Goal: Task Accomplishment & Management: Complete application form

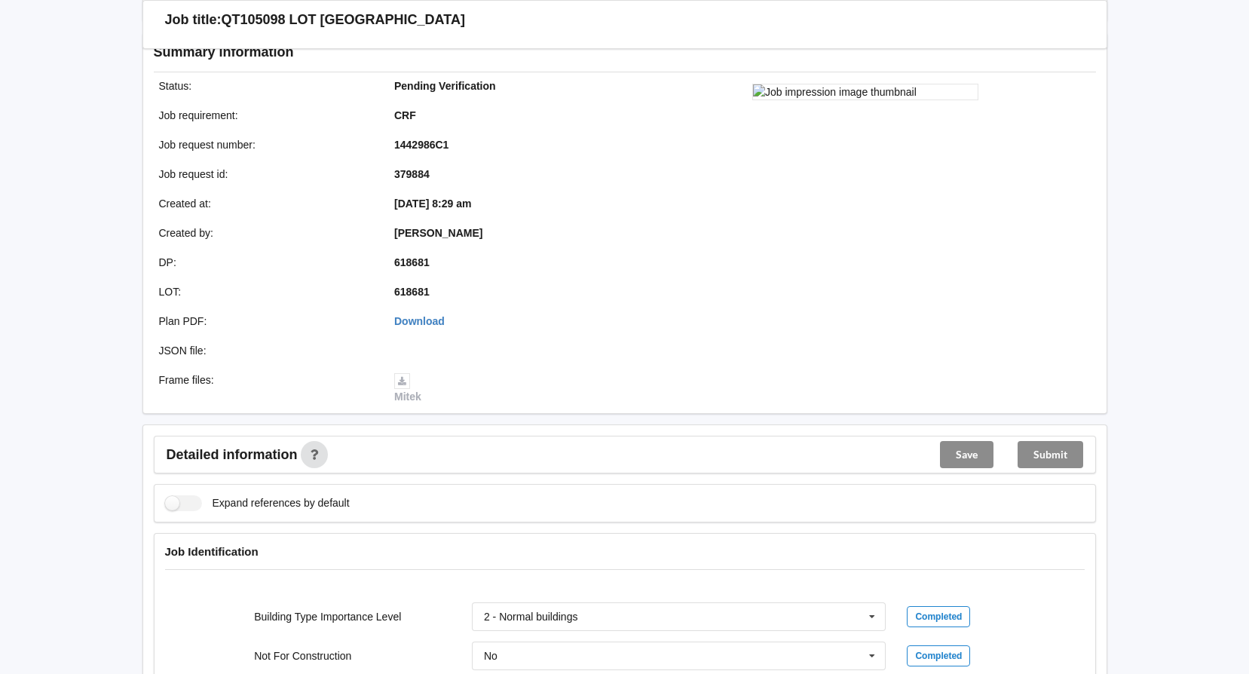
scroll to position [75, 0]
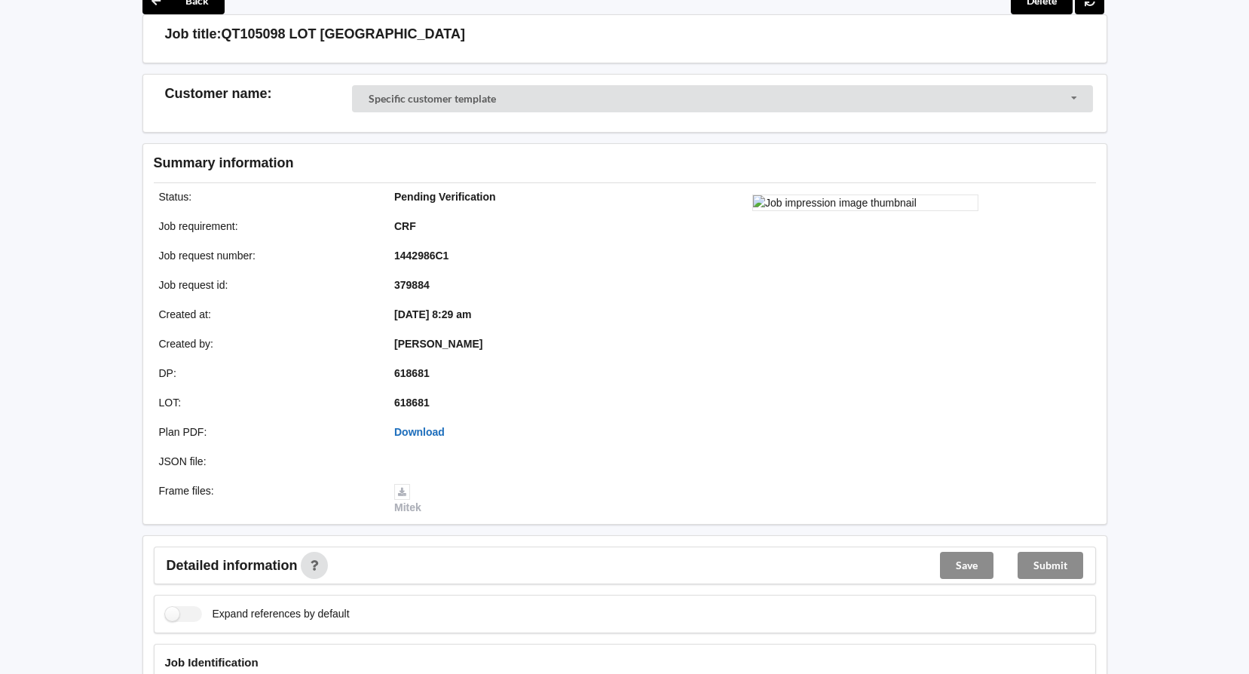
click at [439, 429] on link "Download" at bounding box center [419, 432] width 50 height 12
click at [415, 433] on link "Download" at bounding box center [419, 432] width 50 height 12
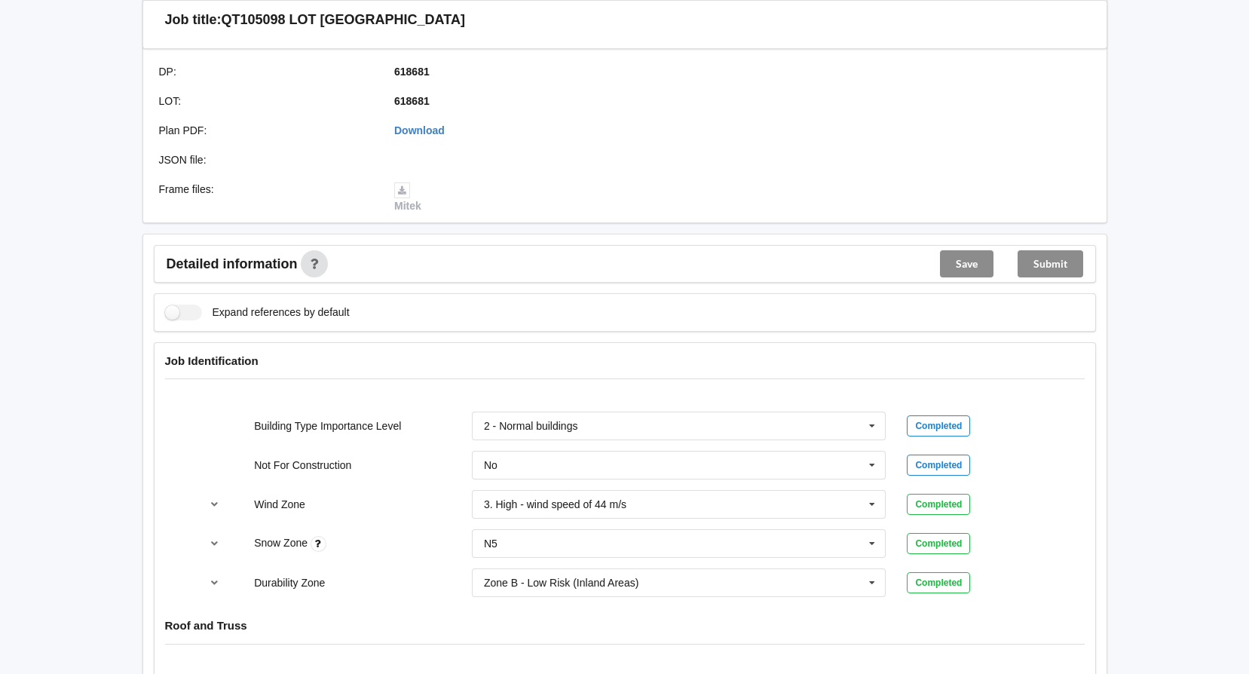
scroll to position [754, 0]
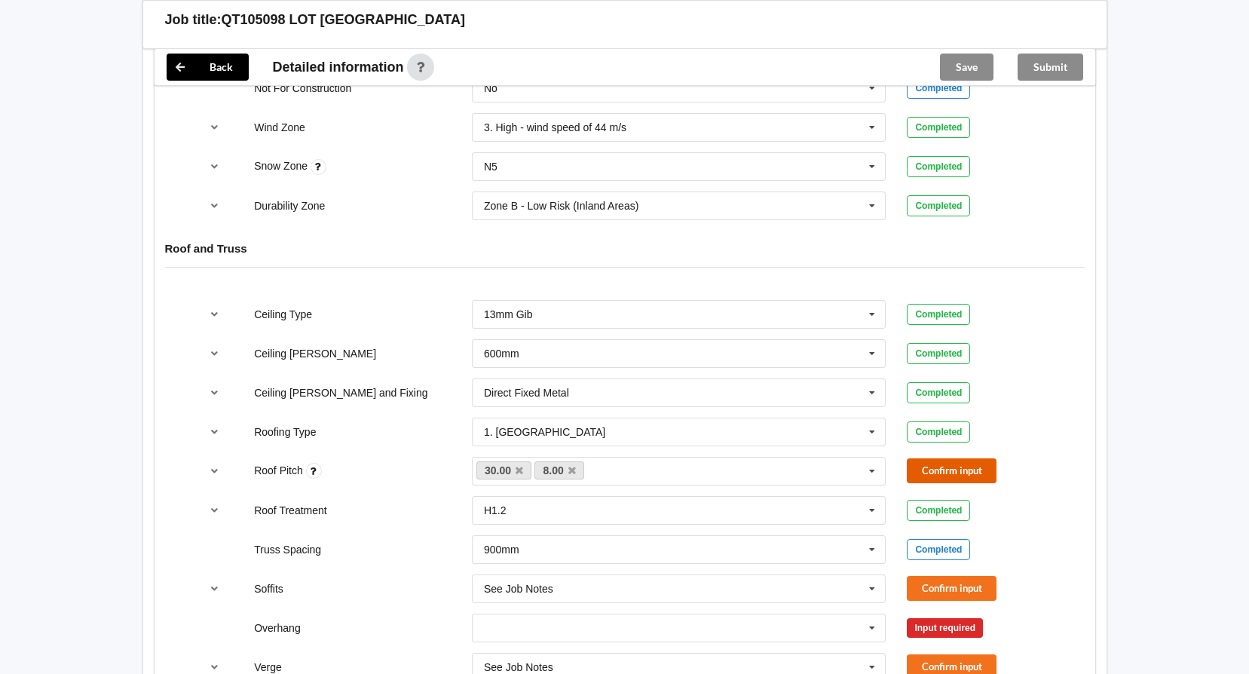
click at [970, 464] on button "Confirm input" at bounding box center [952, 470] width 90 height 25
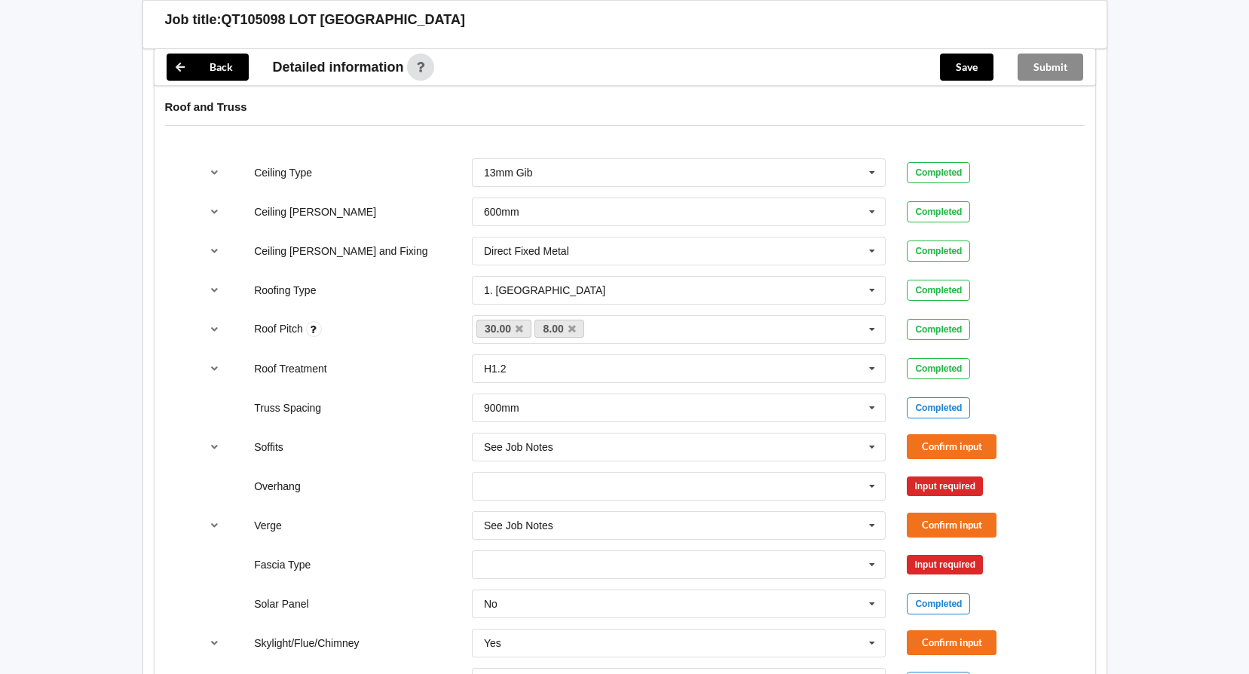
scroll to position [904, 0]
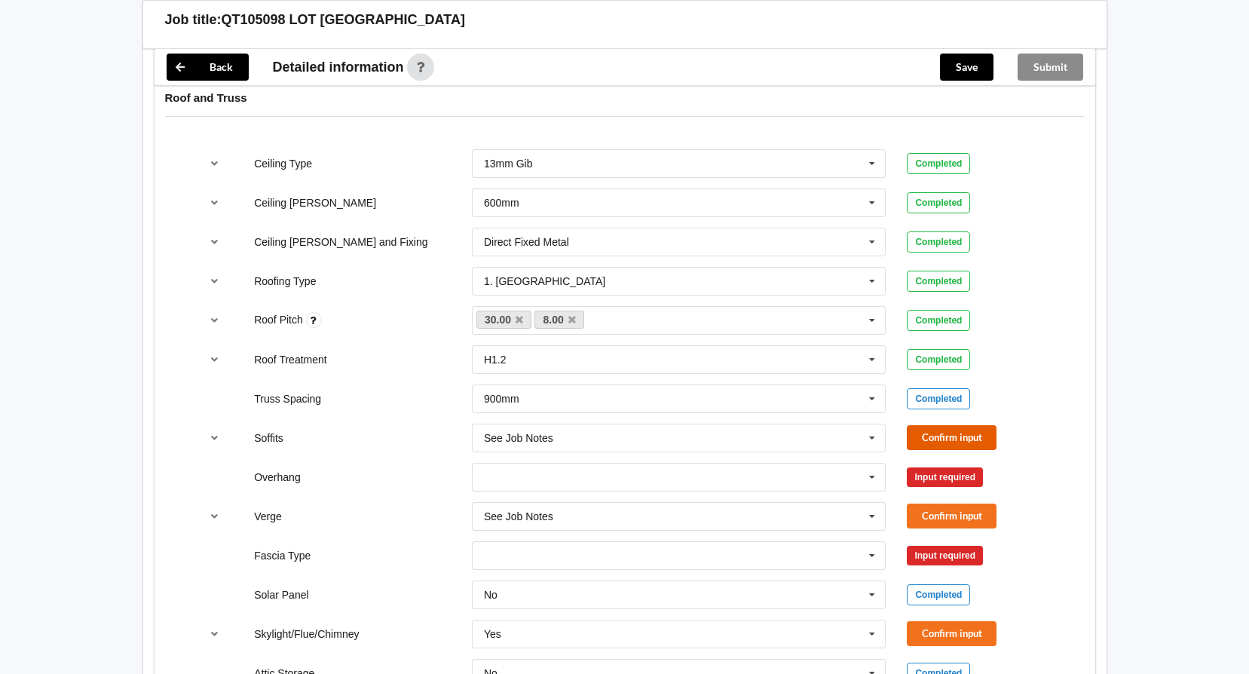
click at [947, 437] on button "Confirm input" at bounding box center [952, 437] width 90 height 25
click at [876, 477] on icon at bounding box center [872, 477] width 23 height 28
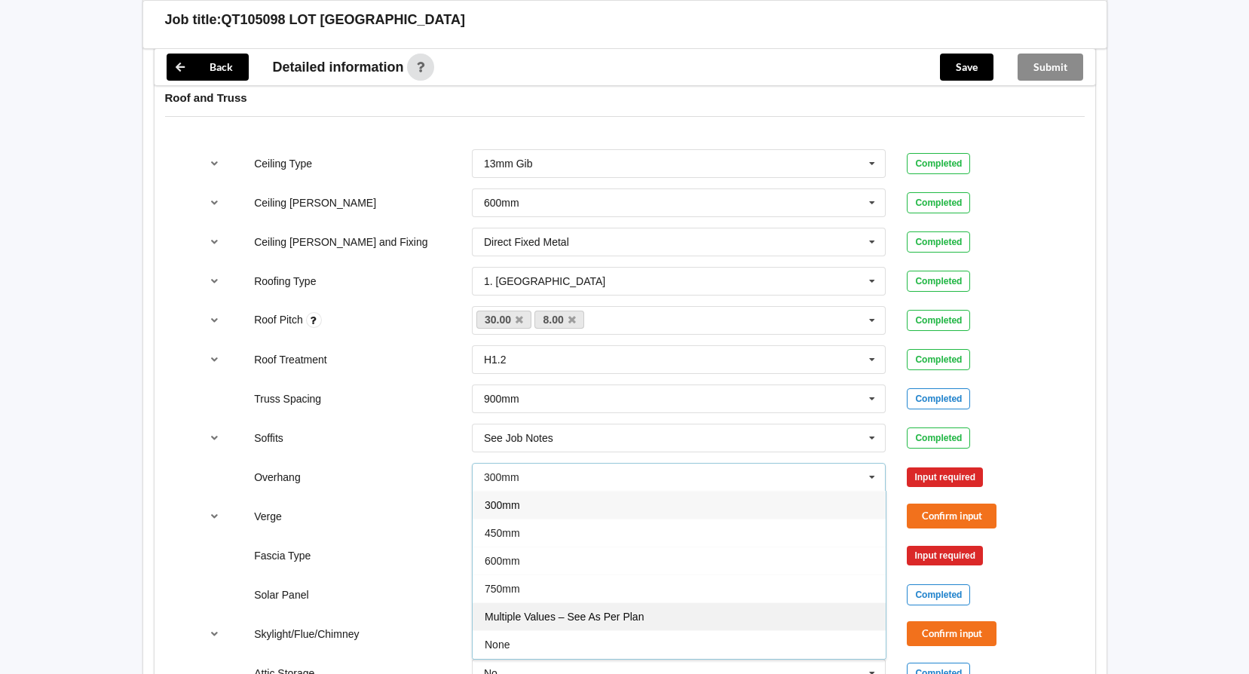
click at [708, 619] on div "Multiple Values – See As Per Plan" at bounding box center [679, 616] width 413 height 28
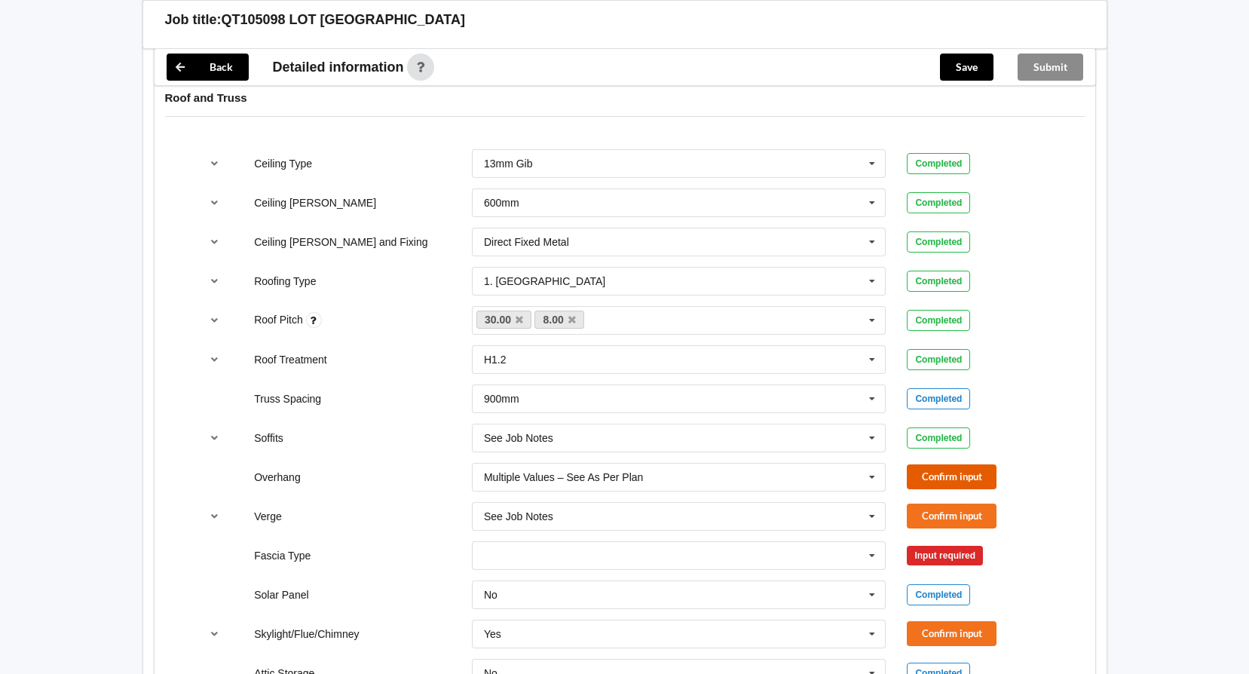
click at [968, 480] on button "Confirm input" at bounding box center [952, 476] width 90 height 25
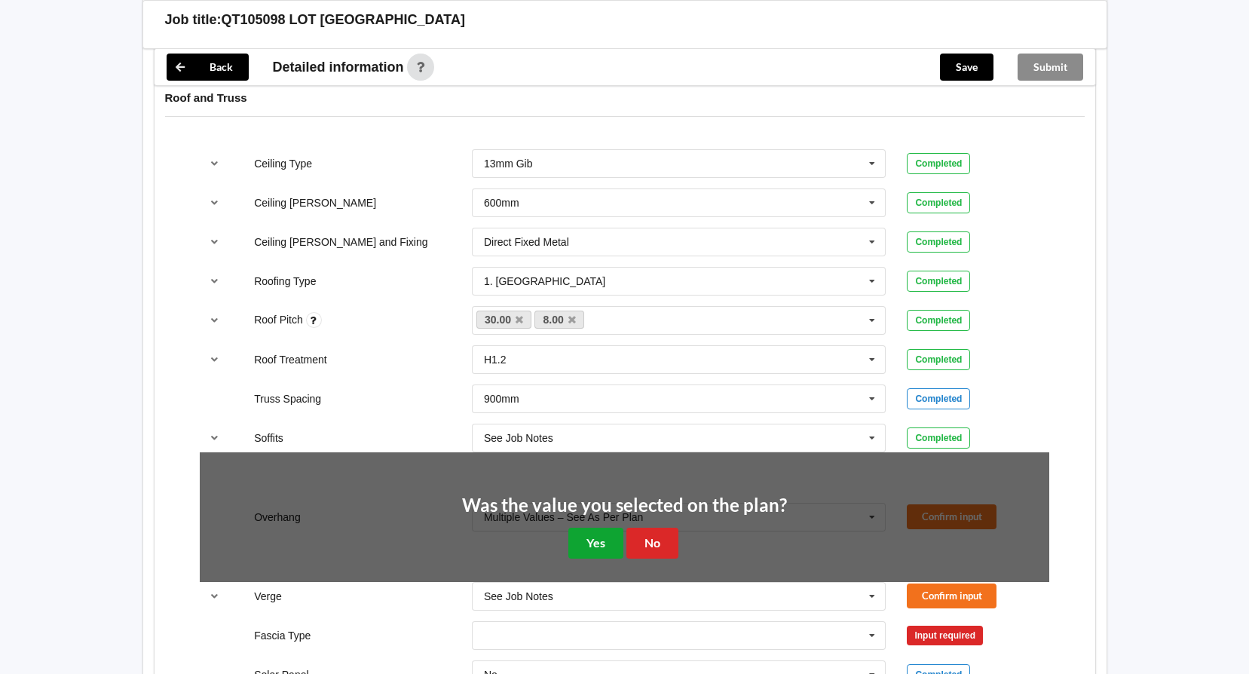
click at [574, 536] on button "Yes" at bounding box center [595, 543] width 55 height 31
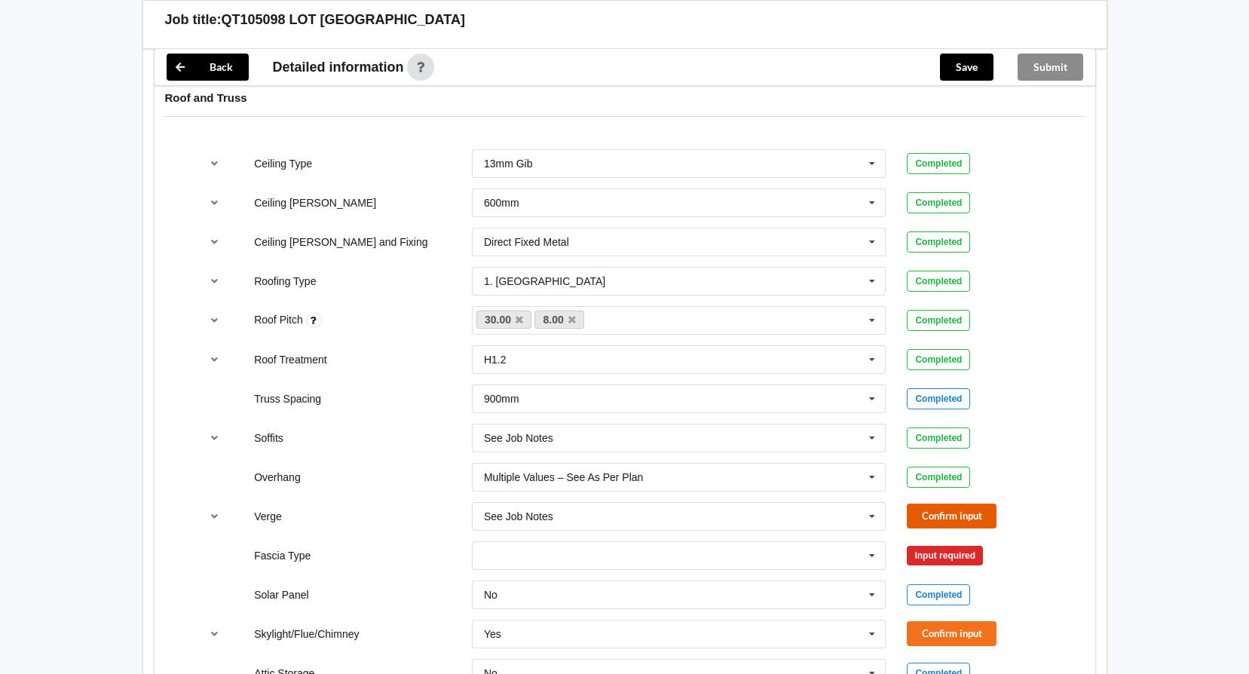
click at [958, 509] on button "Confirm input" at bounding box center [952, 515] width 90 height 25
click at [862, 548] on icon at bounding box center [872, 556] width 23 height 28
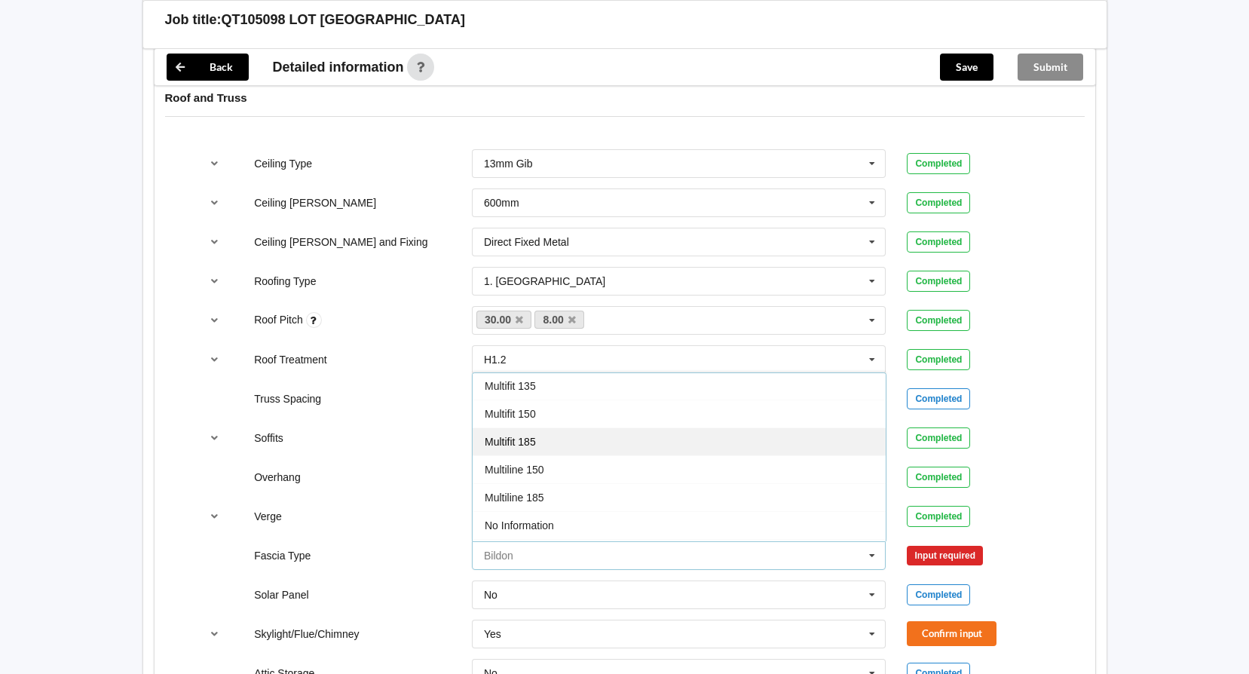
scroll to position [501, 0]
click at [727, 430] on div "See Job Notes" at bounding box center [679, 444] width 413 height 28
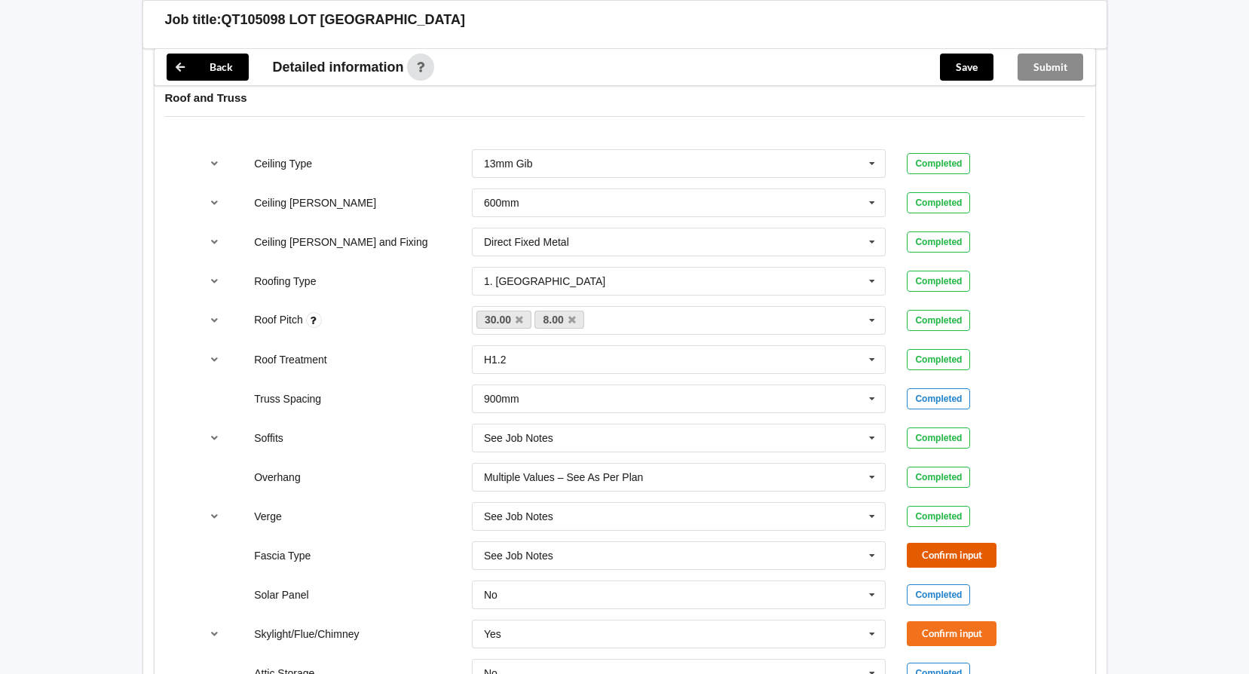
click at [965, 559] on button "Confirm input" at bounding box center [952, 555] width 90 height 25
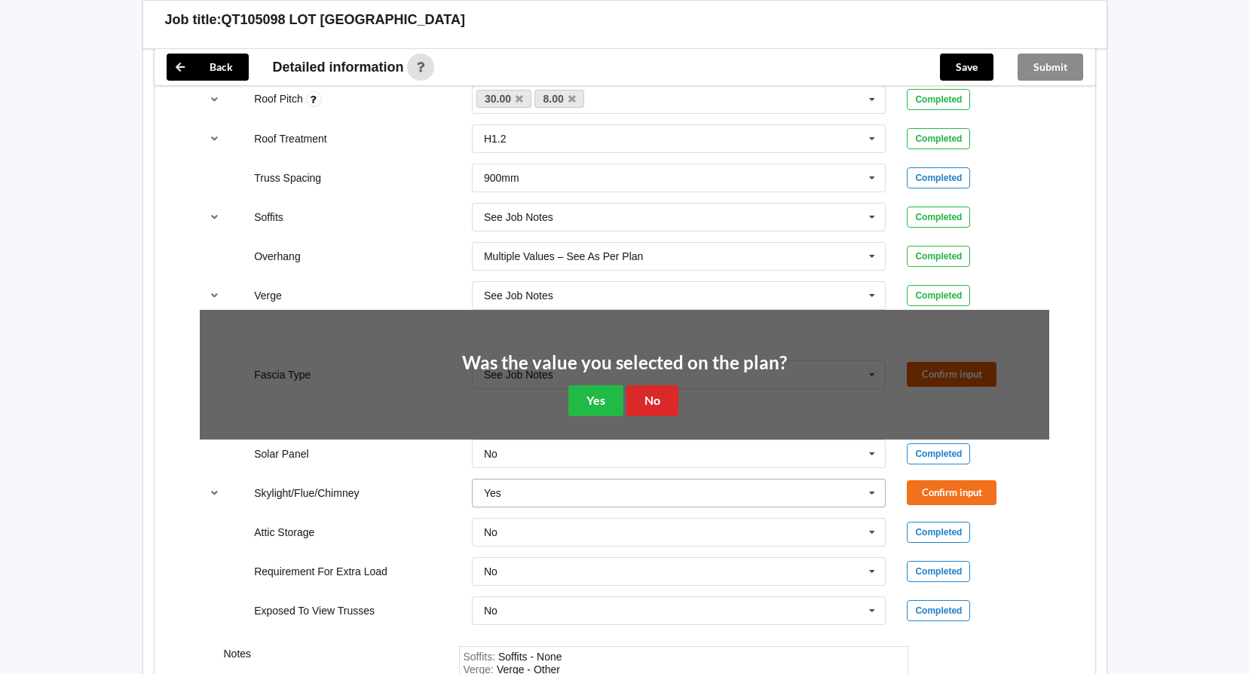
scroll to position [1130, 0]
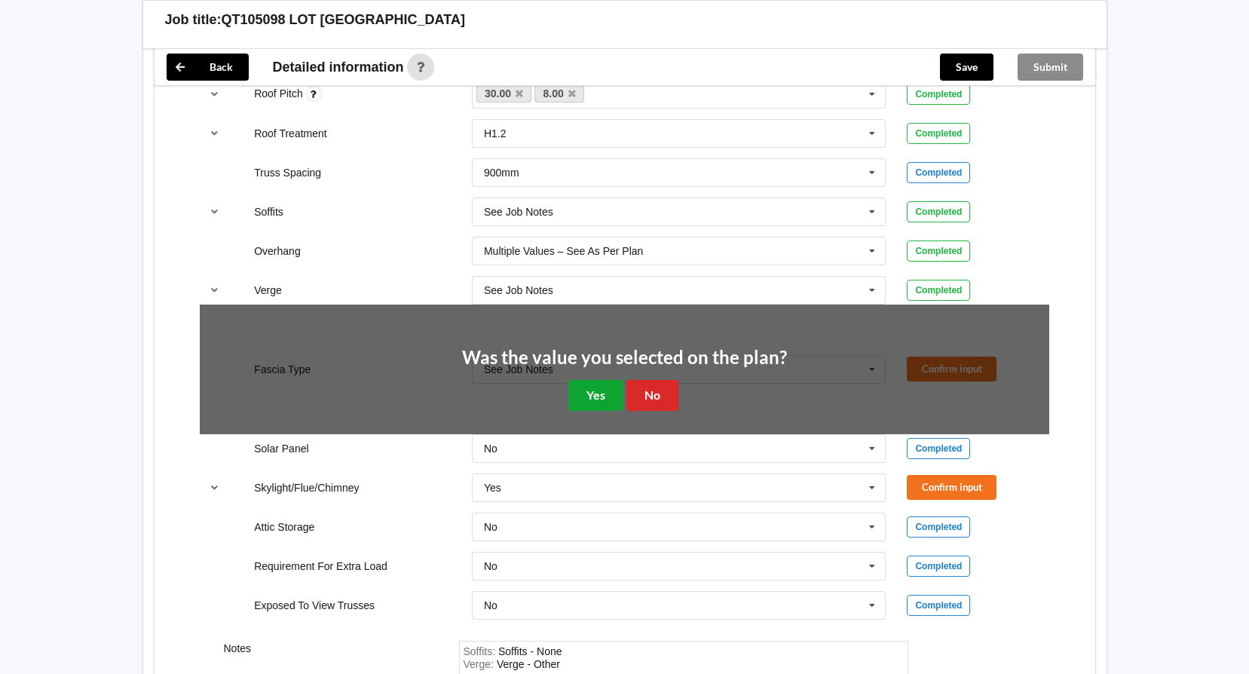
click at [607, 399] on button "Yes" at bounding box center [595, 395] width 55 height 31
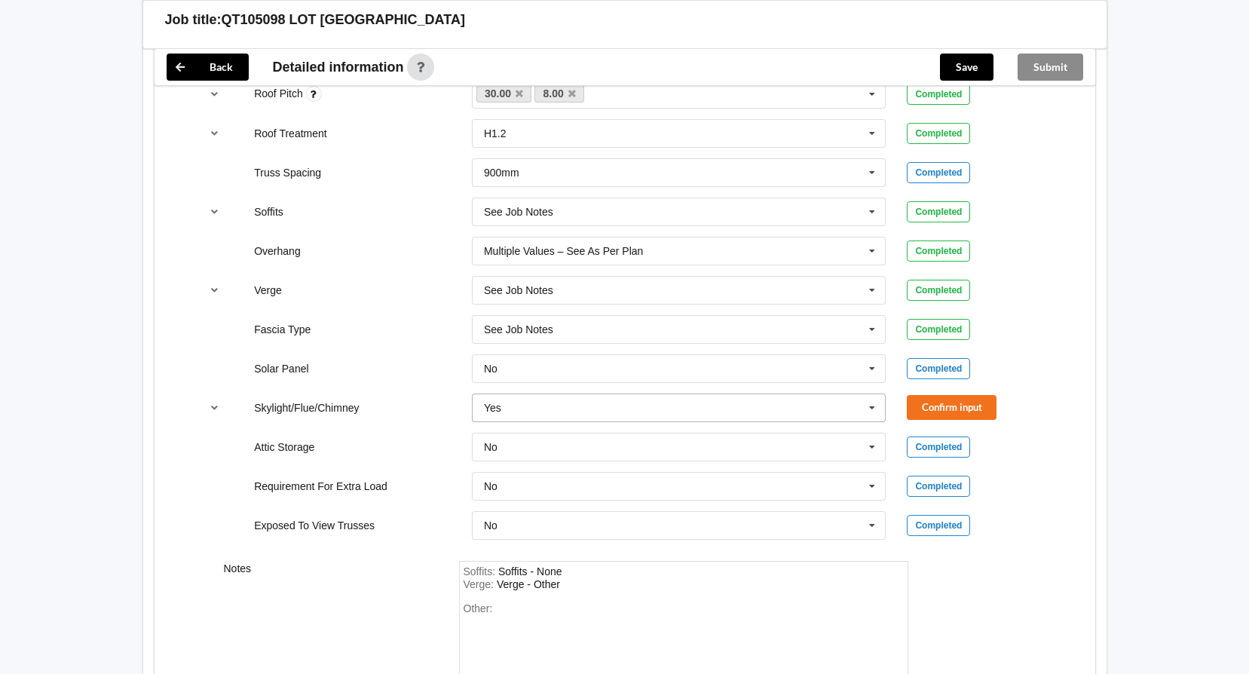
click at [870, 408] on icon at bounding box center [872, 408] width 23 height 28
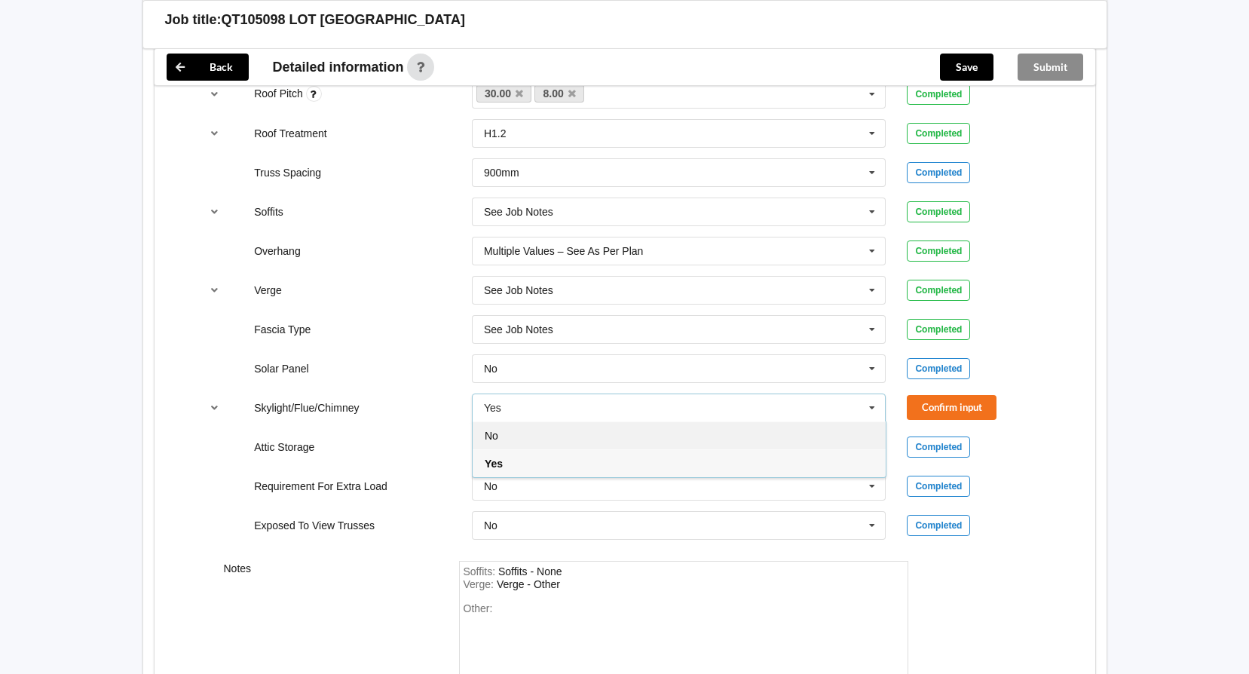
click at [709, 442] on div "No" at bounding box center [679, 435] width 413 height 28
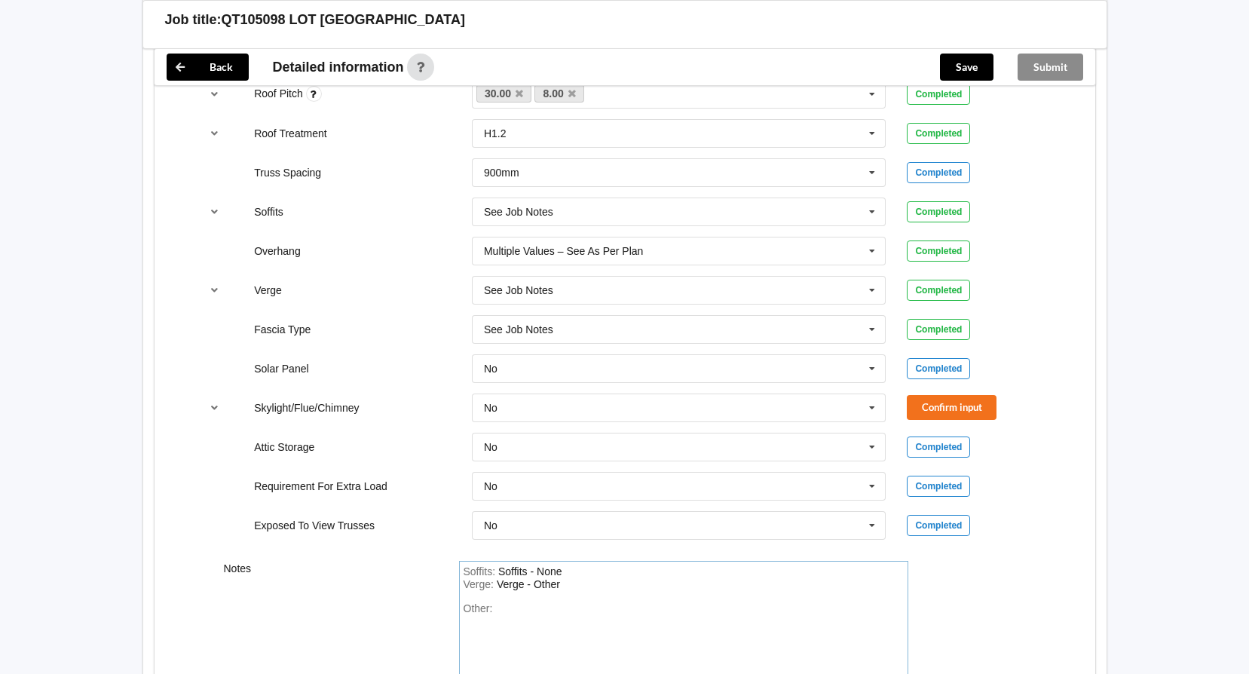
click at [515, 609] on div "Other:" at bounding box center [683, 655] width 440 height 106
click at [944, 409] on button "Confirm input" at bounding box center [952, 407] width 90 height 25
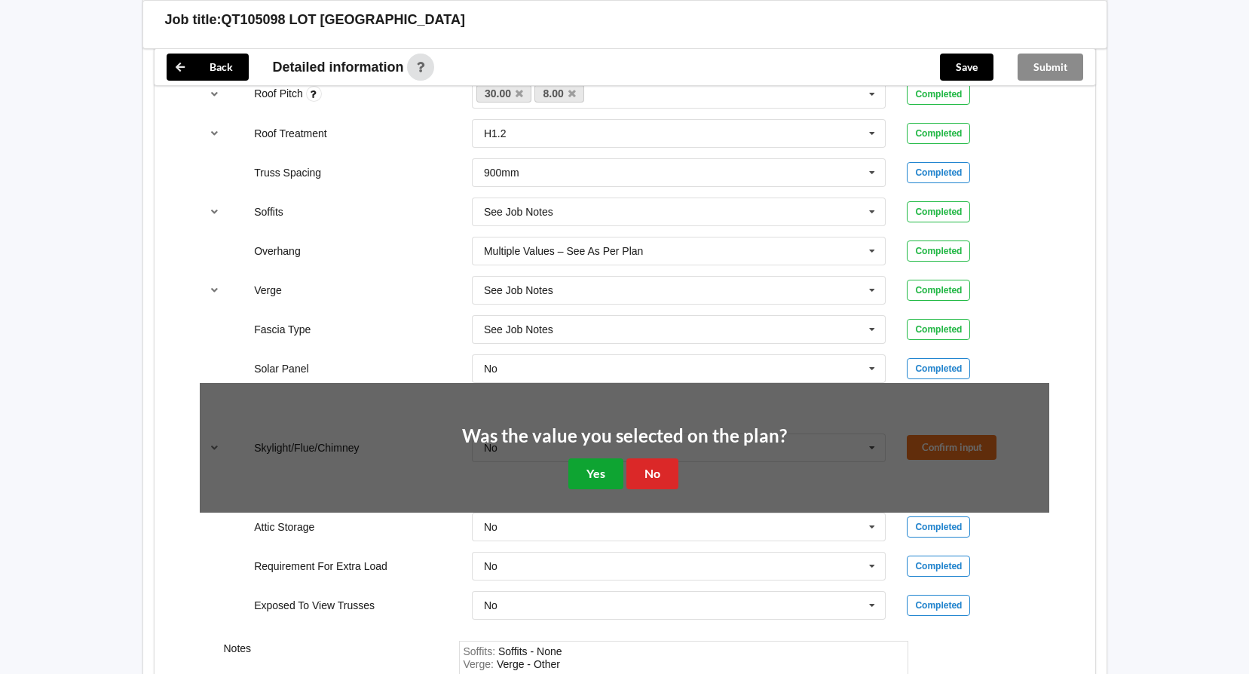
click at [601, 474] on button "Yes" at bounding box center [595, 473] width 55 height 31
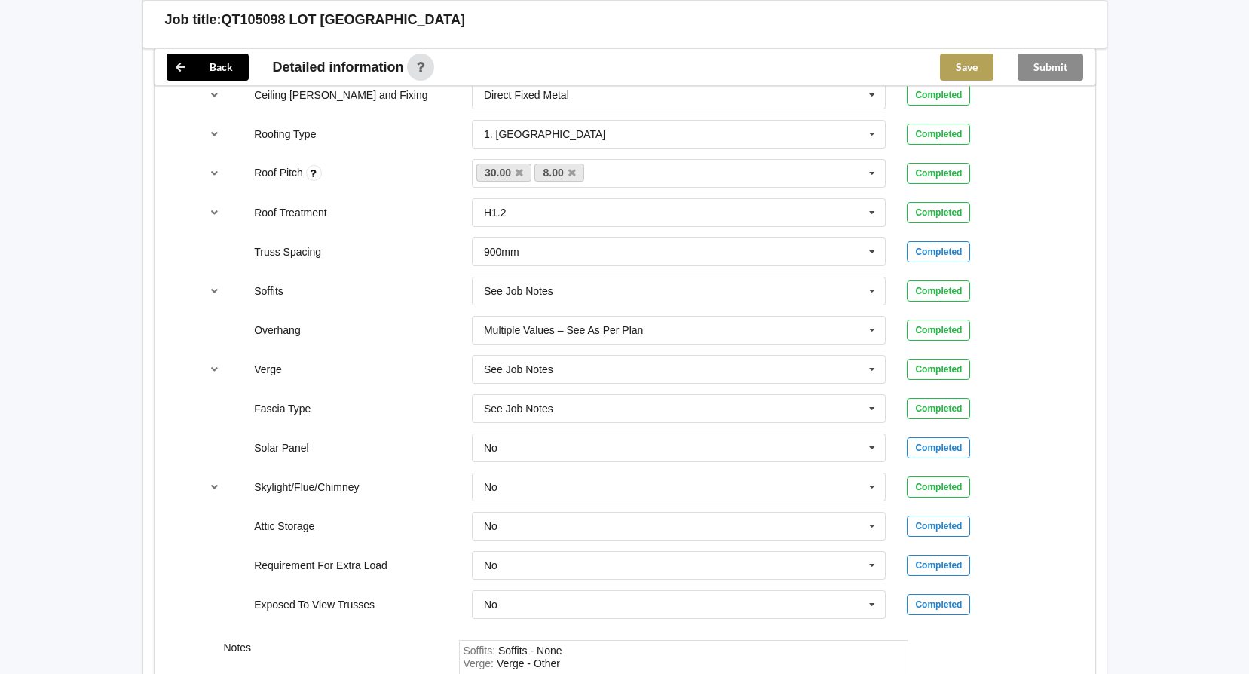
click at [972, 61] on button "Save" at bounding box center [967, 67] width 54 height 27
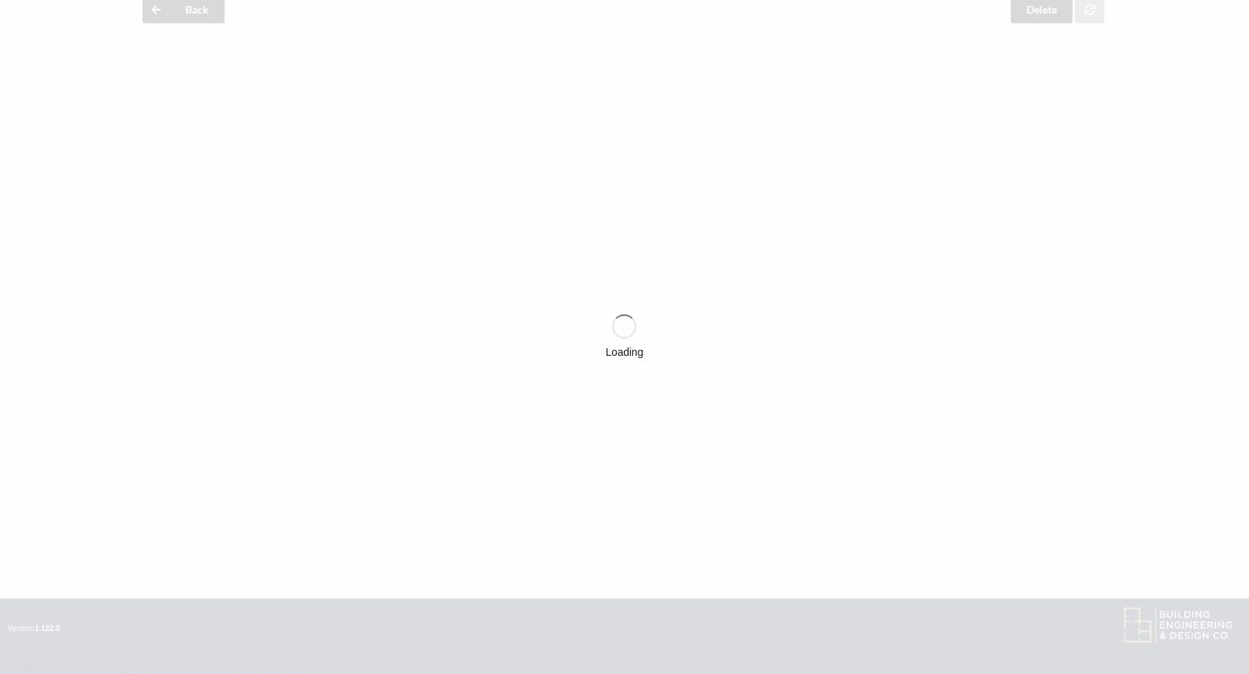
scroll to position [1051, 0]
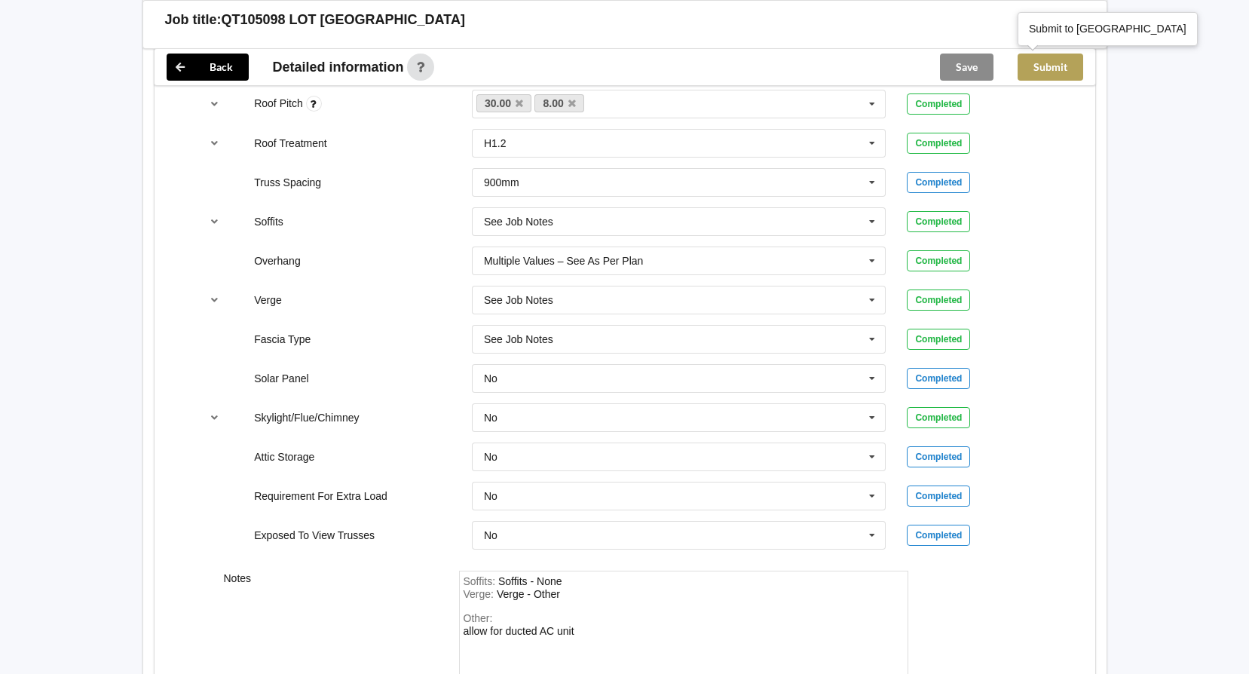
click at [1053, 72] on button "Submit" at bounding box center [1050, 67] width 66 height 27
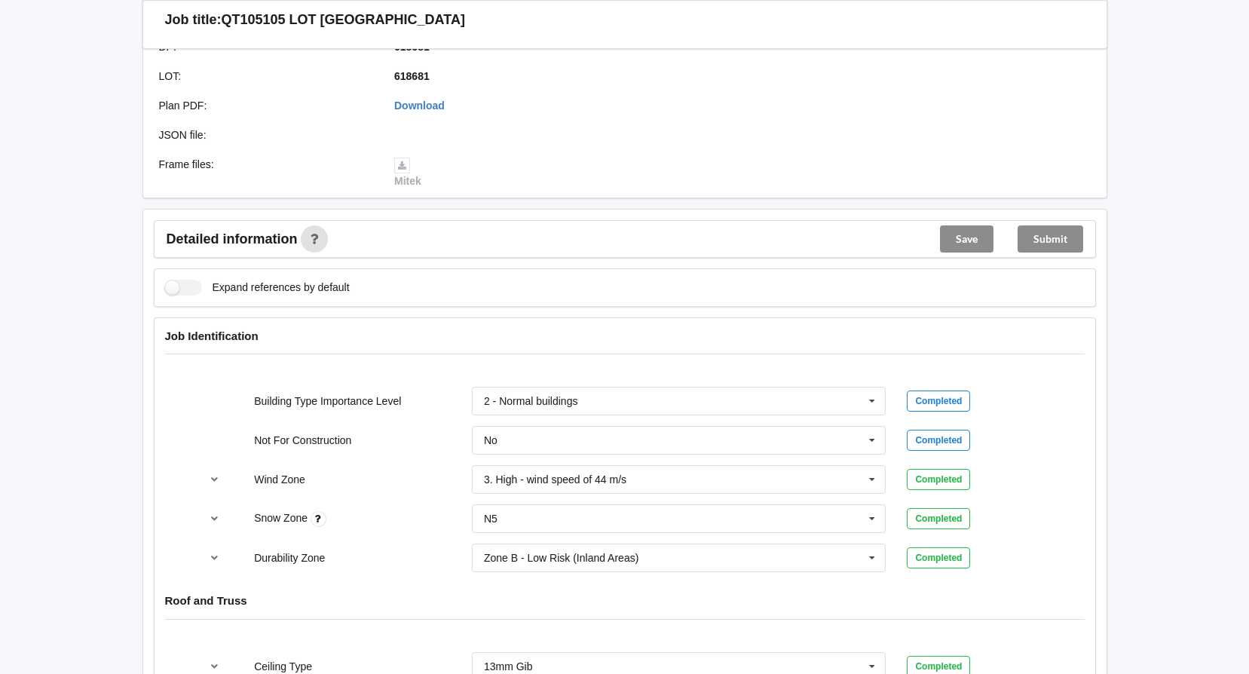
scroll to position [226, 0]
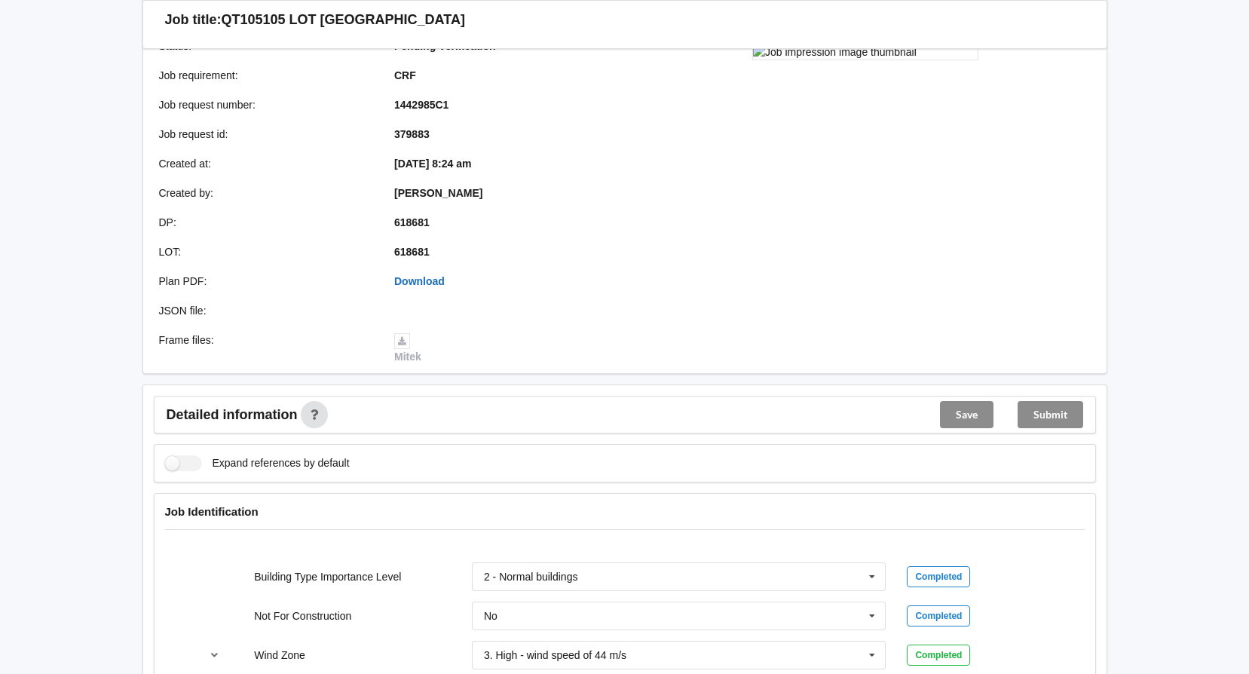
click at [430, 279] on link "Download" at bounding box center [419, 281] width 50 height 12
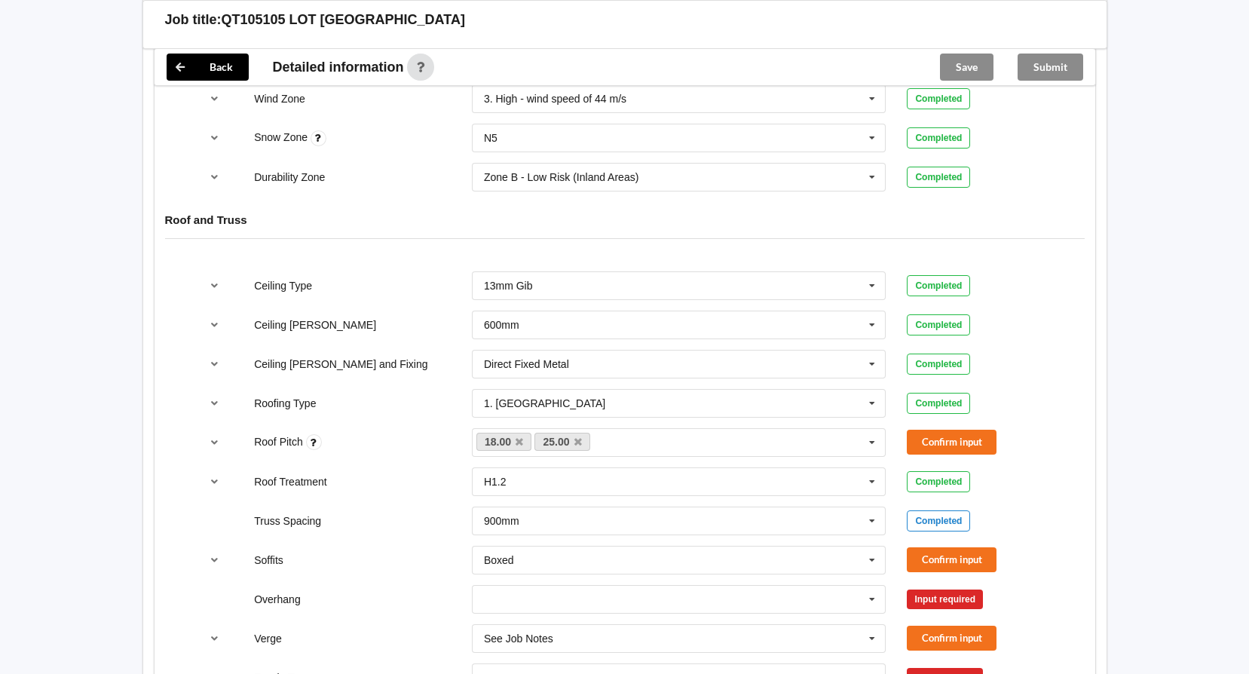
scroll to position [829, 0]
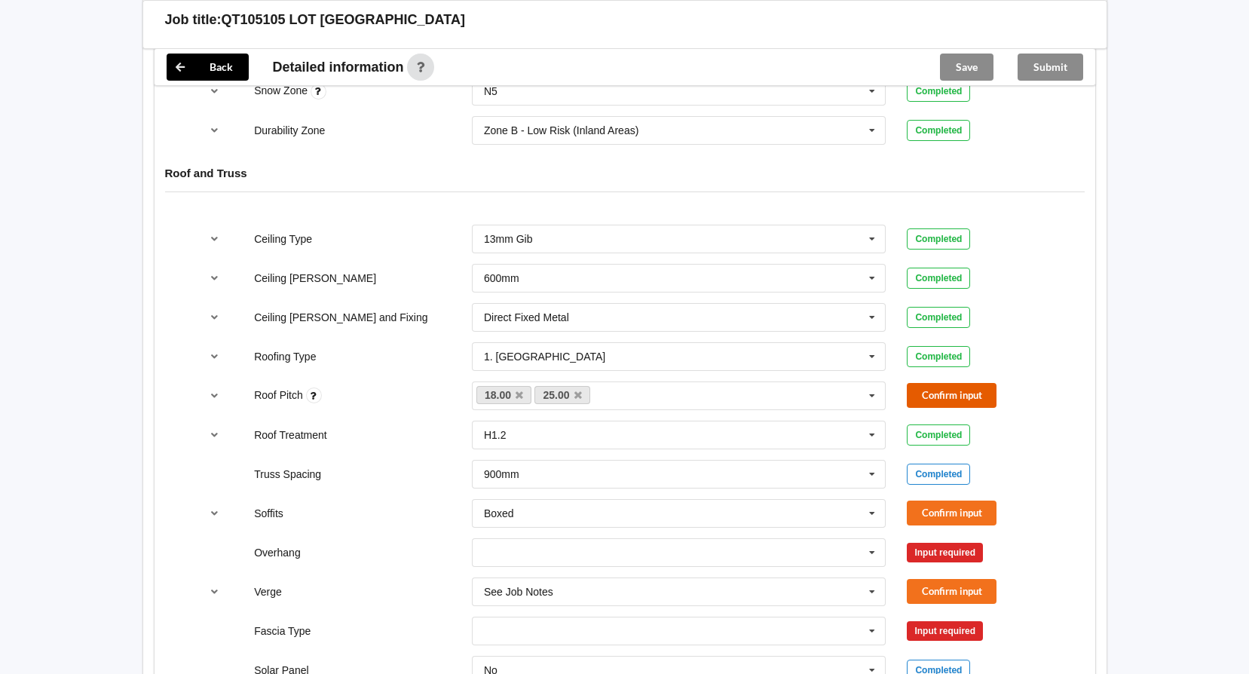
click at [968, 395] on button "Confirm input" at bounding box center [952, 395] width 90 height 25
click at [876, 512] on icon at bounding box center [872, 514] width 23 height 28
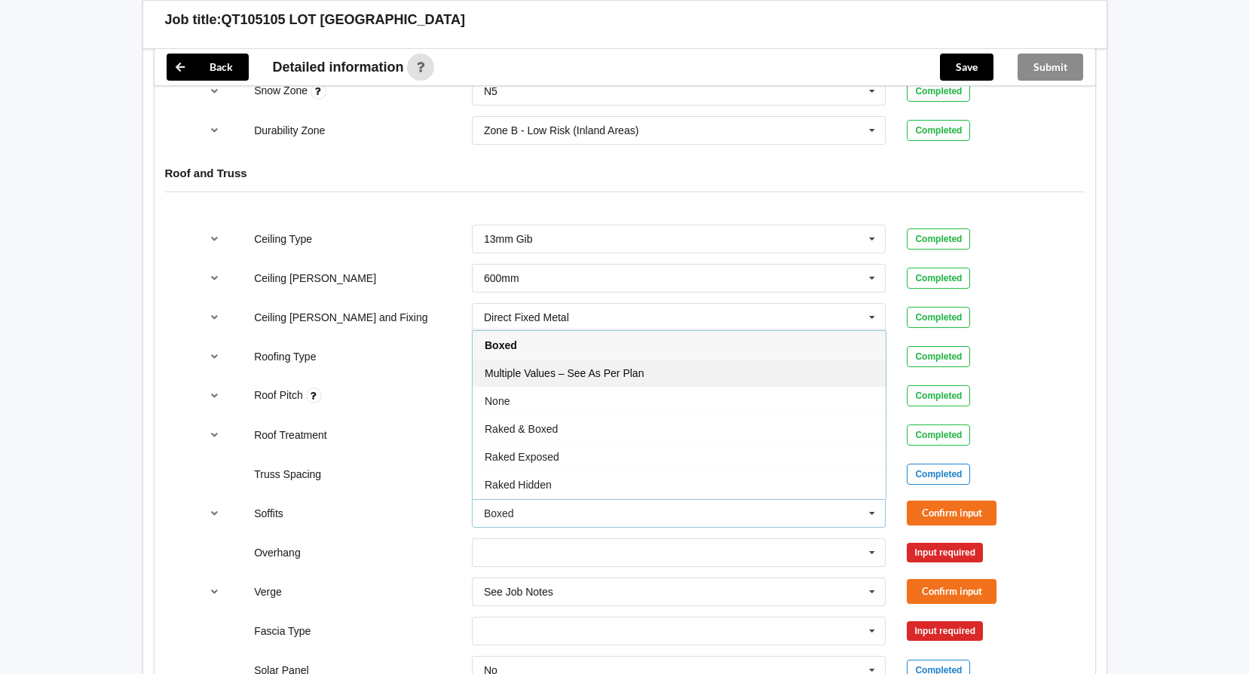
click at [762, 380] on div "Multiple Values – See As Per Plan" at bounding box center [679, 373] width 413 height 28
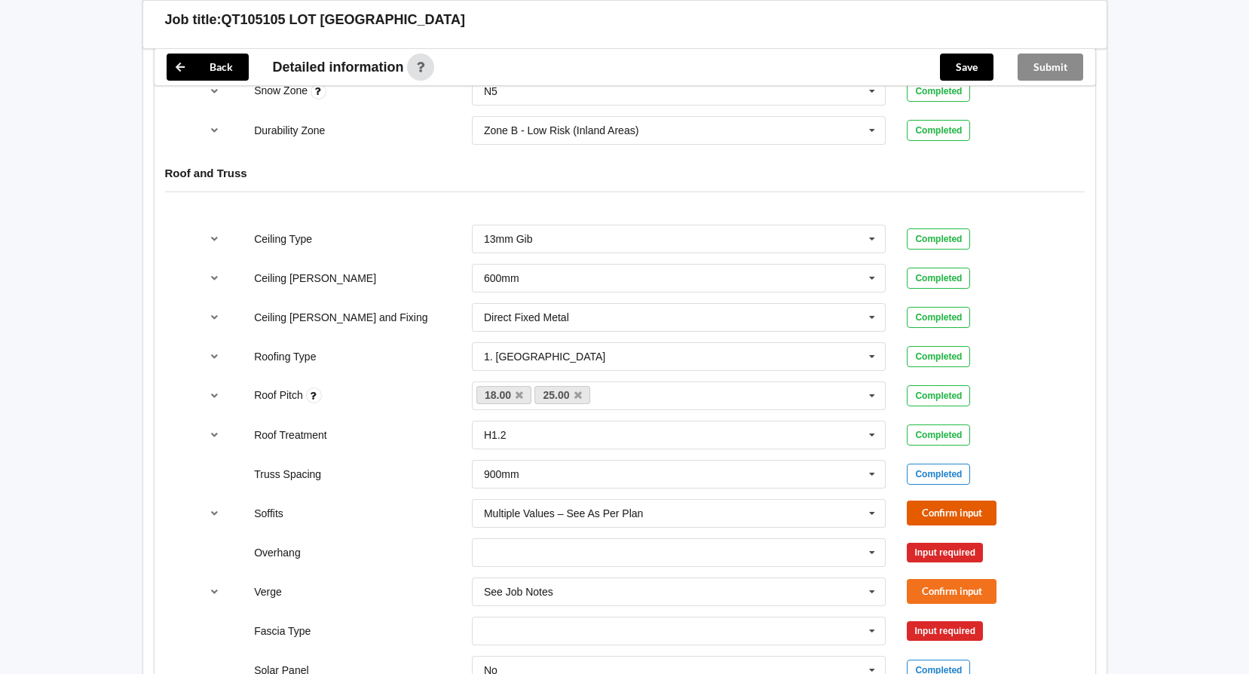
click at [931, 514] on button "Confirm input" at bounding box center [952, 512] width 90 height 25
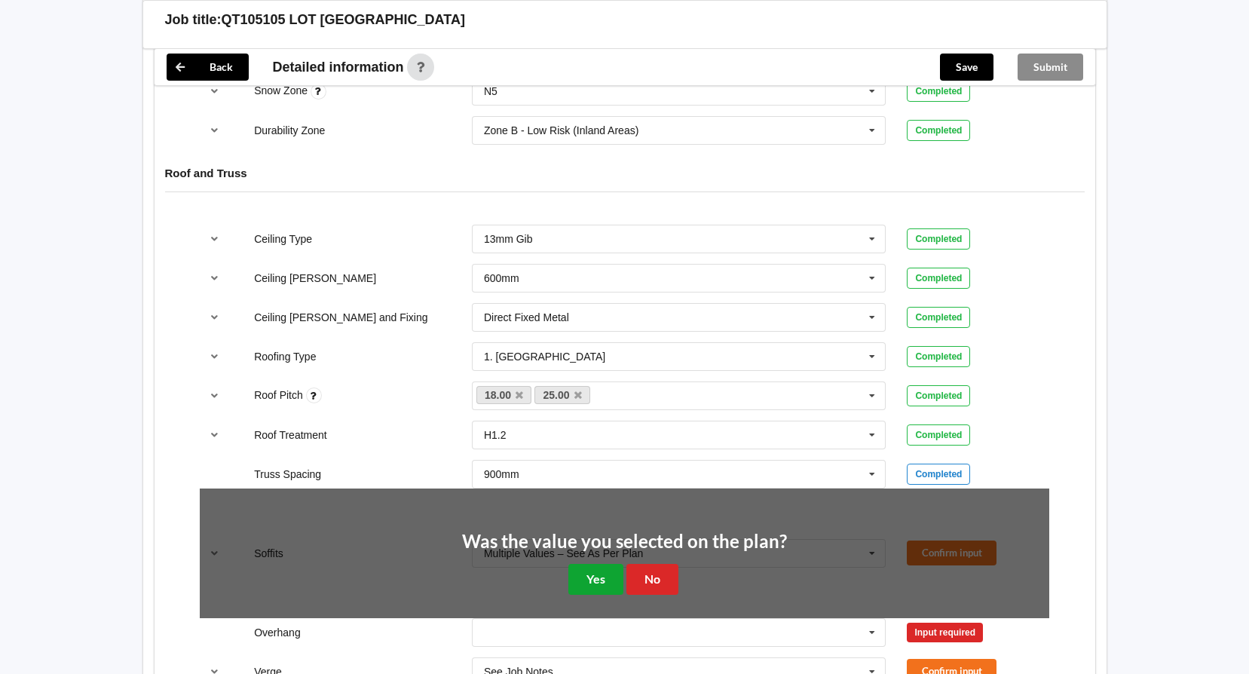
click at [605, 574] on button "Yes" at bounding box center [595, 579] width 55 height 31
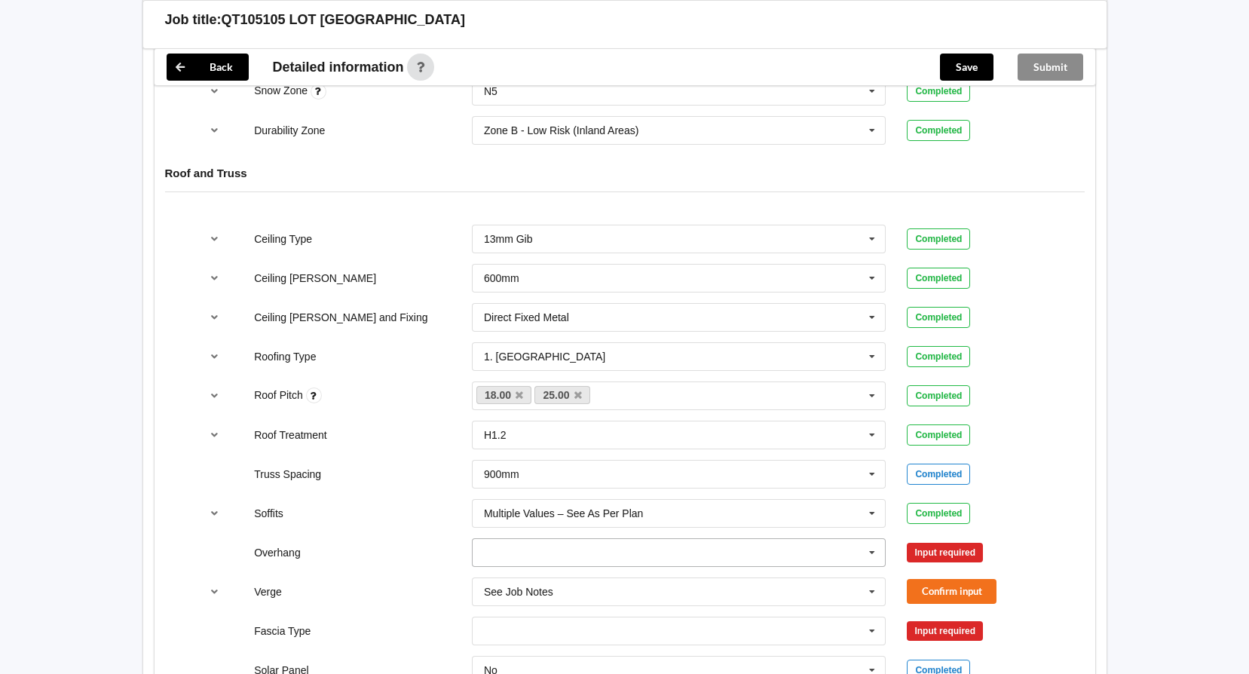
click at [875, 551] on icon at bounding box center [872, 553] width 23 height 28
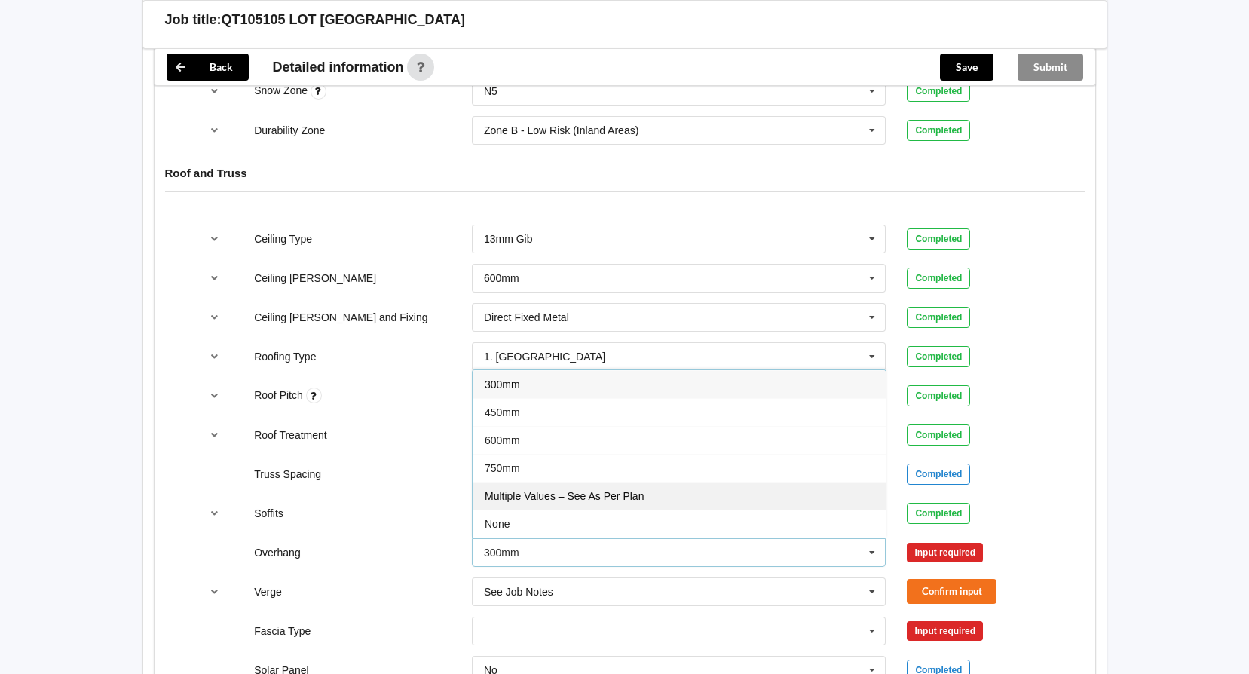
click at [745, 502] on div "Multiple Values – See As Per Plan" at bounding box center [679, 496] width 413 height 28
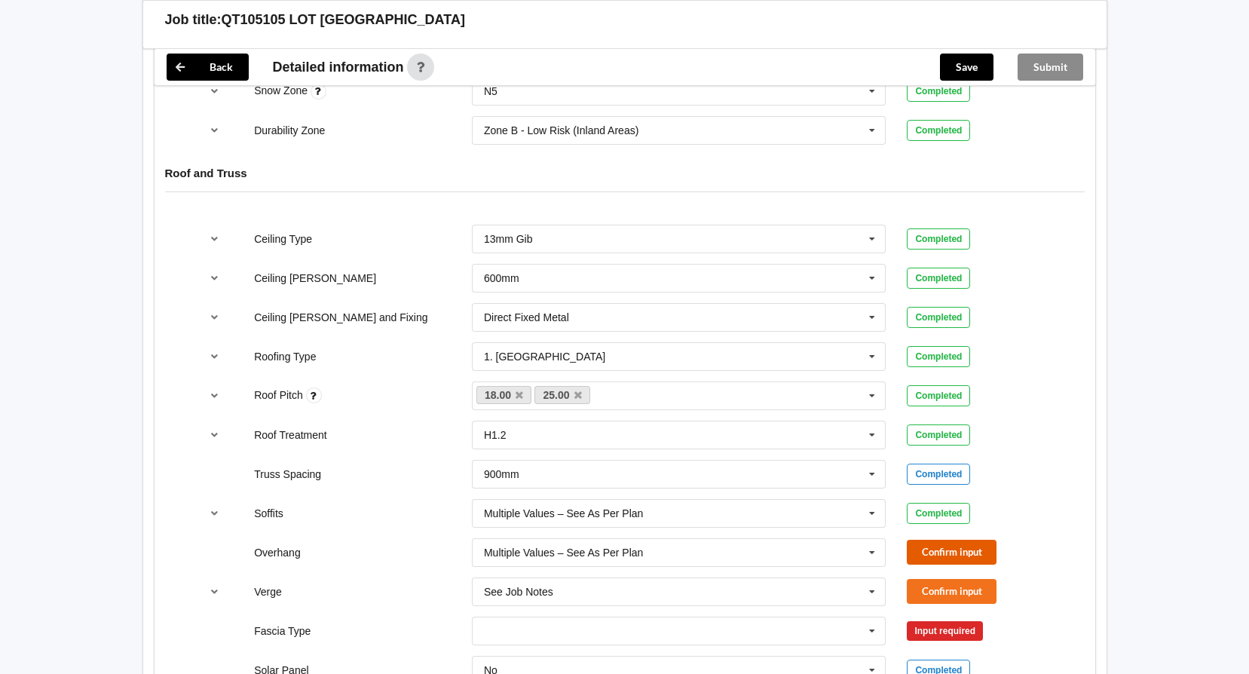
click at [963, 564] on button "Confirm input" at bounding box center [952, 552] width 90 height 25
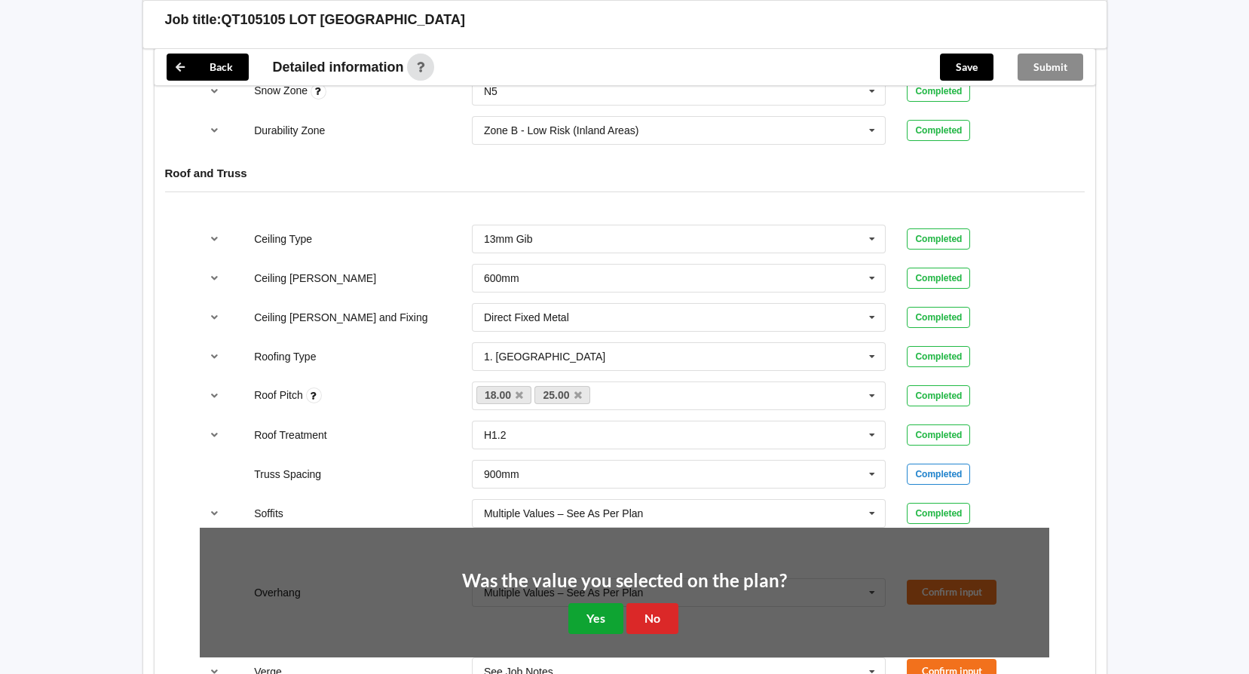
click at [614, 618] on button "Yes" at bounding box center [595, 618] width 55 height 31
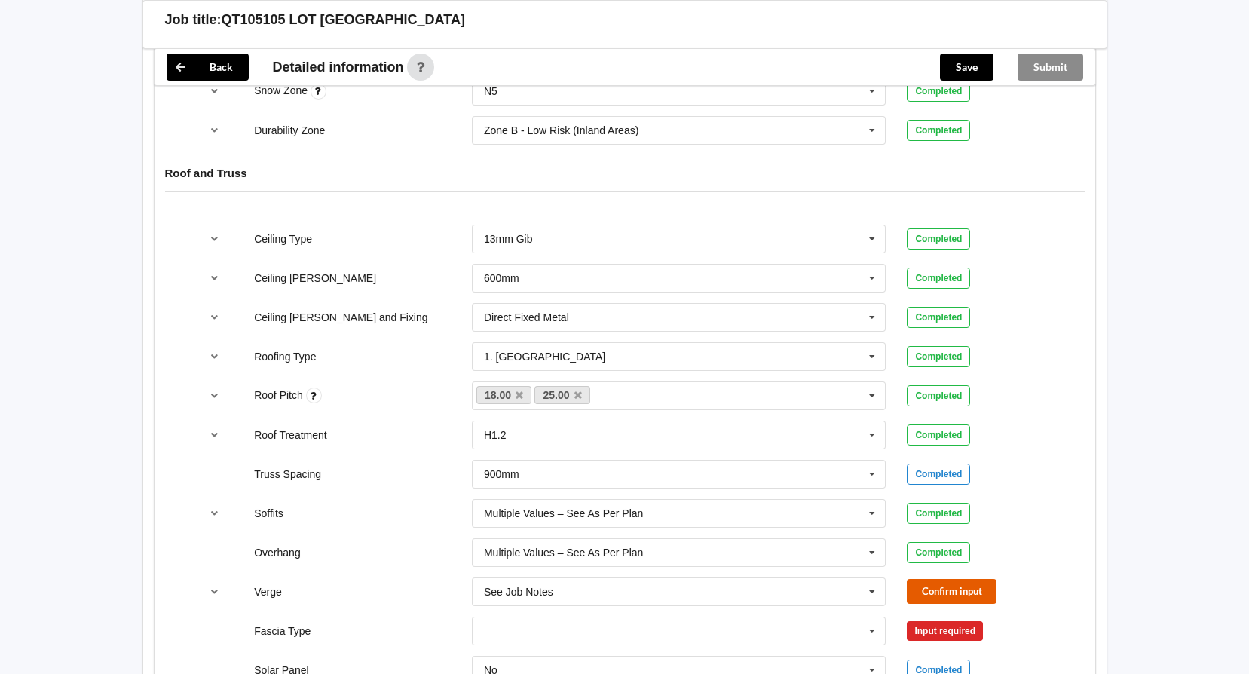
click at [964, 590] on button "Confirm input" at bounding box center [952, 591] width 90 height 25
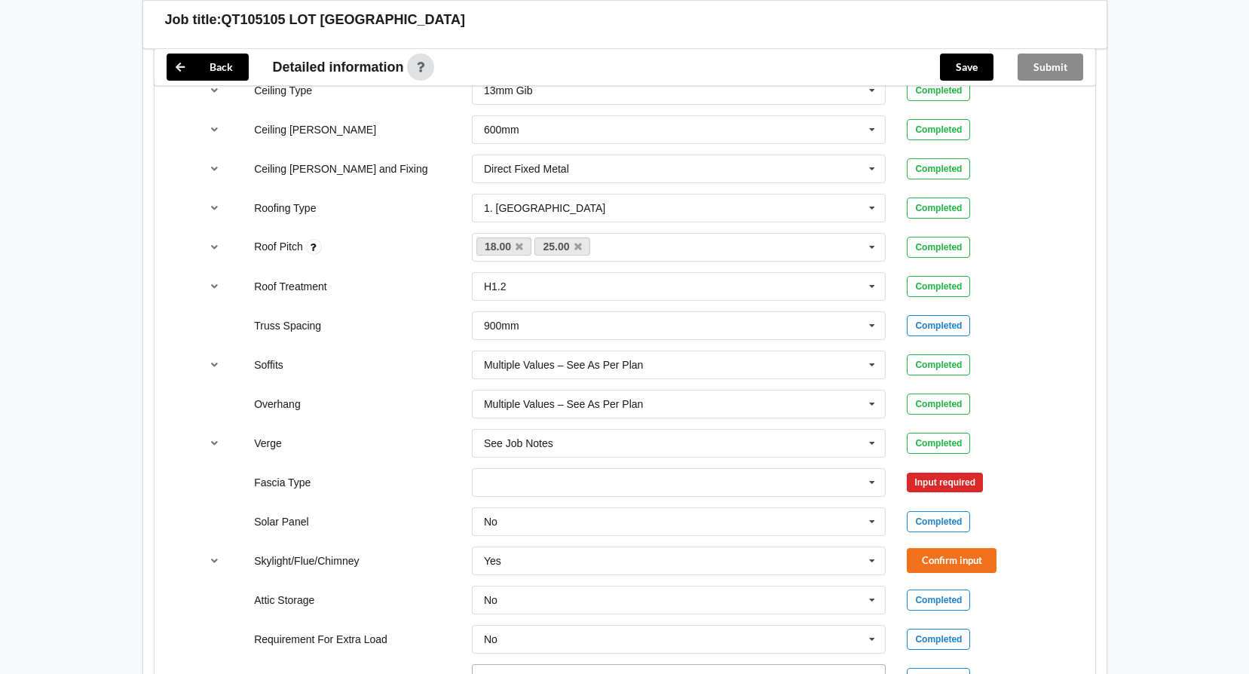
scroll to position [1130, 0]
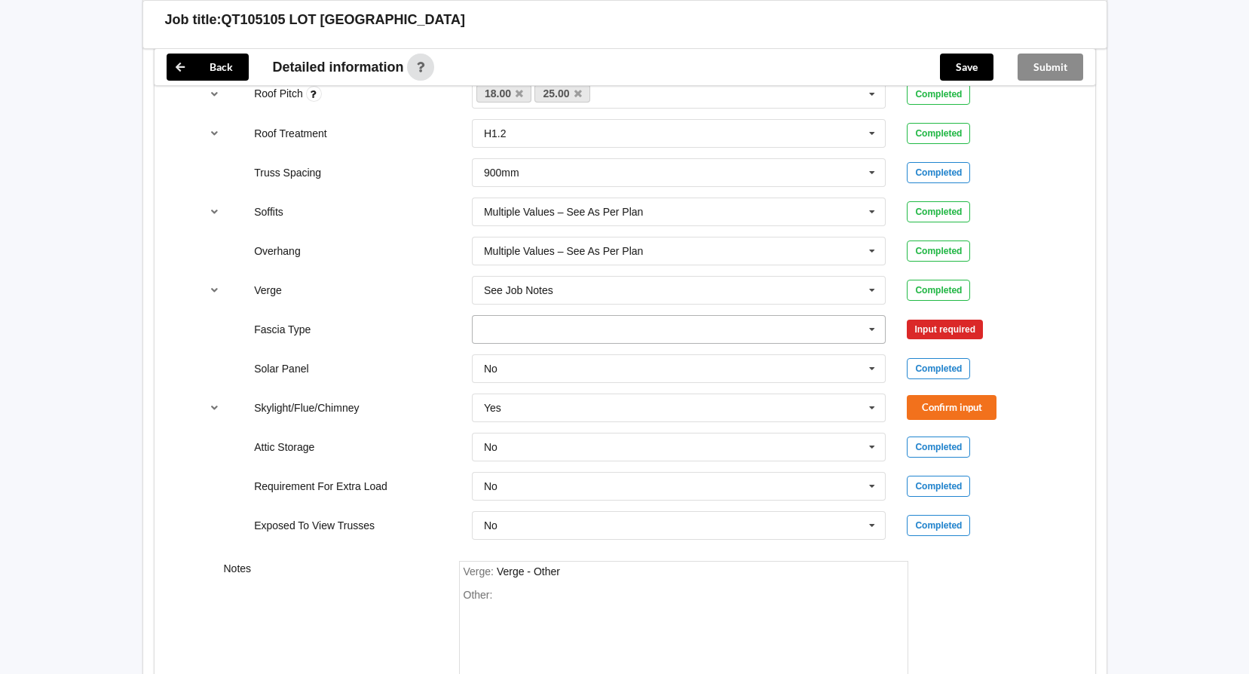
click at [876, 332] on icon at bounding box center [872, 330] width 23 height 28
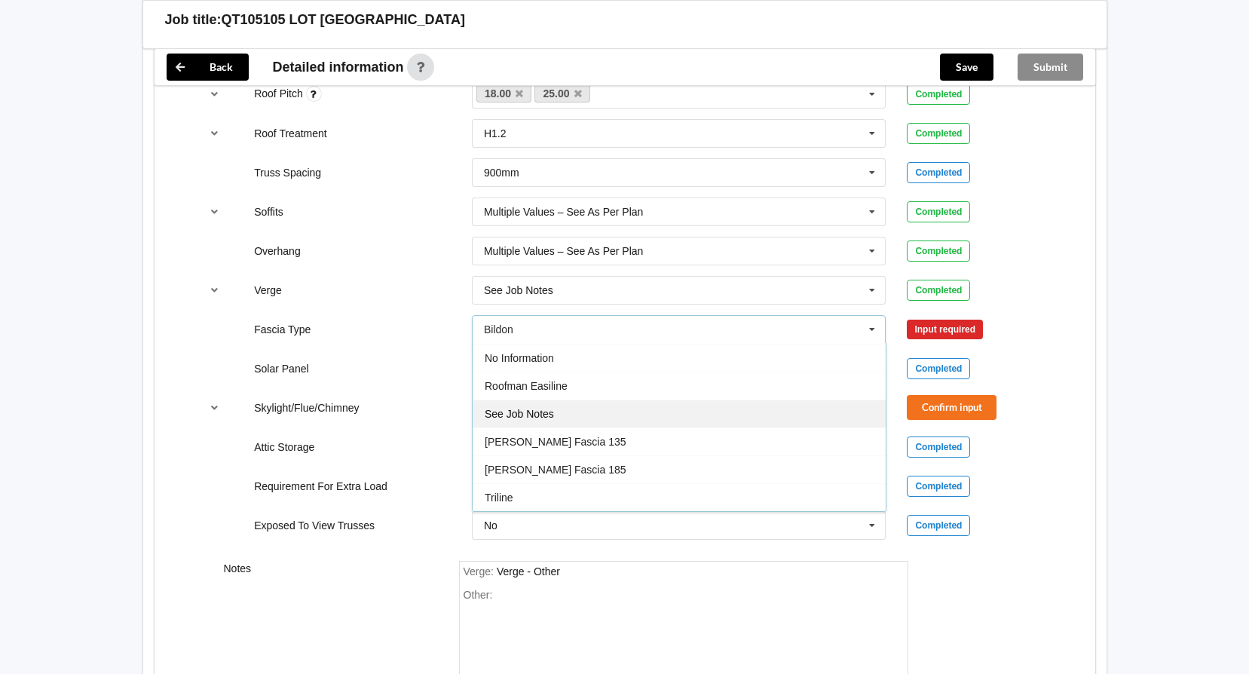
click at [691, 401] on div "See Job Notes" at bounding box center [679, 413] width 413 height 28
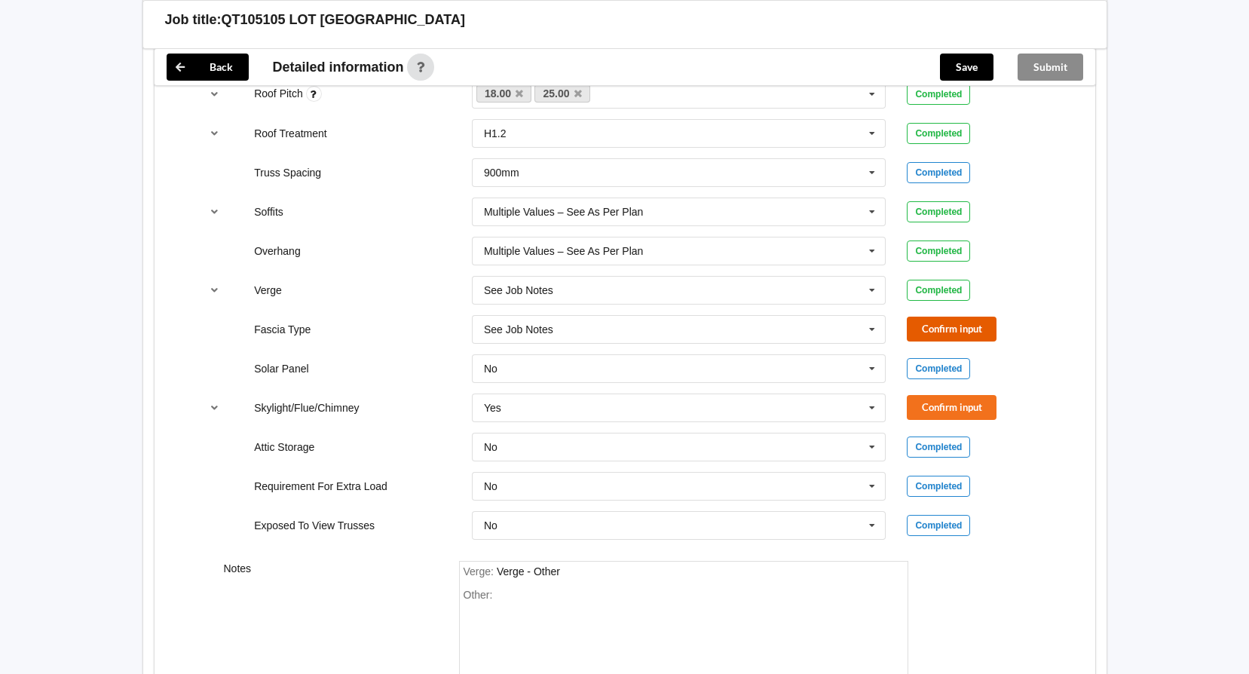
click at [966, 328] on button "Confirm input" at bounding box center [952, 329] width 90 height 25
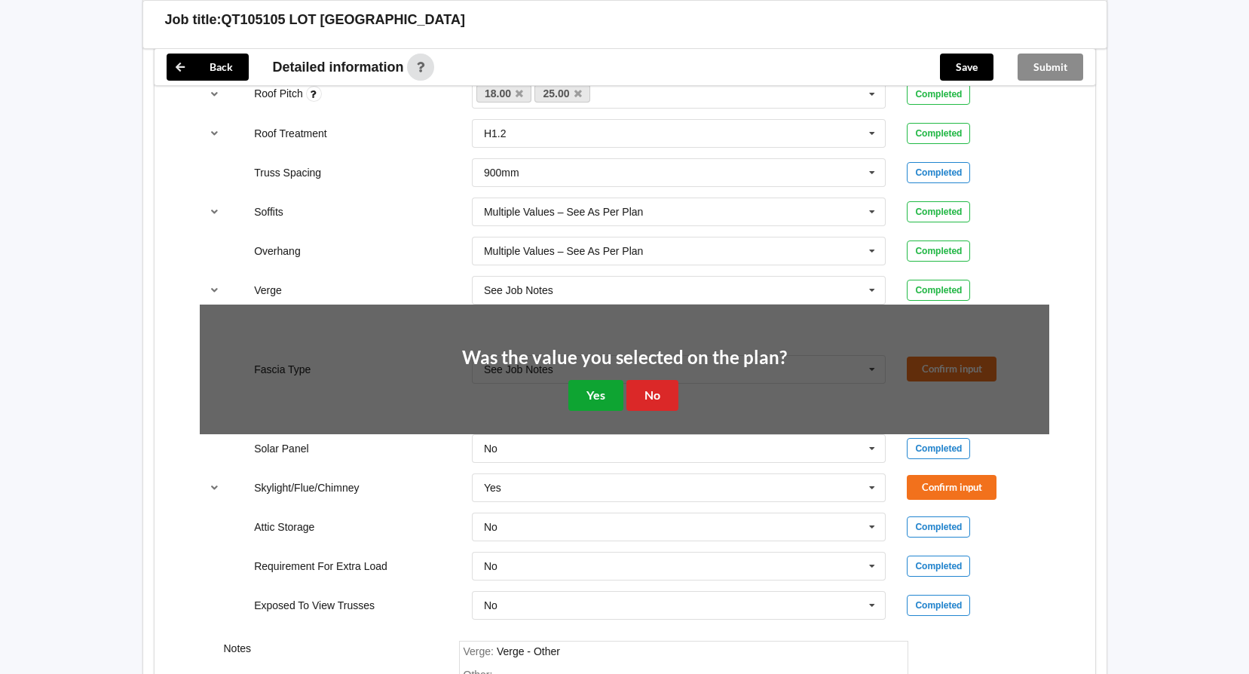
click at [613, 388] on button "Yes" at bounding box center [595, 395] width 55 height 31
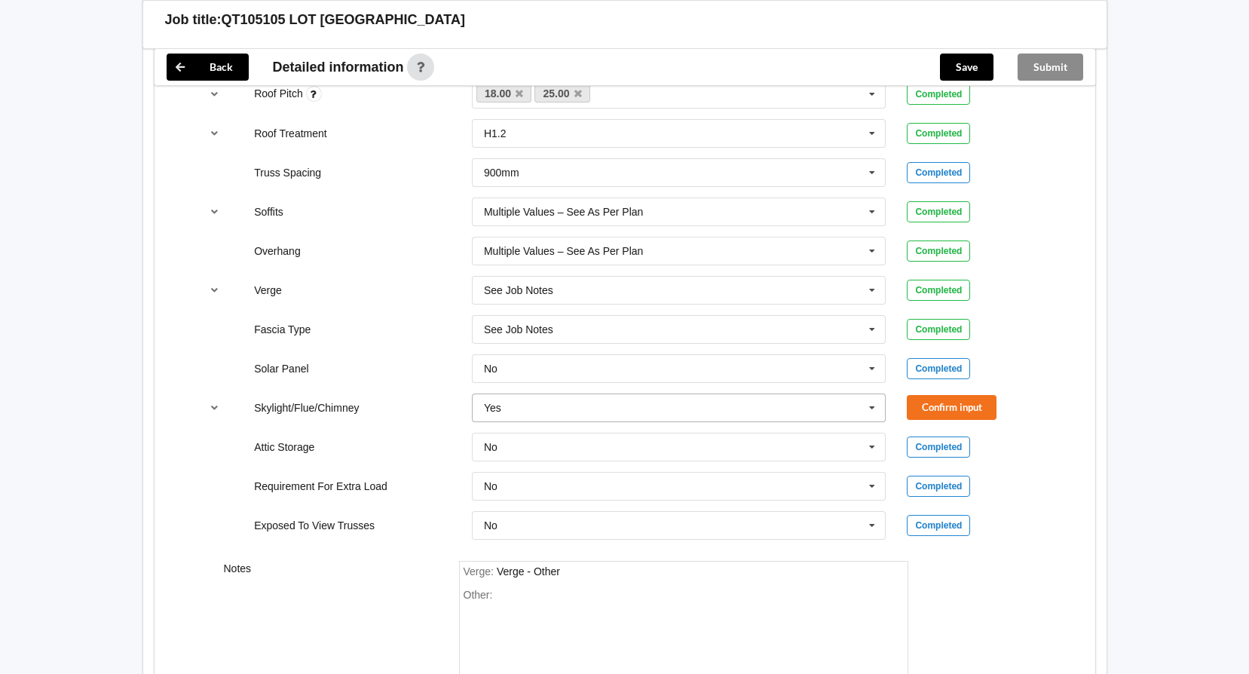
drag, startPoint x: 875, startPoint y: 413, endPoint x: 818, endPoint y: 416, distance: 57.4
click at [875, 413] on icon at bounding box center [872, 408] width 23 height 28
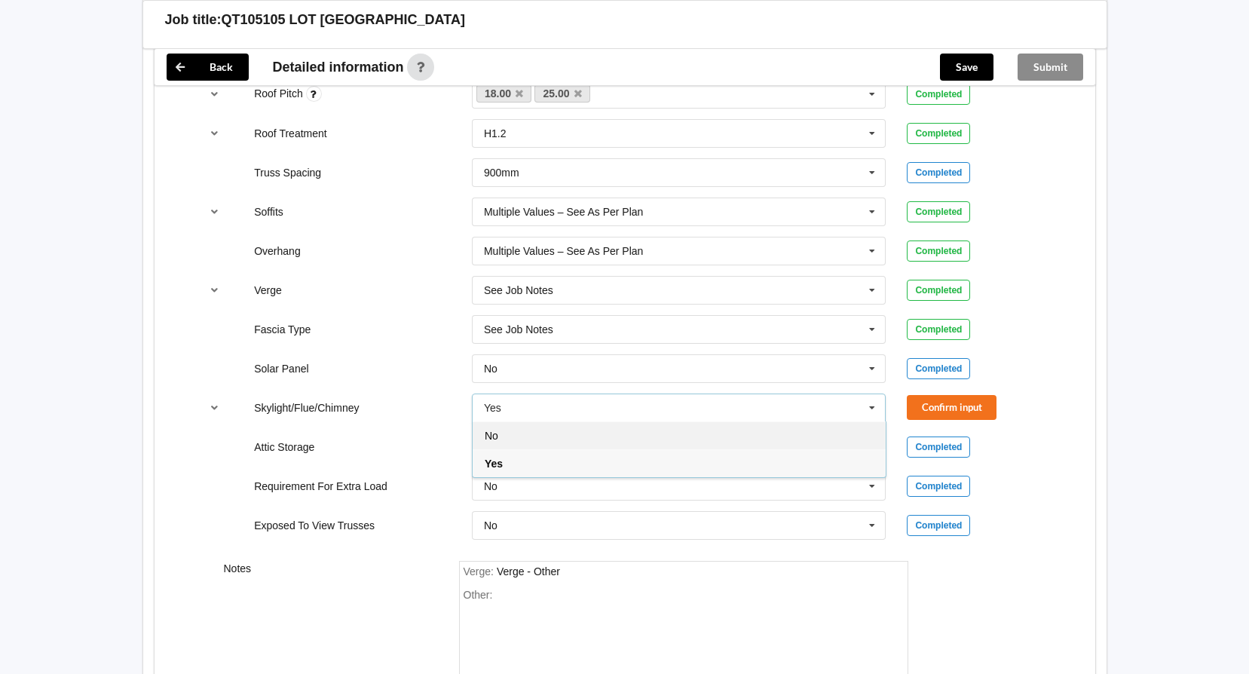
click at [685, 434] on div "No" at bounding box center [679, 435] width 413 height 28
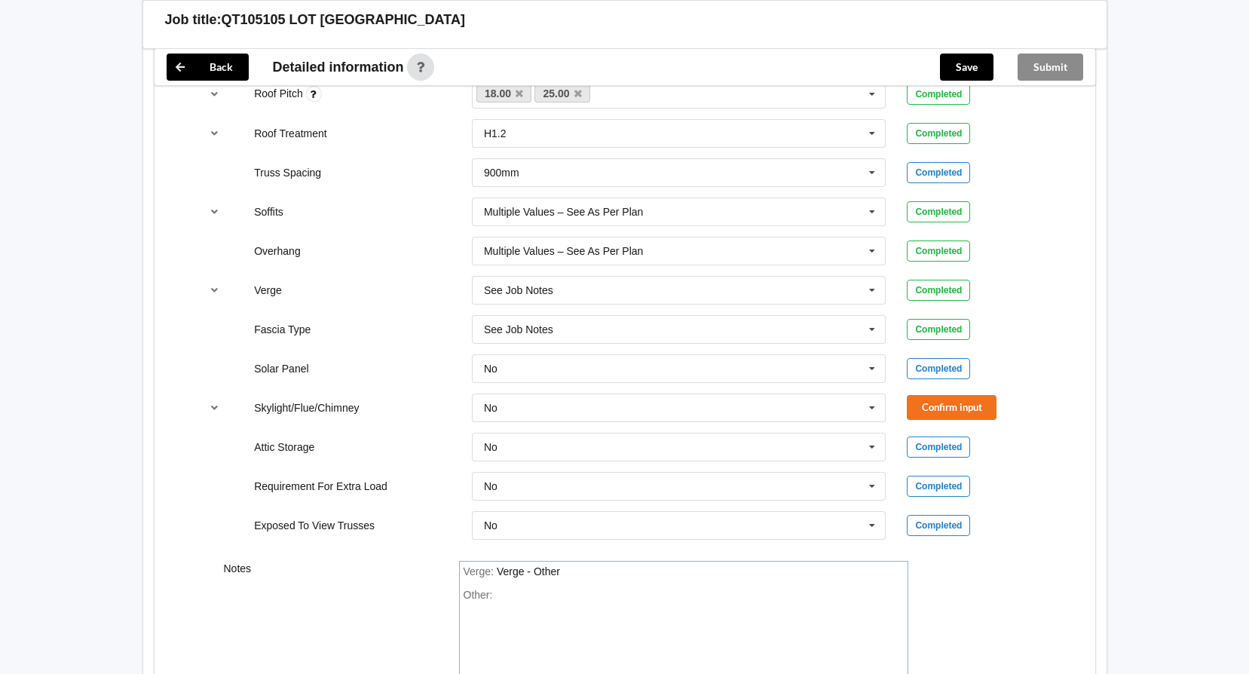
click at [512, 592] on div "Other:" at bounding box center [683, 642] width 440 height 106
click at [947, 406] on button "Confirm input" at bounding box center [952, 407] width 90 height 25
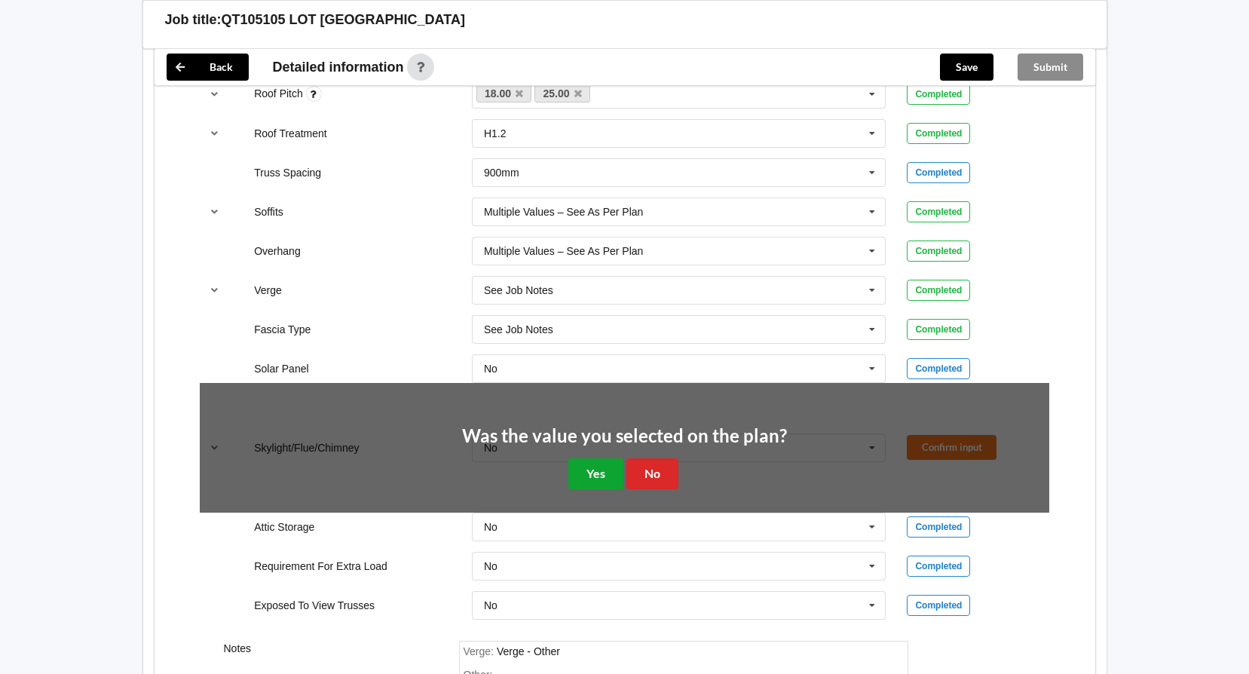
click at [588, 475] on button "Yes" at bounding box center [595, 473] width 55 height 31
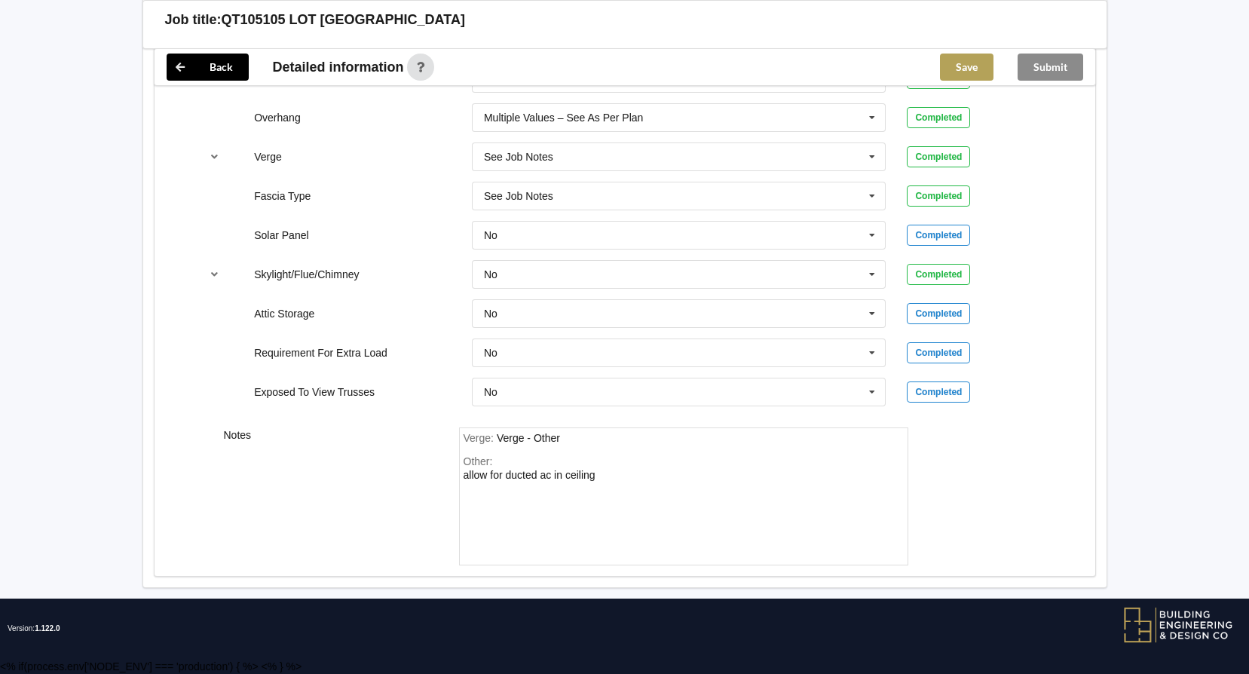
click at [959, 69] on button "Save" at bounding box center [967, 67] width 54 height 27
click at [1051, 72] on button "Submit" at bounding box center [1050, 67] width 66 height 27
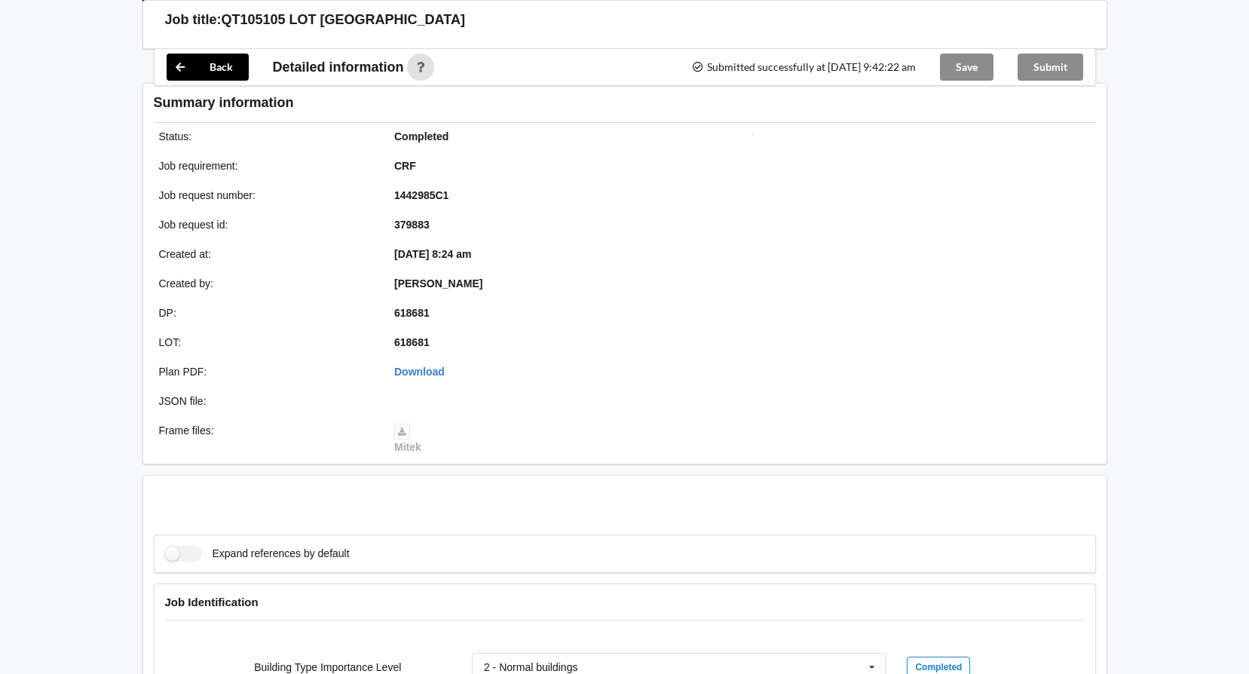
scroll to position [1194, 0]
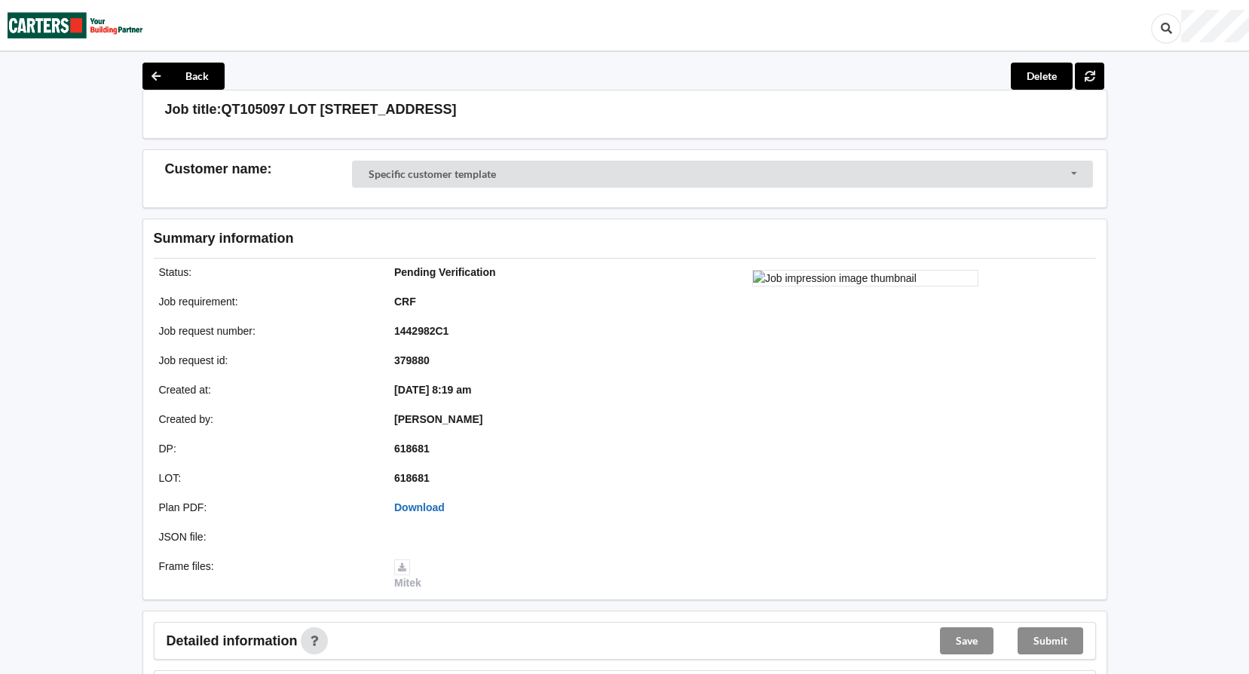
click at [403, 506] on link "Download" at bounding box center [419, 507] width 50 height 12
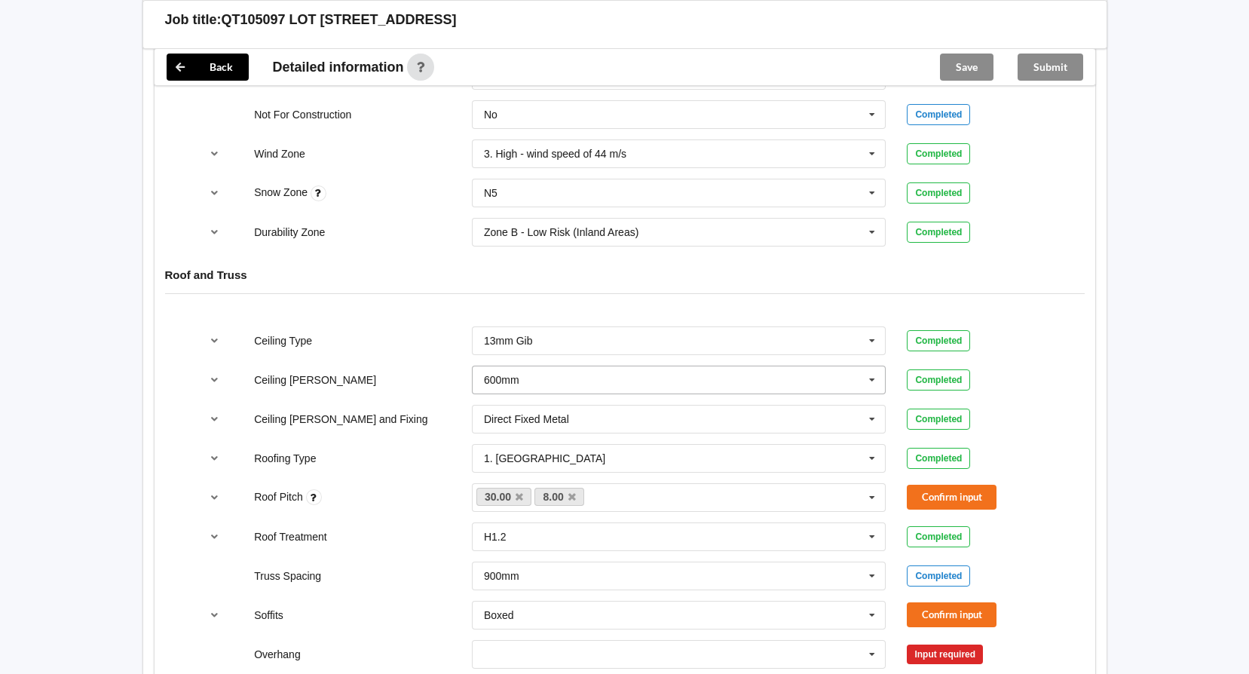
scroll to position [754, 0]
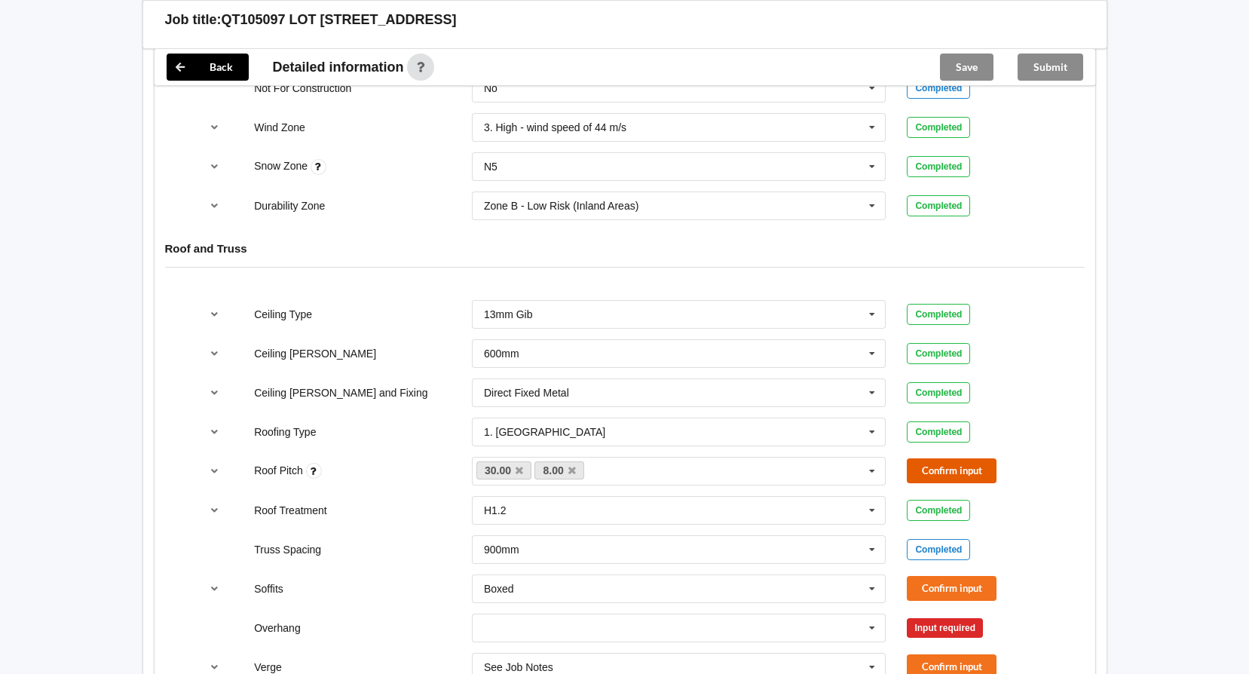
click at [942, 472] on button "Confirm input" at bounding box center [952, 470] width 90 height 25
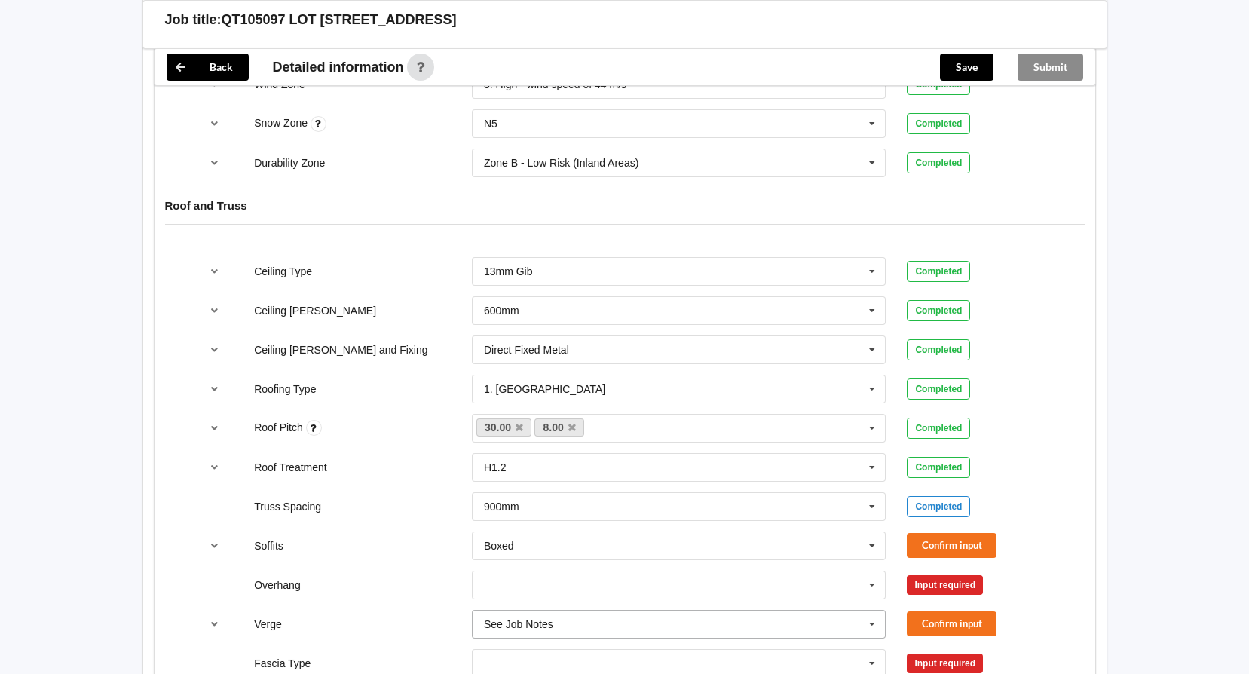
scroll to position [904, 0]
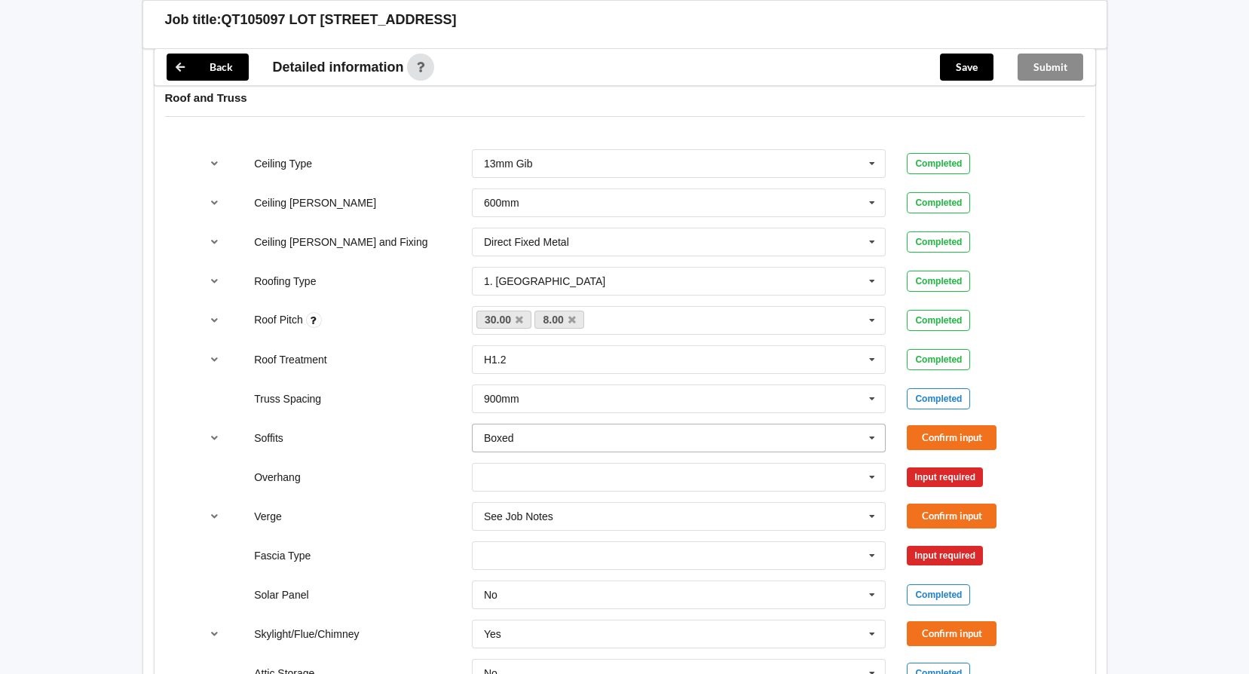
click at [874, 437] on icon at bounding box center [872, 438] width 23 height 28
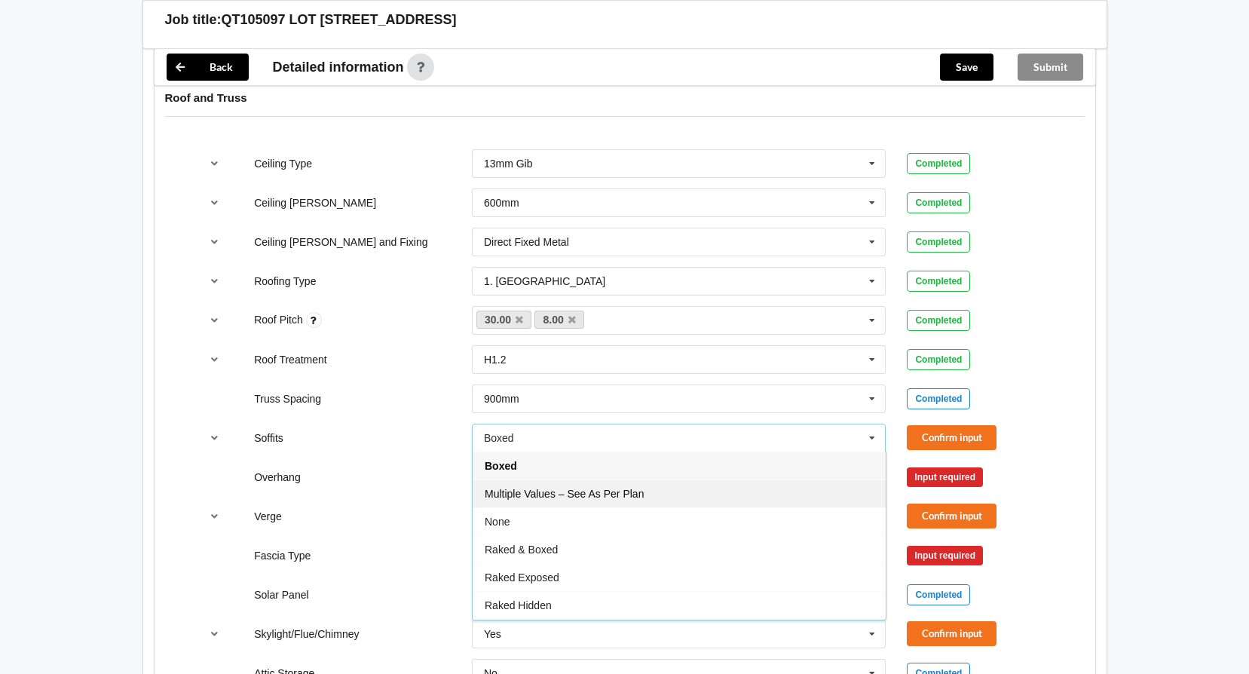
click at [764, 494] on div "Multiple Values – See As Per Plan" at bounding box center [679, 493] width 413 height 28
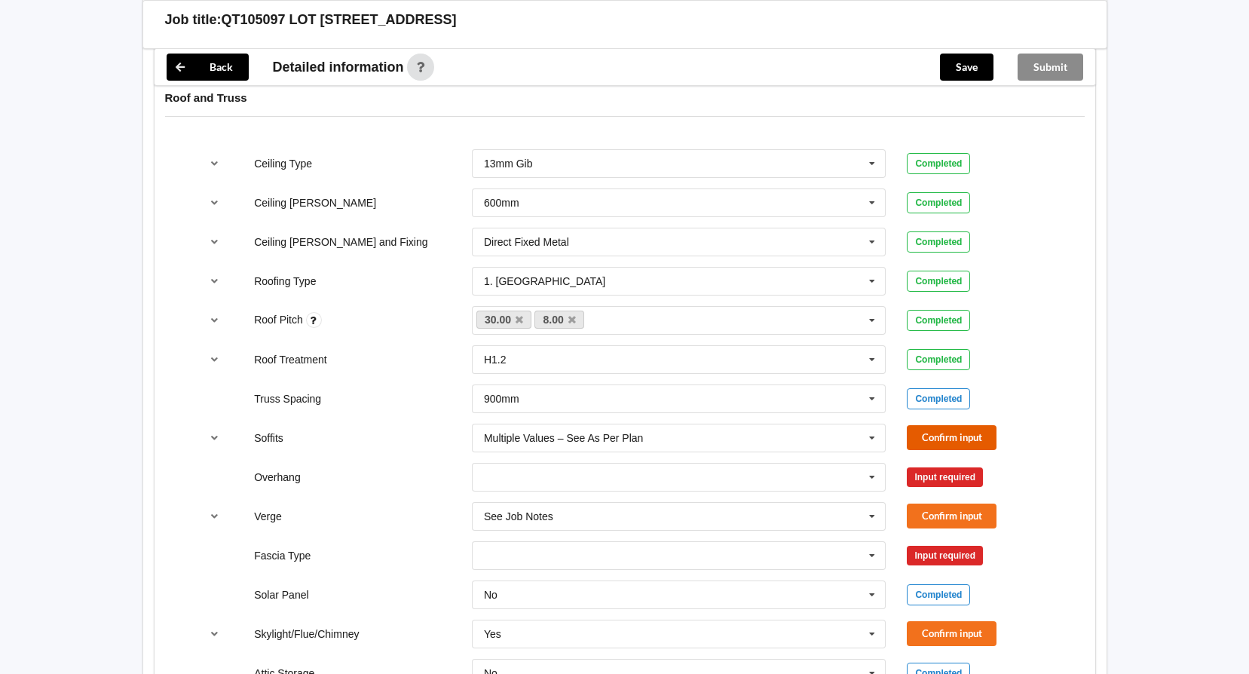
click at [968, 436] on button "Confirm input" at bounding box center [952, 437] width 90 height 25
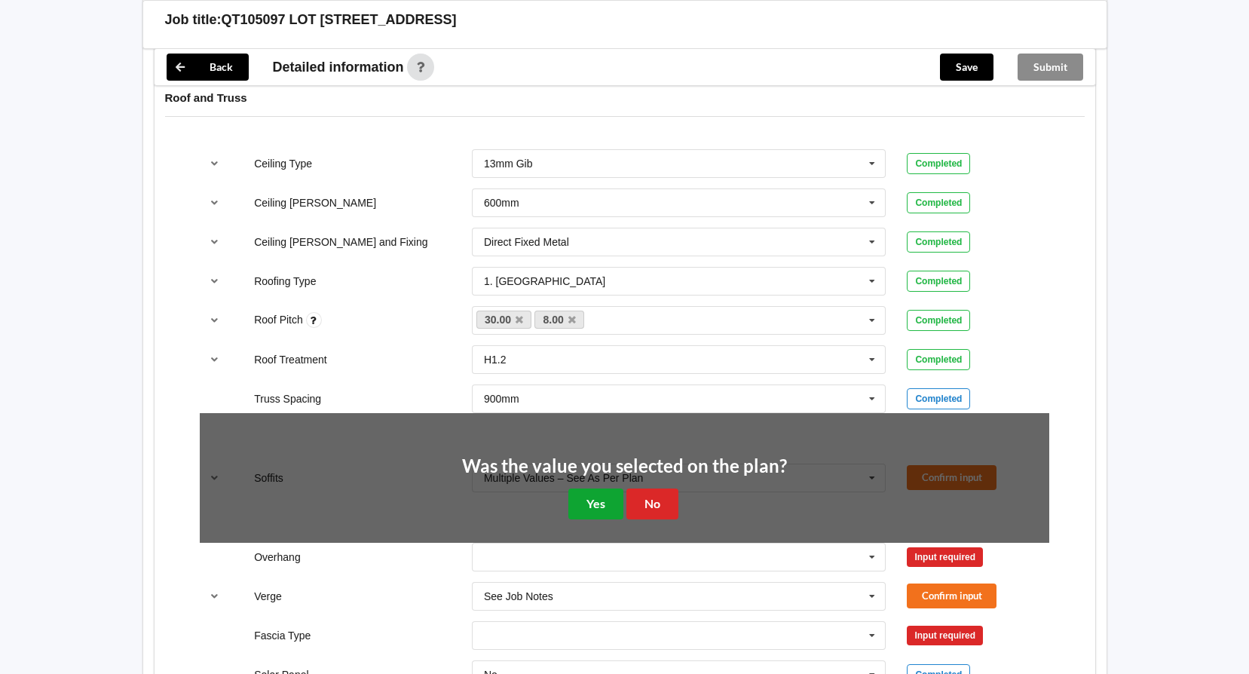
click at [599, 500] on button "Yes" at bounding box center [595, 503] width 55 height 31
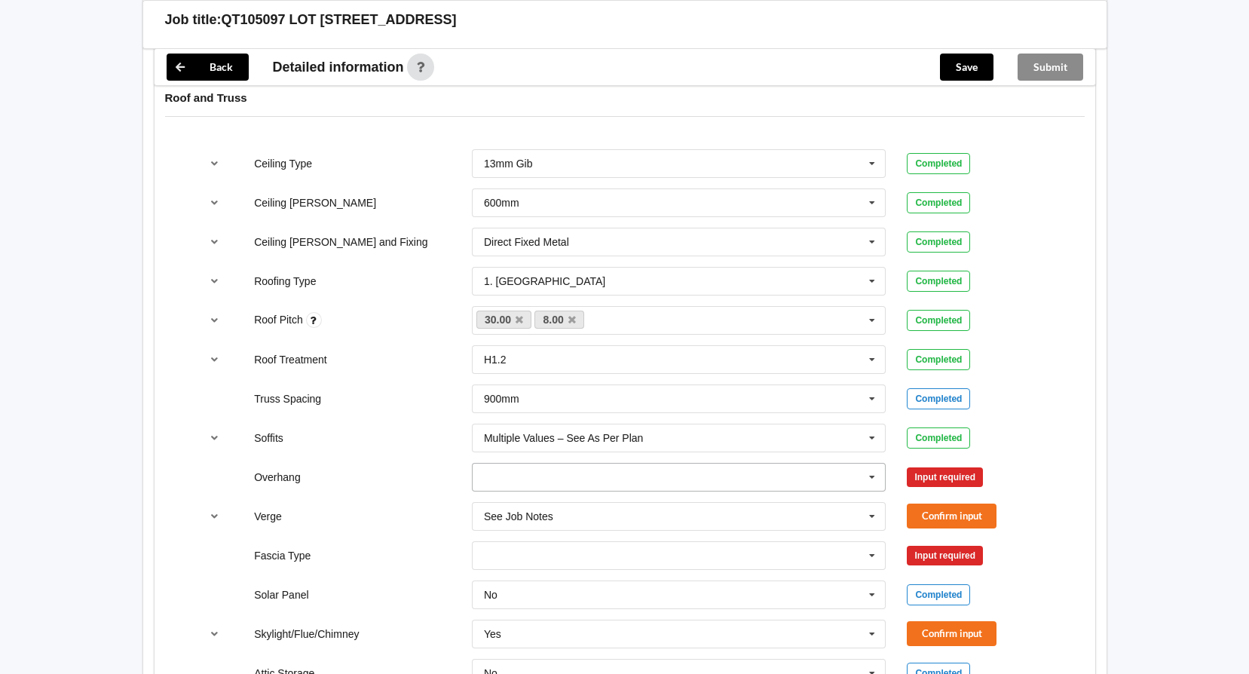
click at [873, 479] on icon at bounding box center [872, 477] width 23 height 28
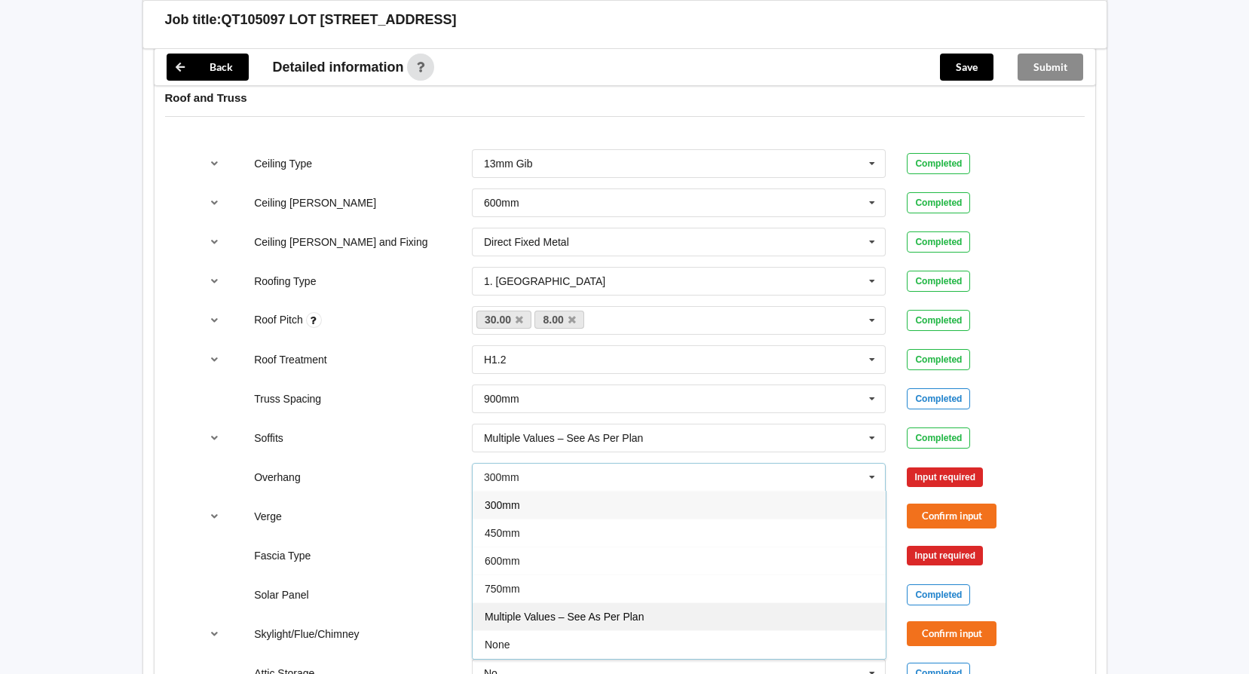
click at [678, 612] on div "Multiple Values – See As Per Plan" at bounding box center [679, 616] width 413 height 28
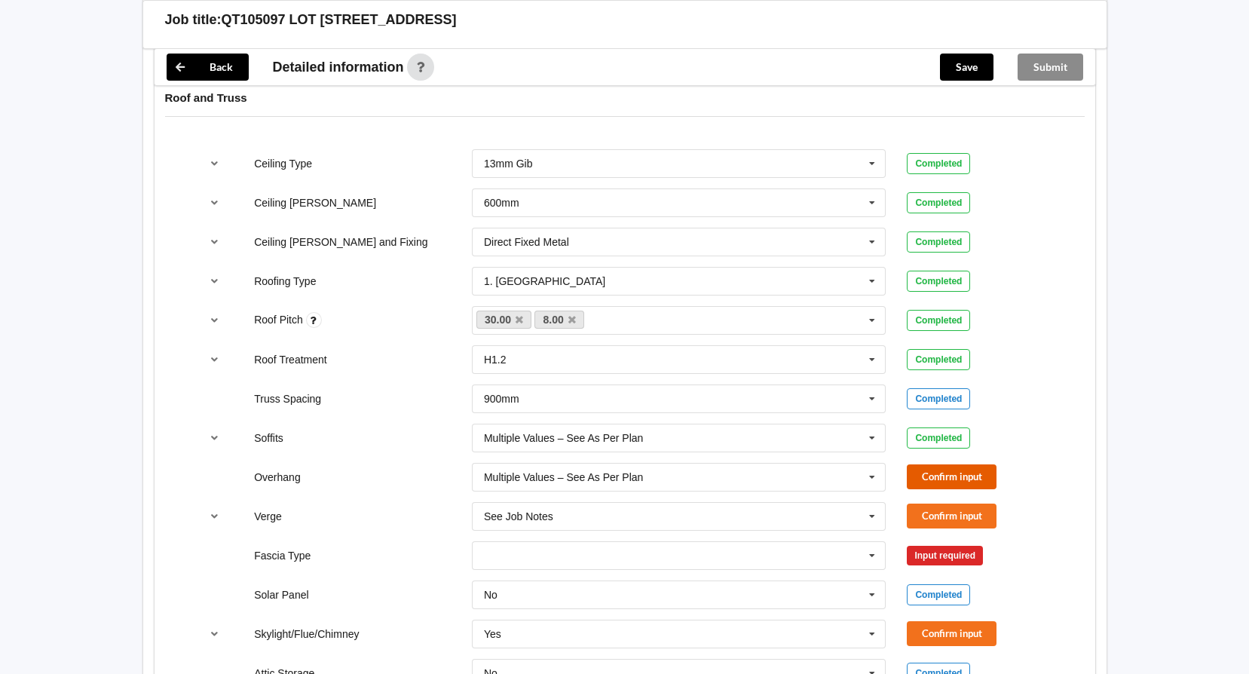
click at [941, 478] on button "Confirm input" at bounding box center [952, 476] width 90 height 25
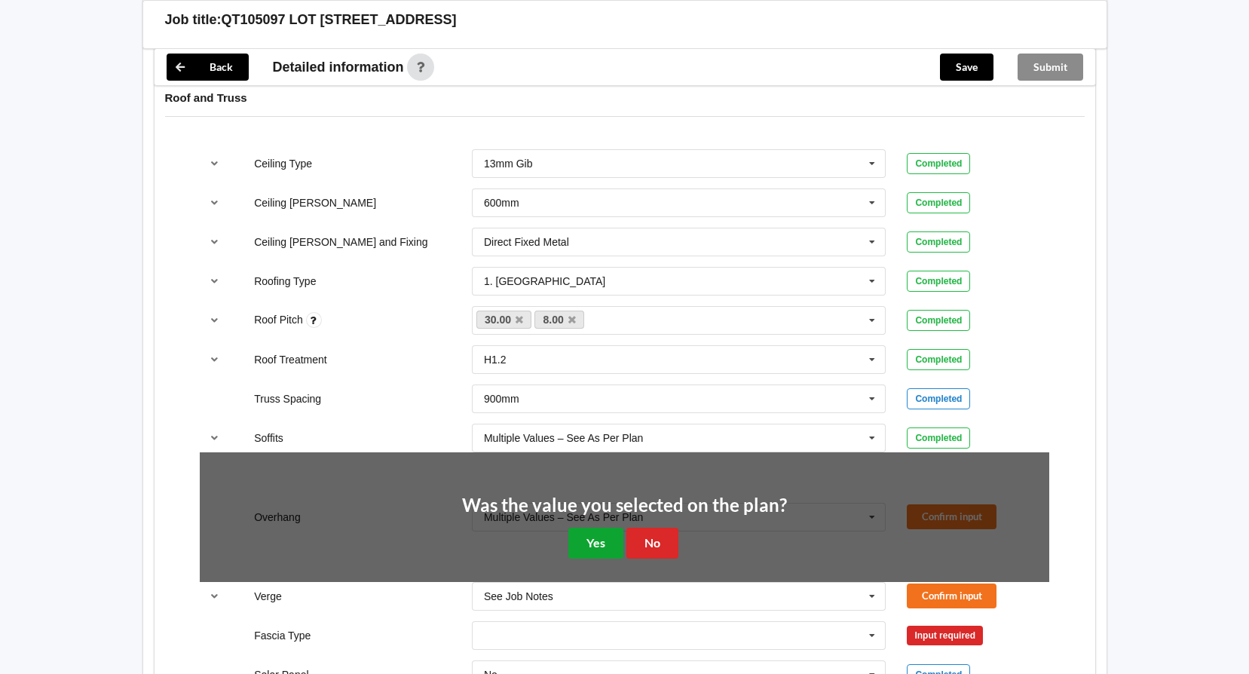
click at [607, 546] on button "Yes" at bounding box center [595, 543] width 55 height 31
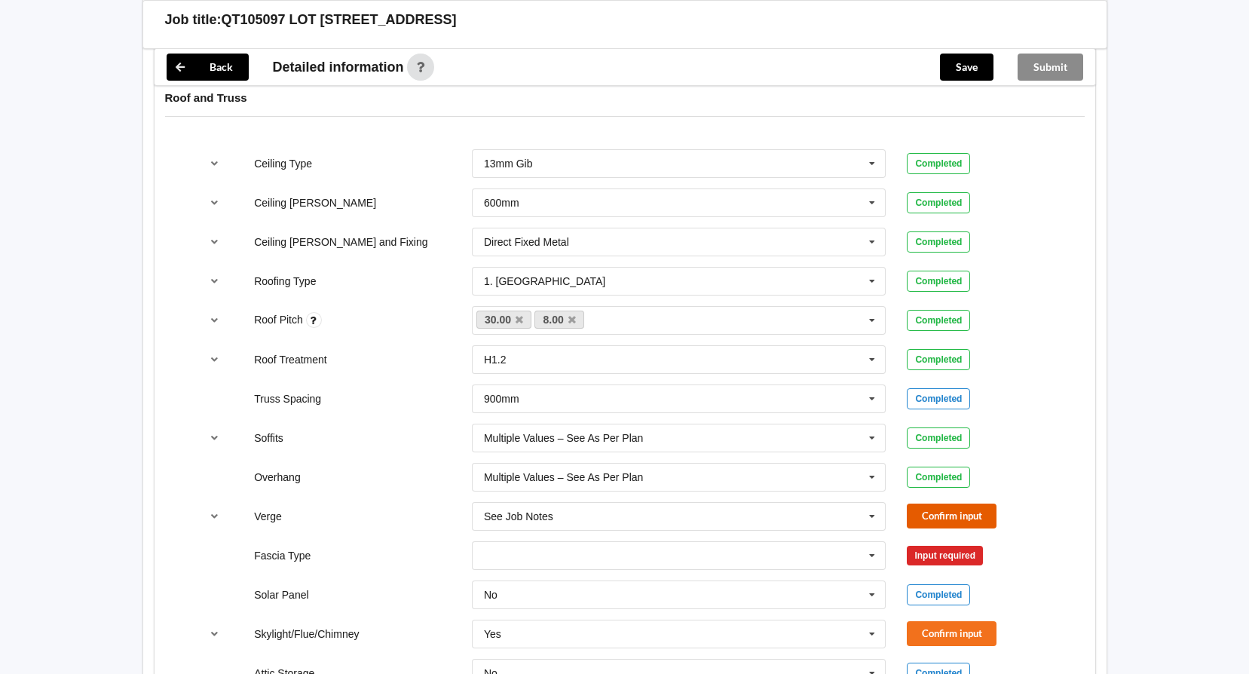
click at [969, 512] on button "Confirm input" at bounding box center [952, 515] width 90 height 25
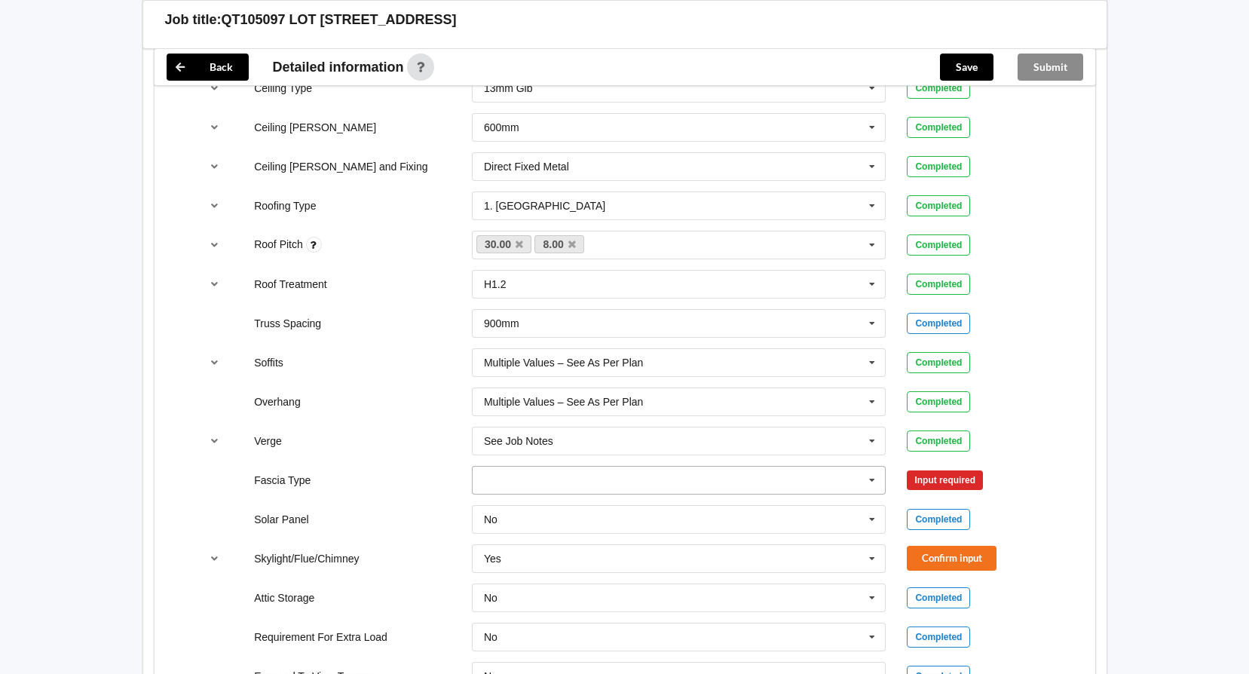
click at [876, 472] on icon at bounding box center [872, 480] width 23 height 28
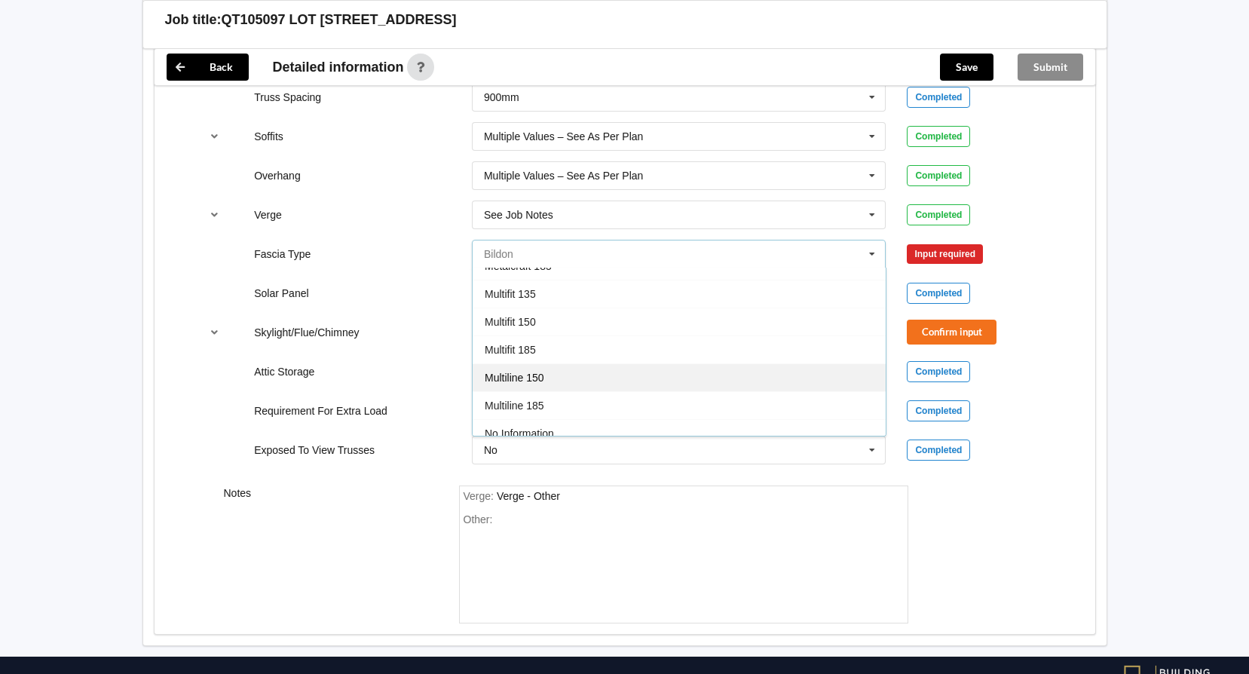
scroll to position [501, 0]
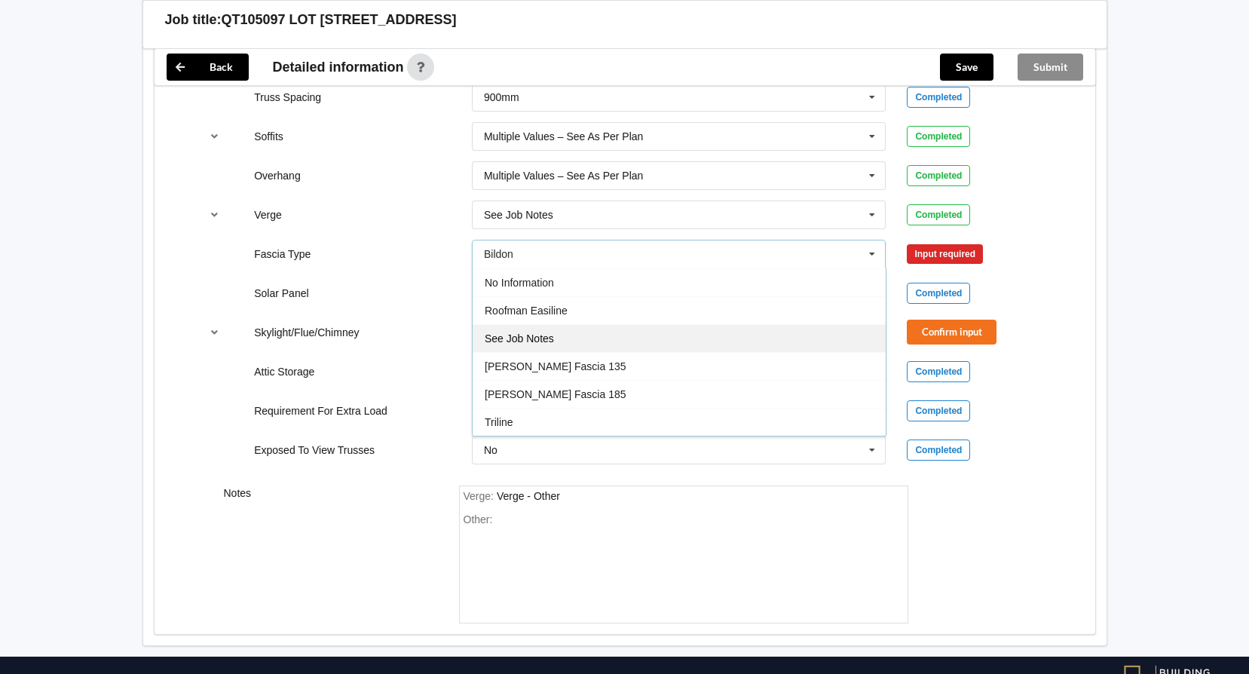
click at [601, 332] on div "See Job Notes" at bounding box center [679, 338] width 413 height 28
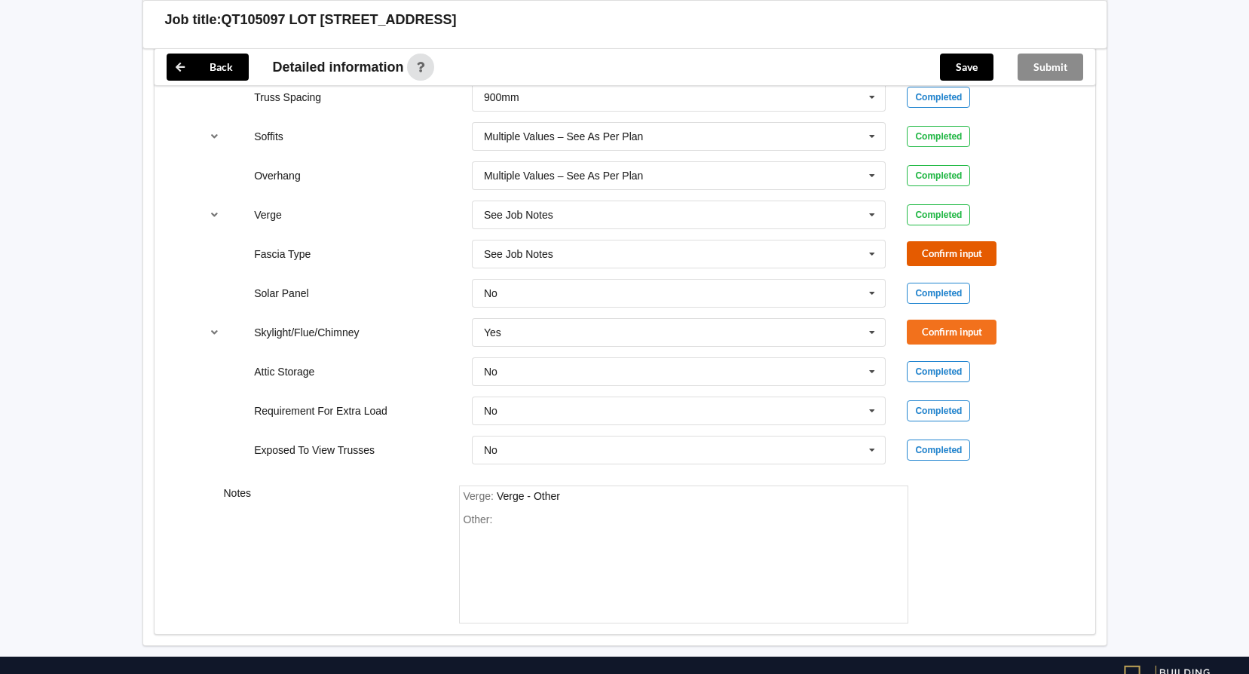
click at [947, 252] on button "Confirm input" at bounding box center [952, 253] width 90 height 25
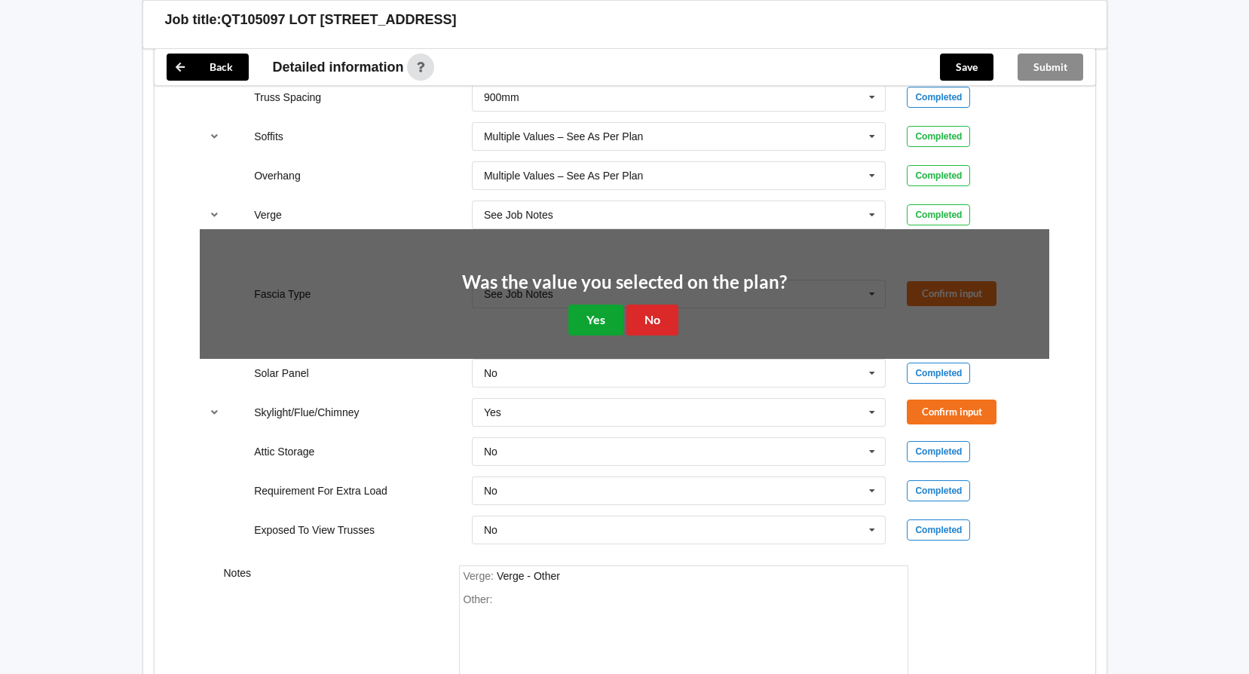
click at [618, 315] on button "Yes" at bounding box center [595, 319] width 55 height 31
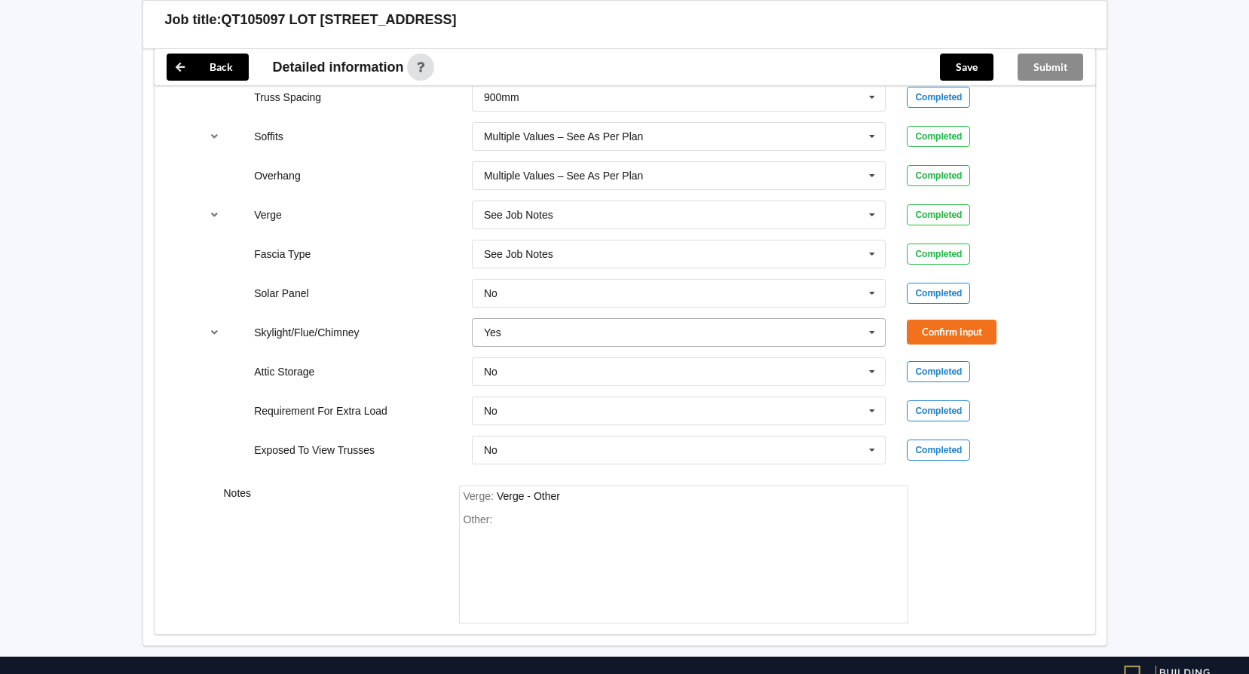
click at [874, 332] on icon at bounding box center [872, 333] width 23 height 28
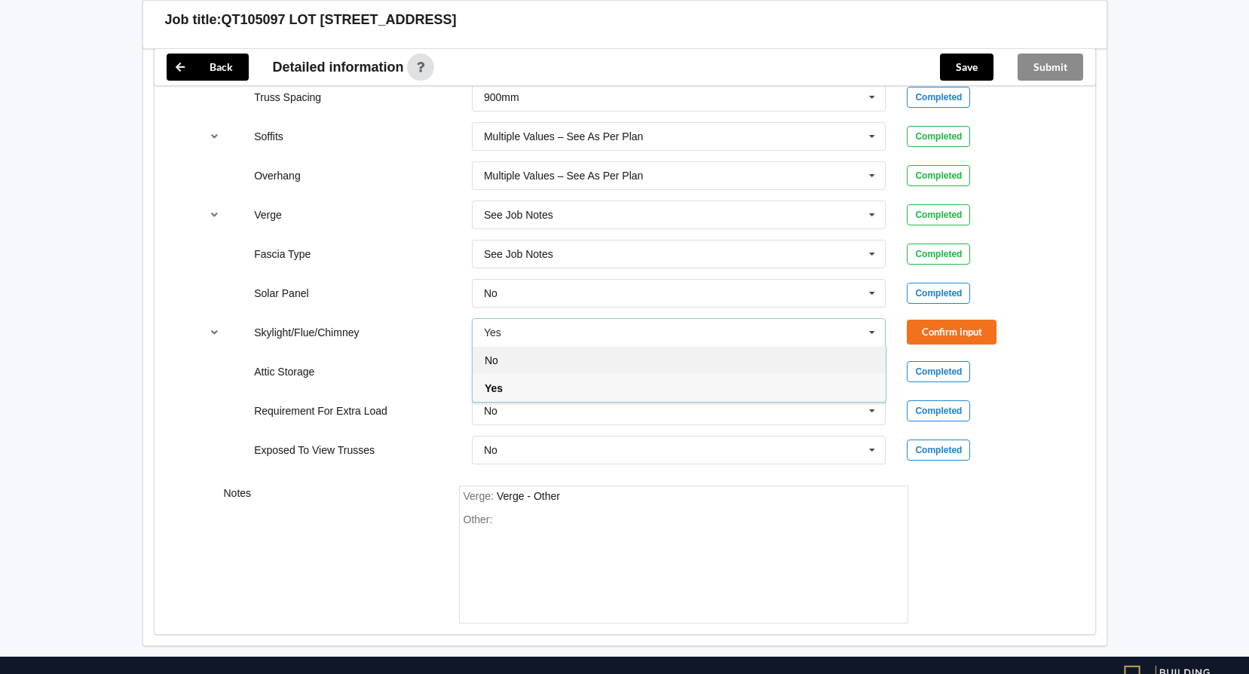
click at [678, 362] on div "No" at bounding box center [679, 360] width 413 height 28
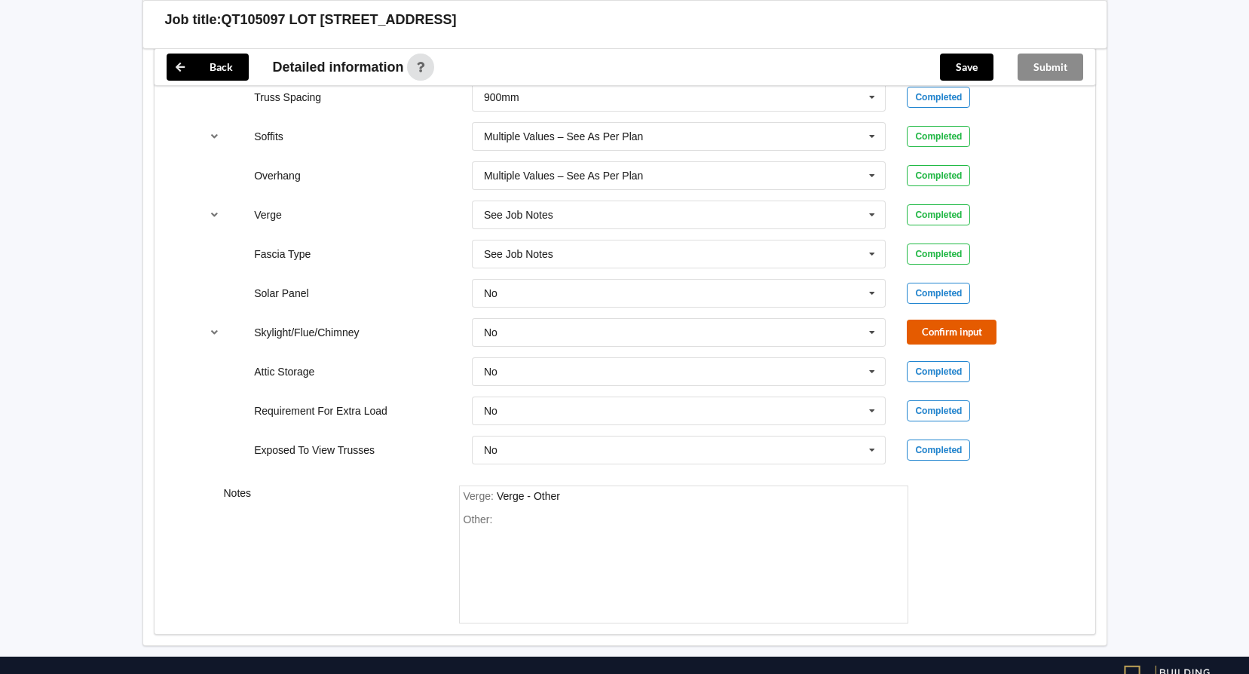
click at [968, 328] on button "Confirm input" at bounding box center [952, 332] width 90 height 25
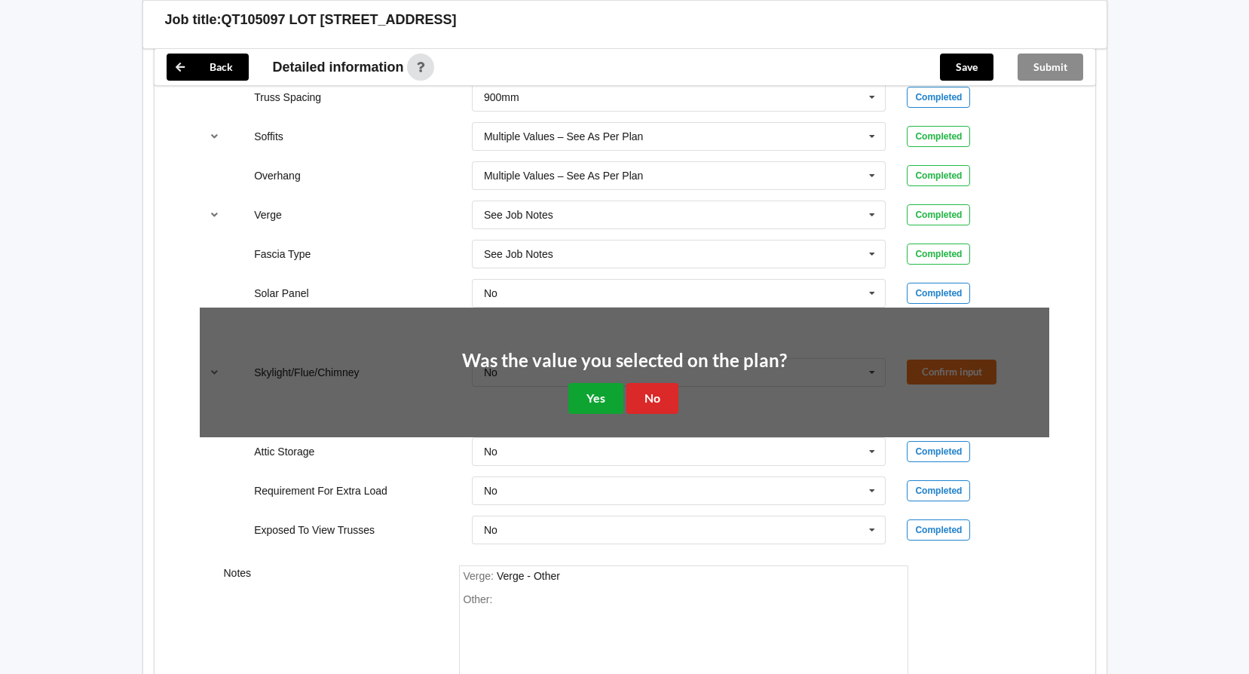
click at [607, 390] on button "Yes" at bounding box center [595, 398] width 55 height 31
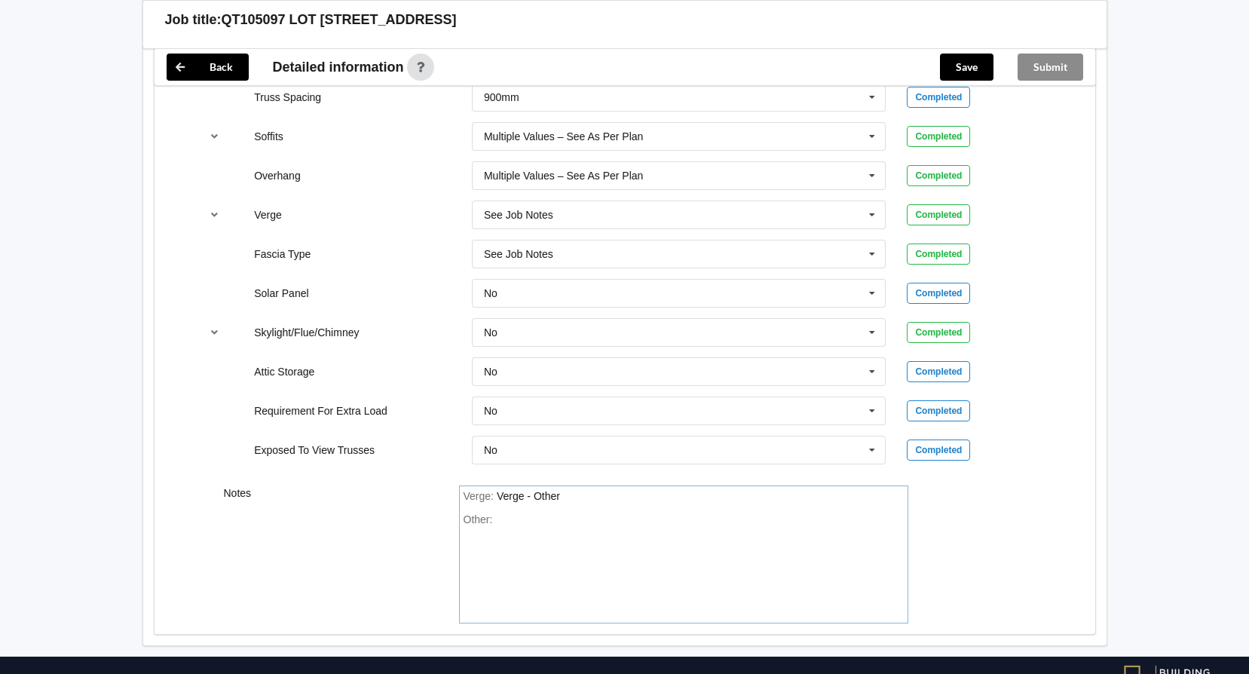
click at [583, 516] on div "Other:" at bounding box center [683, 566] width 440 height 106
click at [974, 77] on button "Save" at bounding box center [967, 67] width 54 height 27
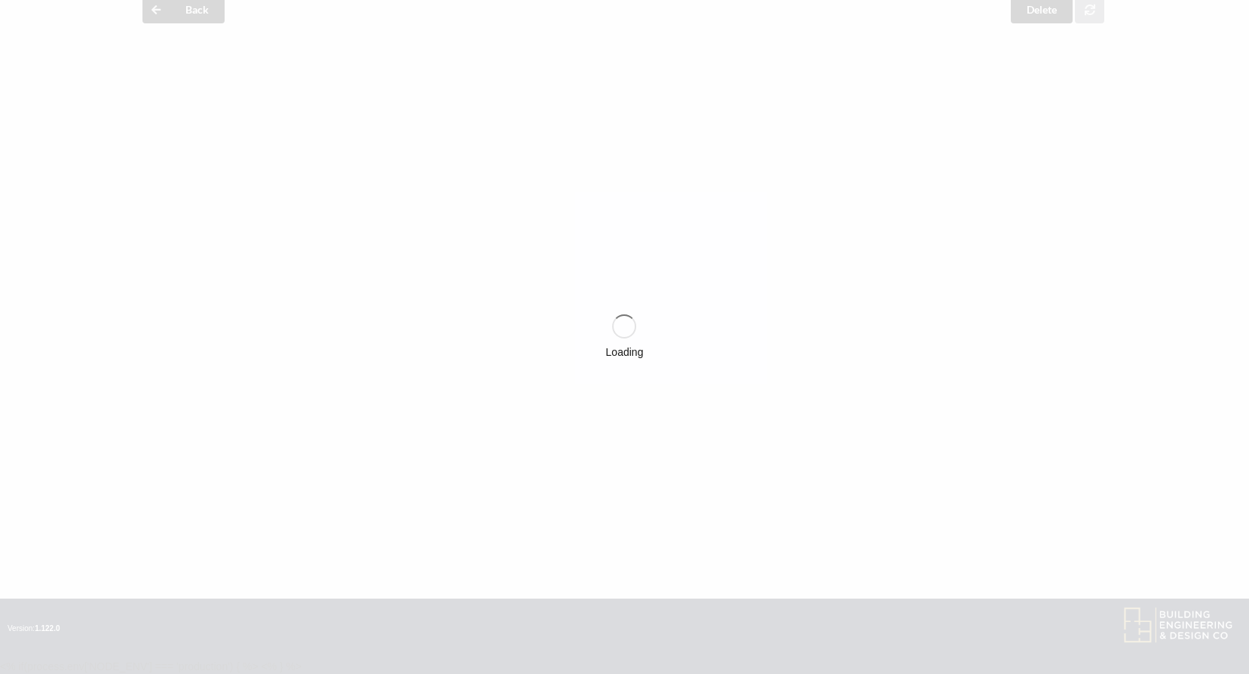
scroll to position [66, 0]
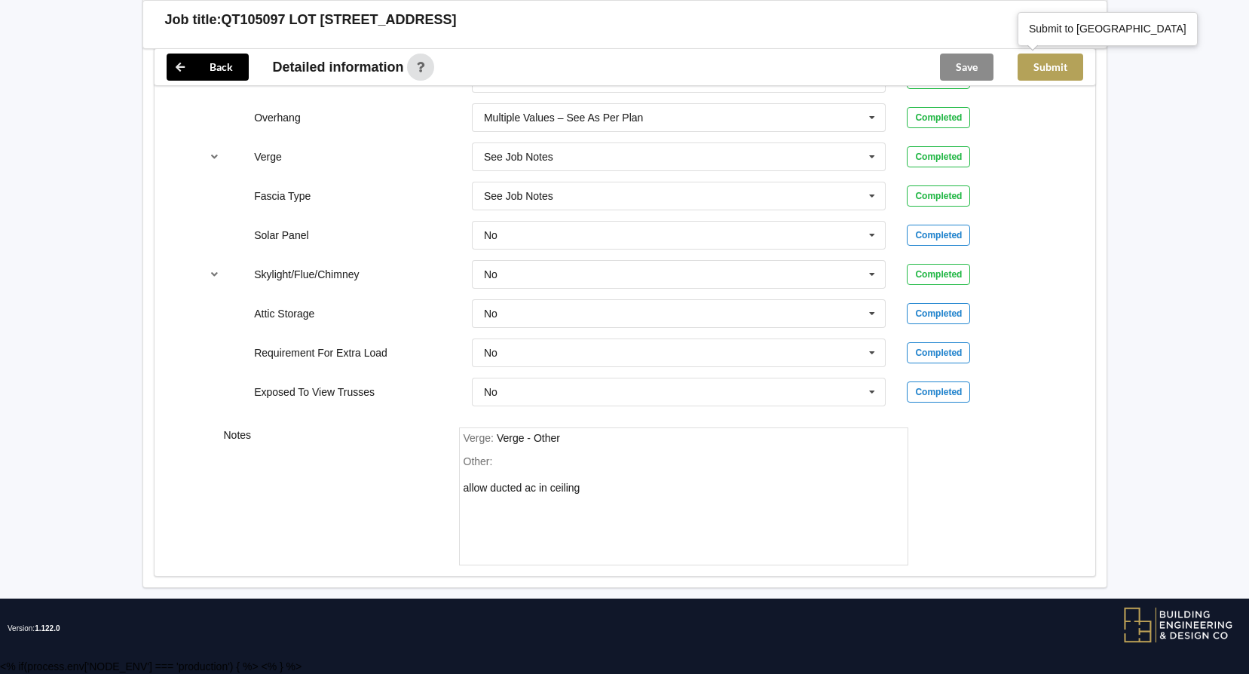
click at [1046, 63] on button "Submit" at bounding box center [1050, 67] width 66 height 27
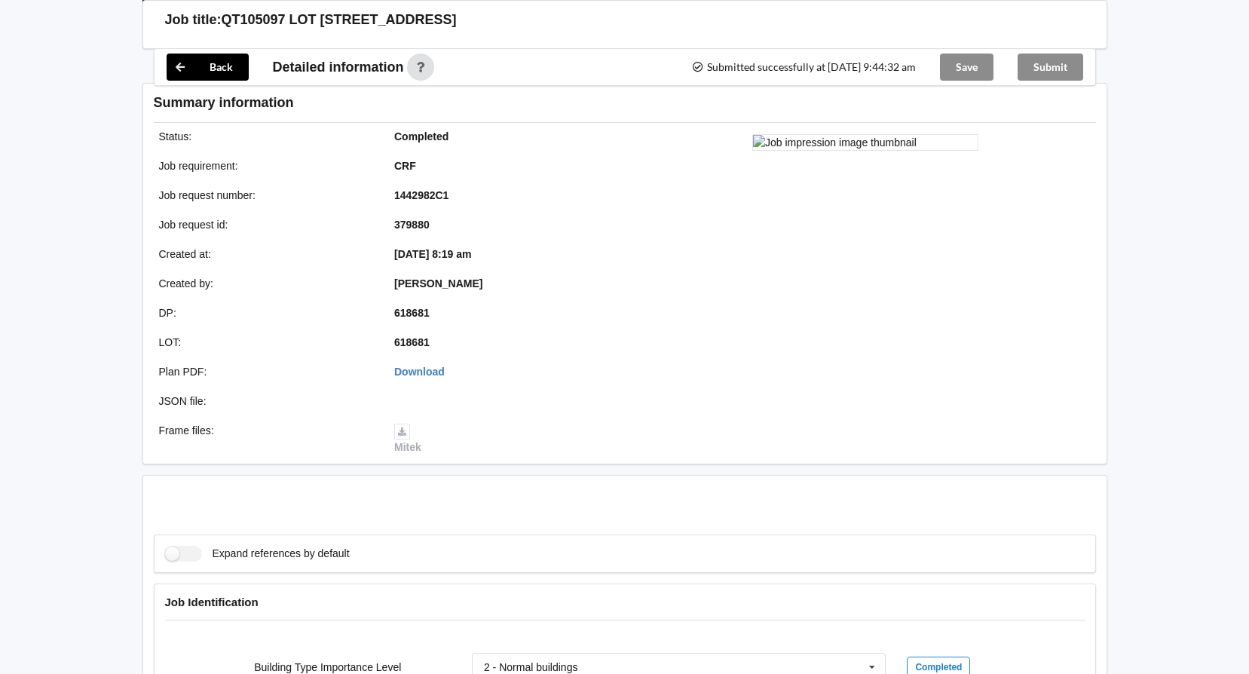
scroll to position [1194, 0]
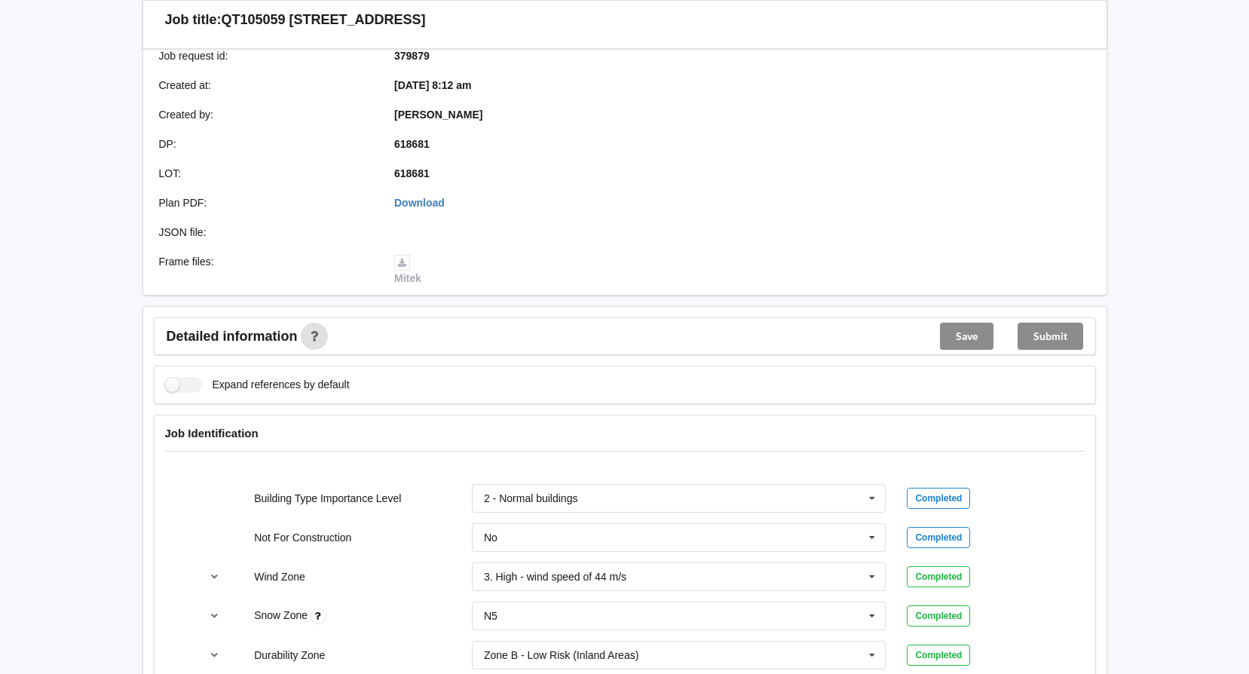
scroll to position [226, 0]
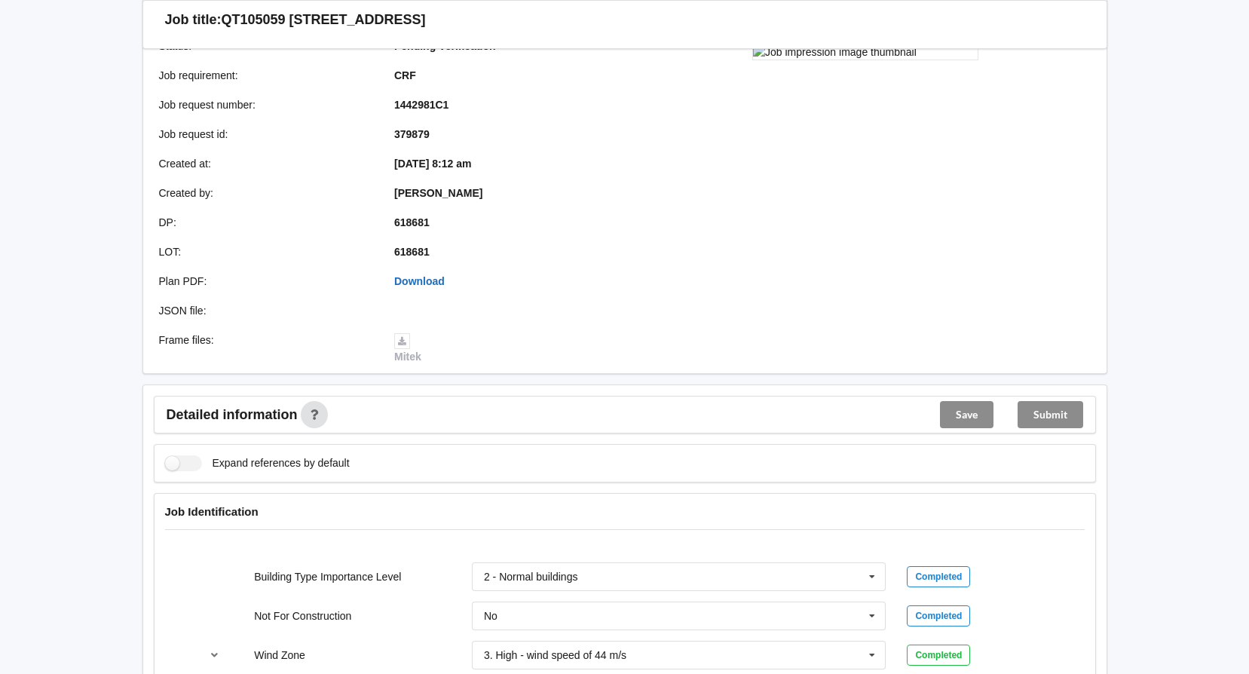
click at [421, 278] on link "Download" at bounding box center [419, 281] width 50 height 12
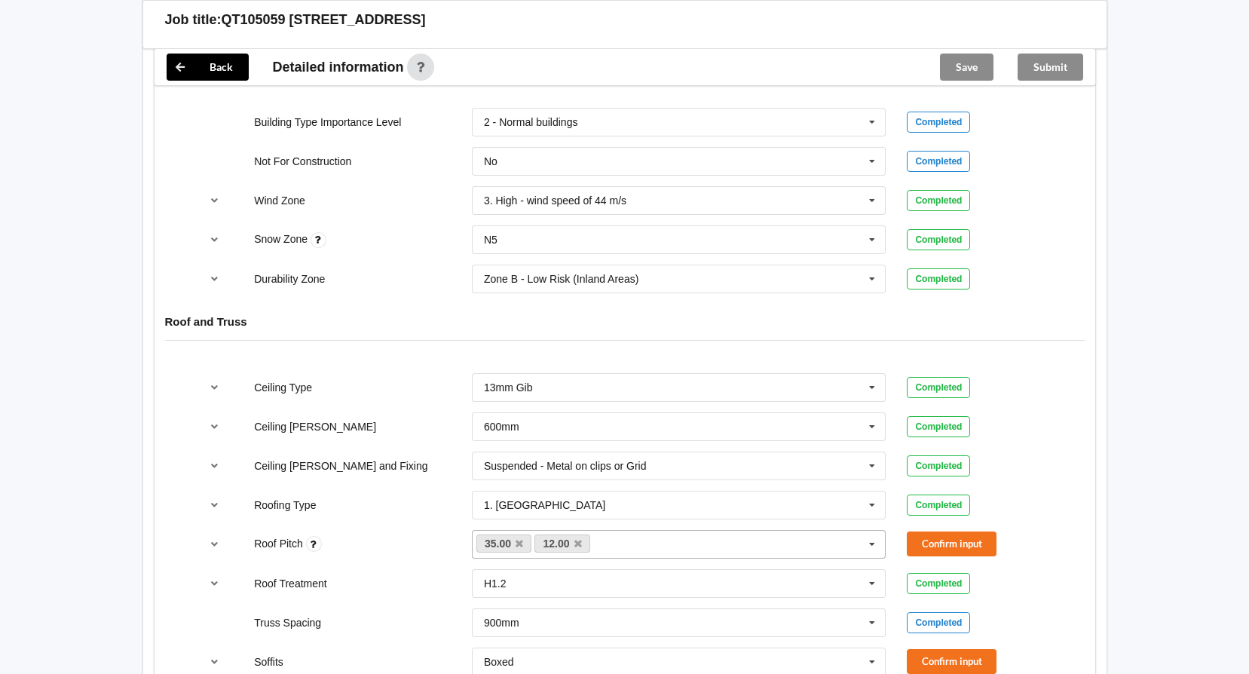
scroll to position [829, 0]
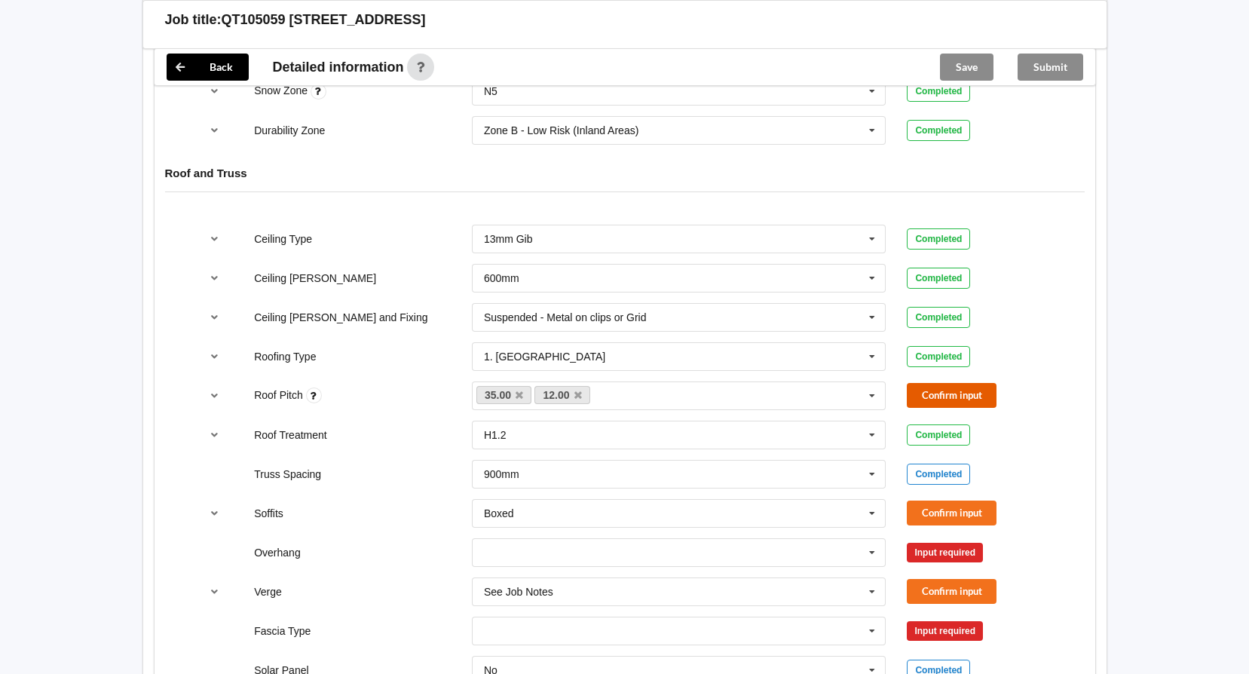
click at [924, 387] on button "Confirm input" at bounding box center [952, 395] width 90 height 25
drag, startPoint x: 870, startPoint y: 512, endPoint x: 861, endPoint y: 509, distance: 8.8
click at [870, 512] on icon at bounding box center [872, 514] width 23 height 28
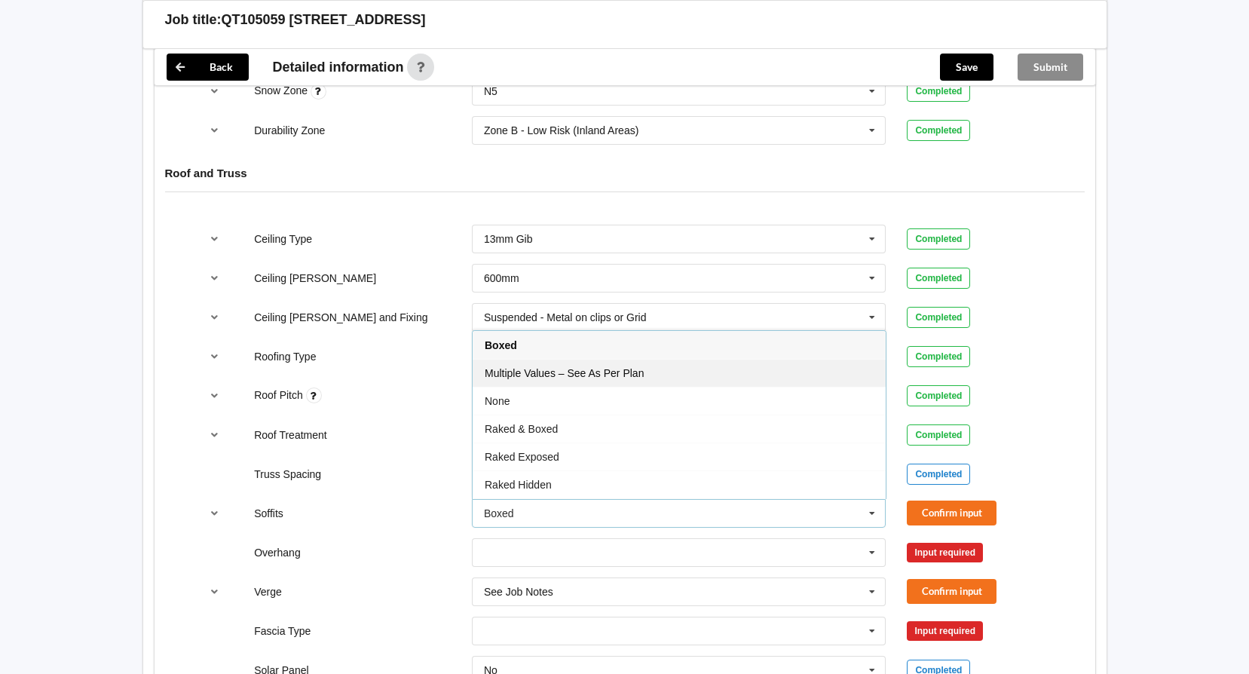
click at [717, 374] on div "Multiple Values – See As Per Plan" at bounding box center [679, 373] width 413 height 28
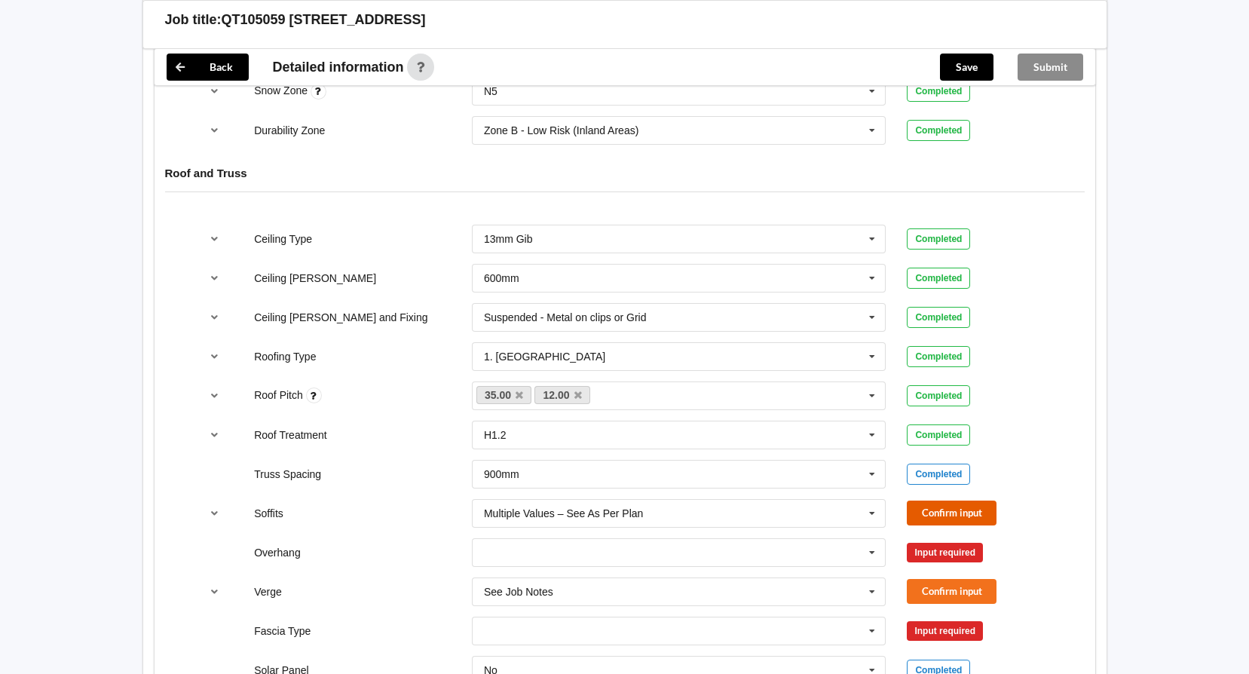
click at [944, 518] on button "Confirm input" at bounding box center [952, 512] width 90 height 25
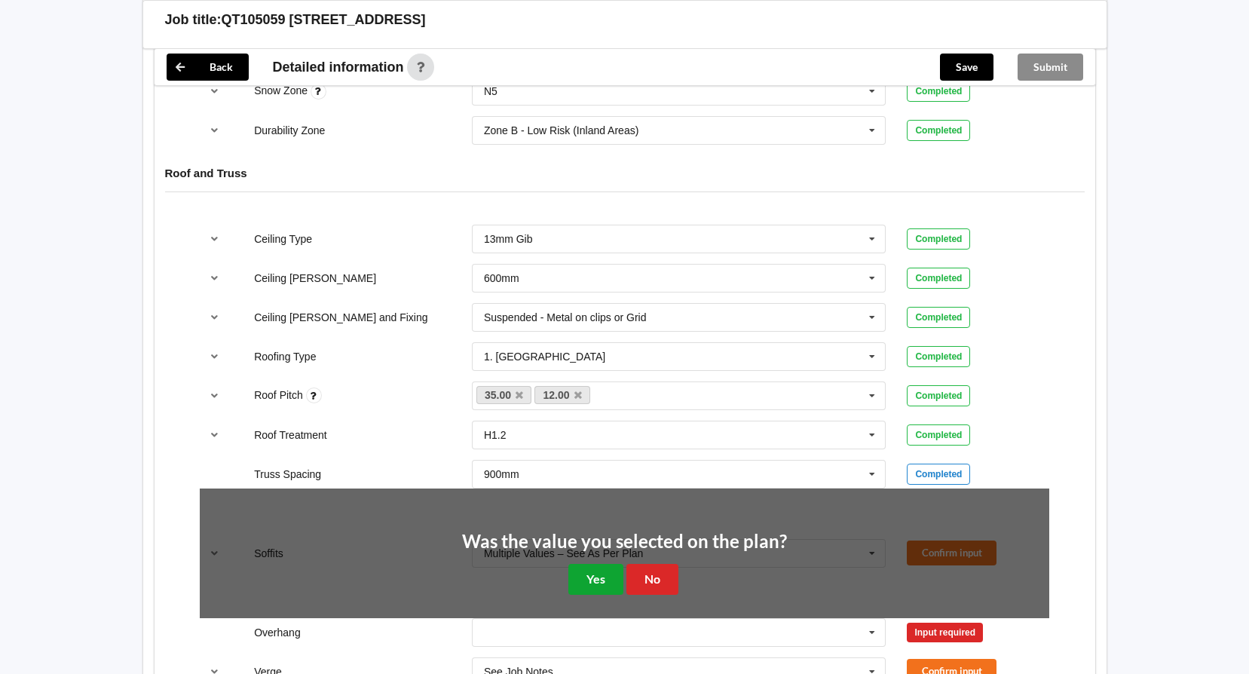
click at [613, 573] on button "Yes" at bounding box center [595, 579] width 55 height 31
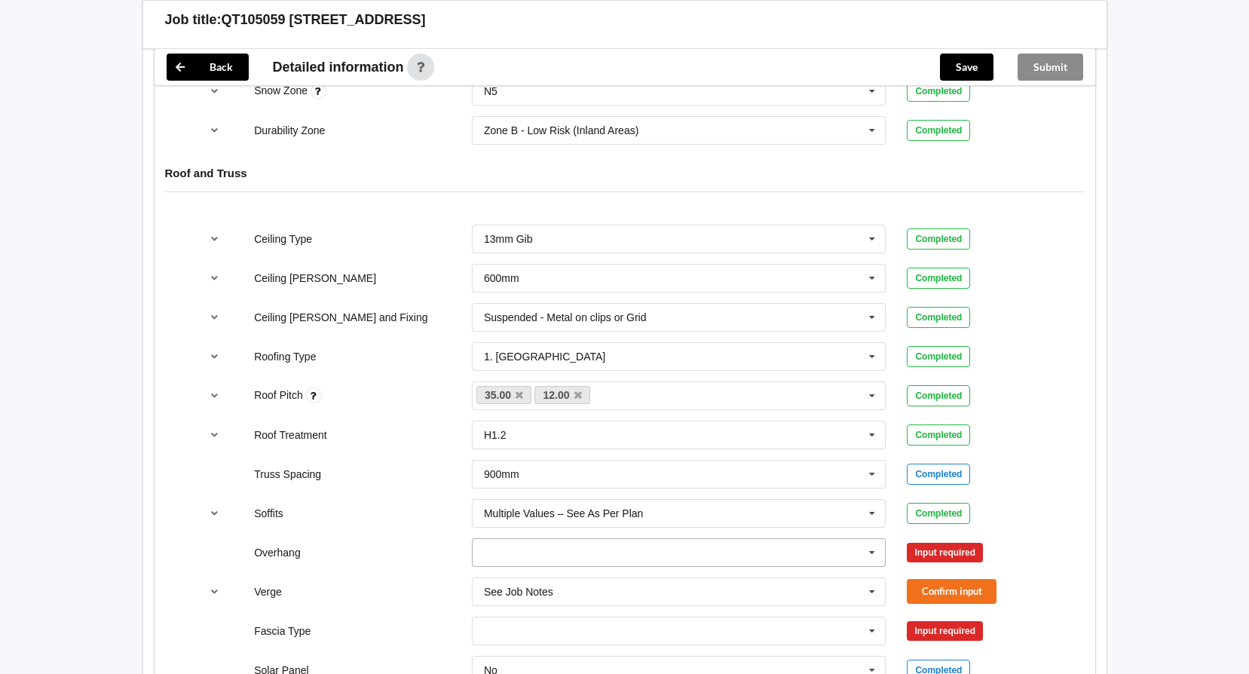
click at [868, 550] on icon at bounding box center [872, 553] width 23 height 28
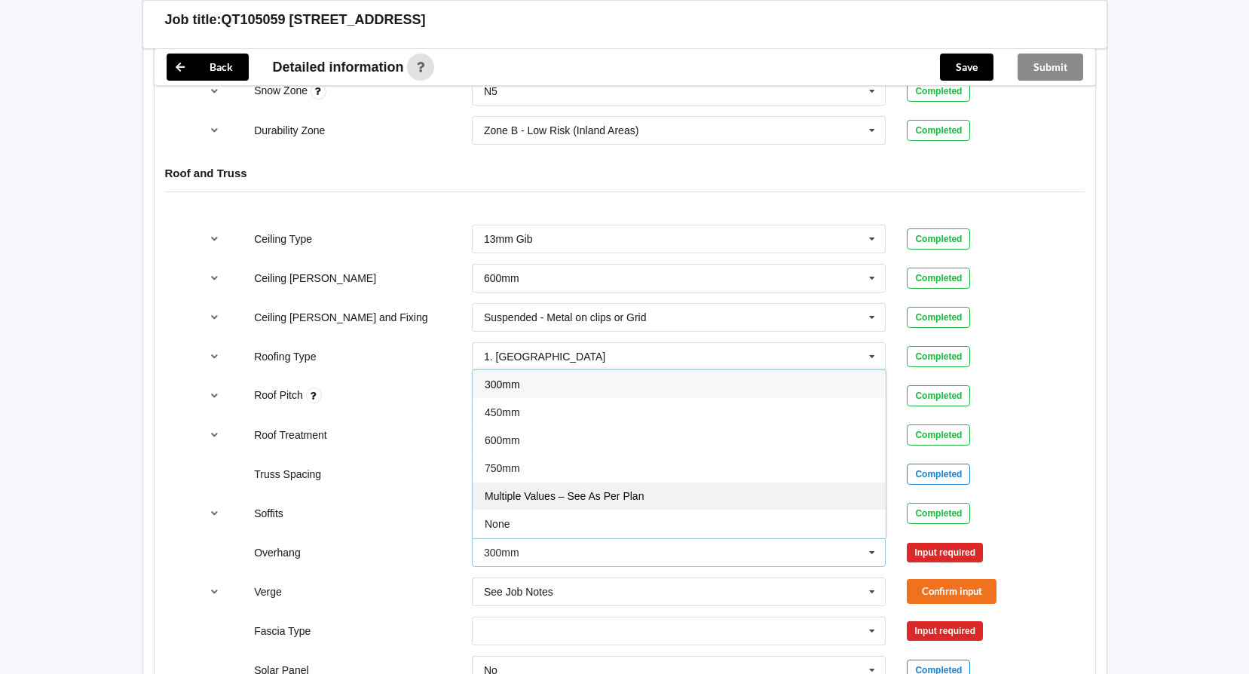
click at [724, 500] on div "Multiple Values – See As Per Plan" at bounding box center [679, 496] width 413 height 28
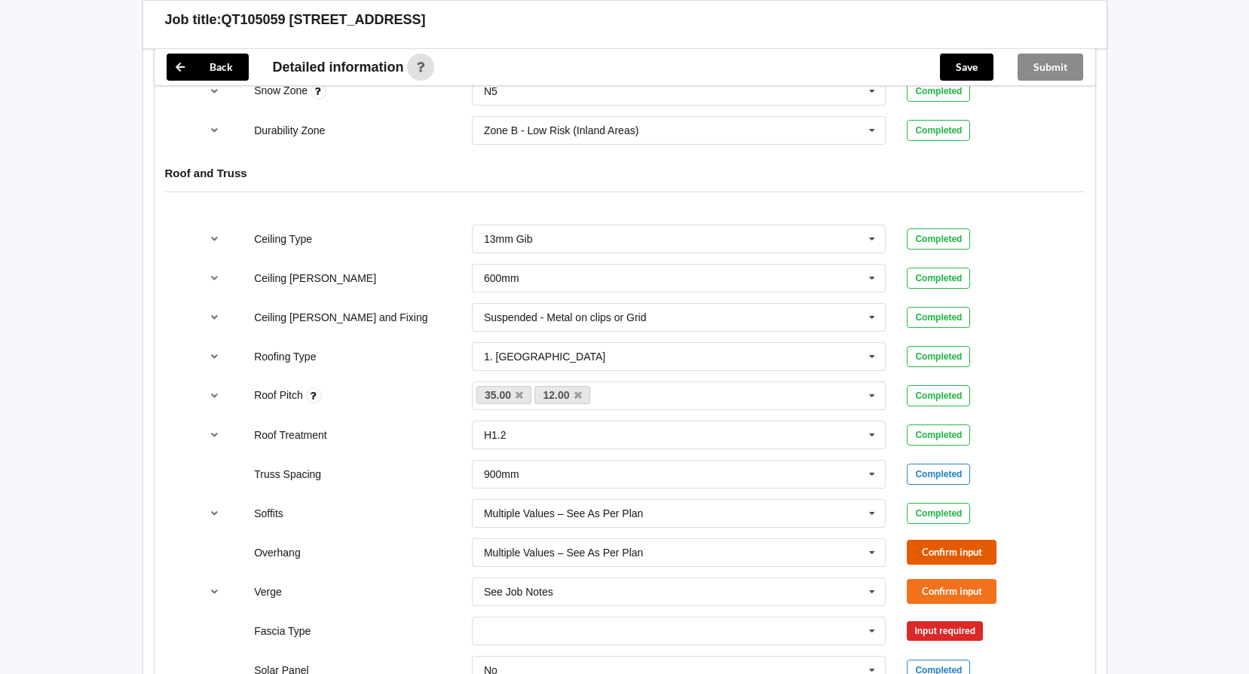
click at [936, 549] on button "Confirm input" at bounding box center [952, 552] width 90 height 25
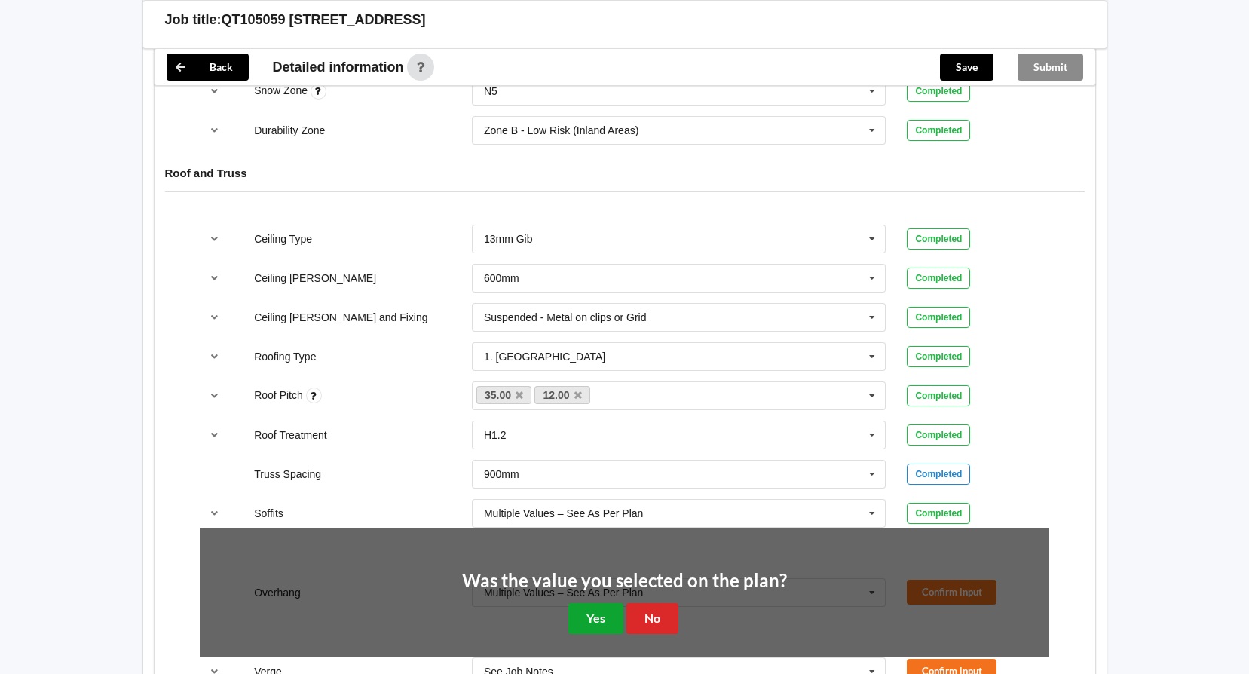
click at [573, 614] on button "Yes" at bounding box center [595, 618] width 55 height 31
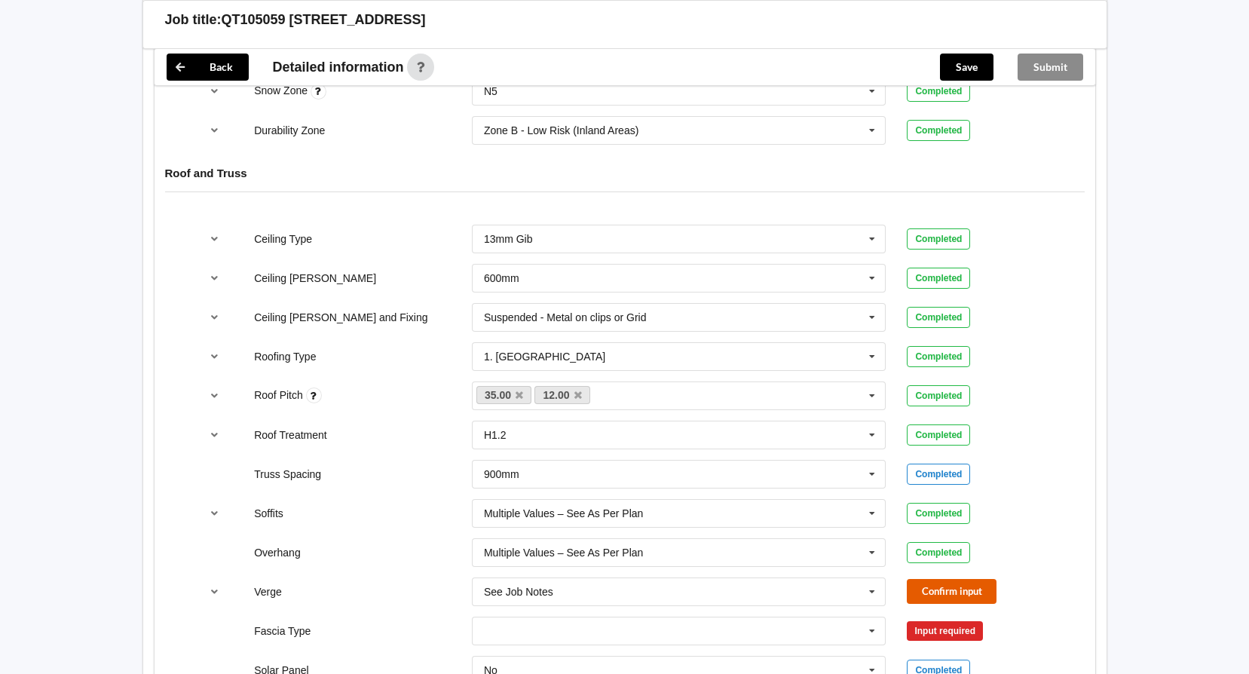
click at [939, 588] on button "Confirm input" at bounding box center [952, 591] width 90 height 25
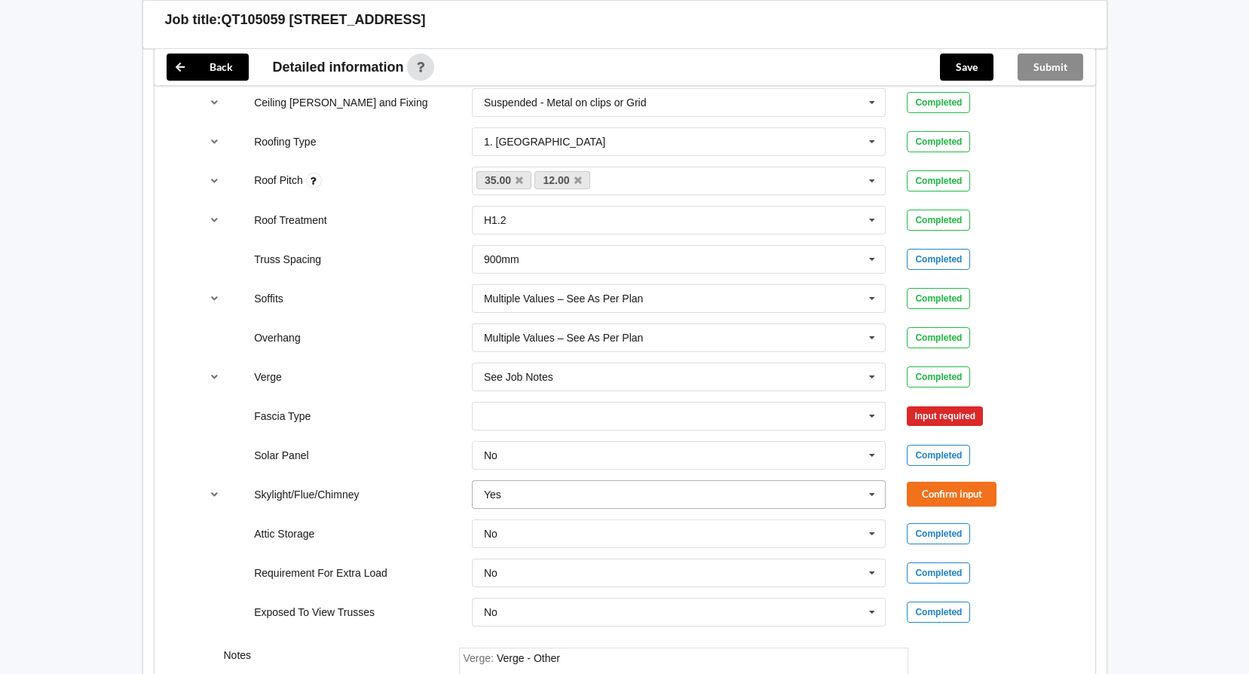
scroll to position [1055, 0]
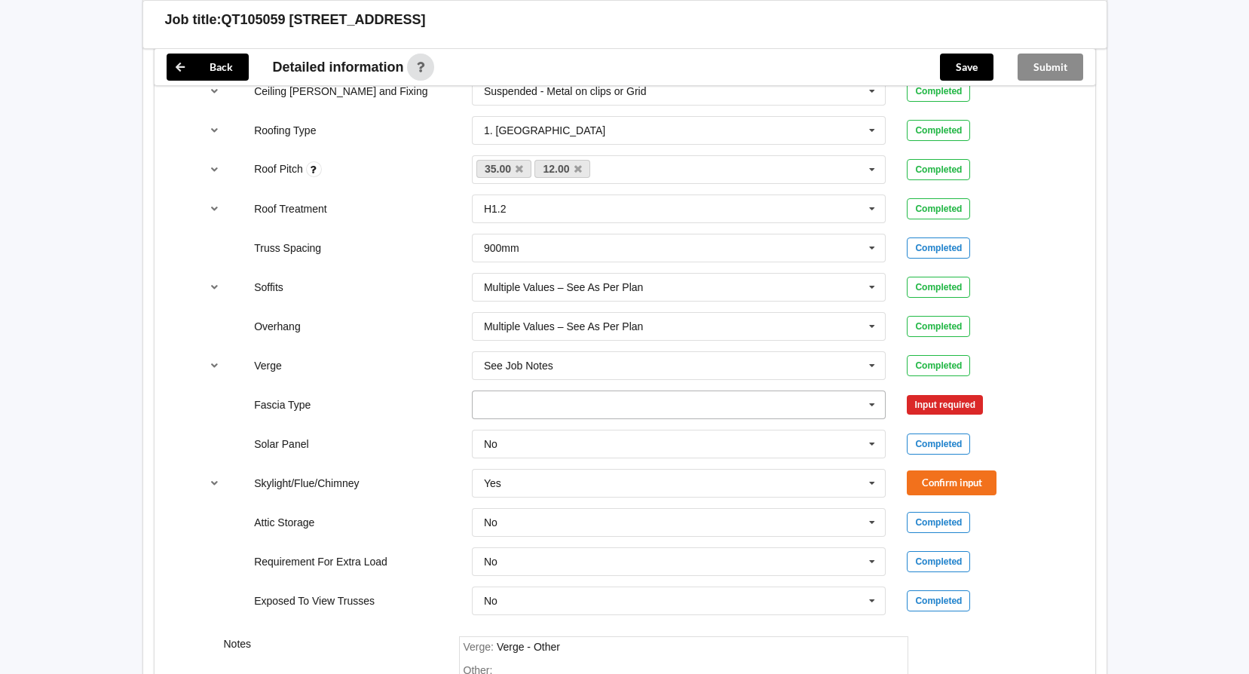
click at [870, 401] on icon at bounding box center [872, 405] width 23 height 28
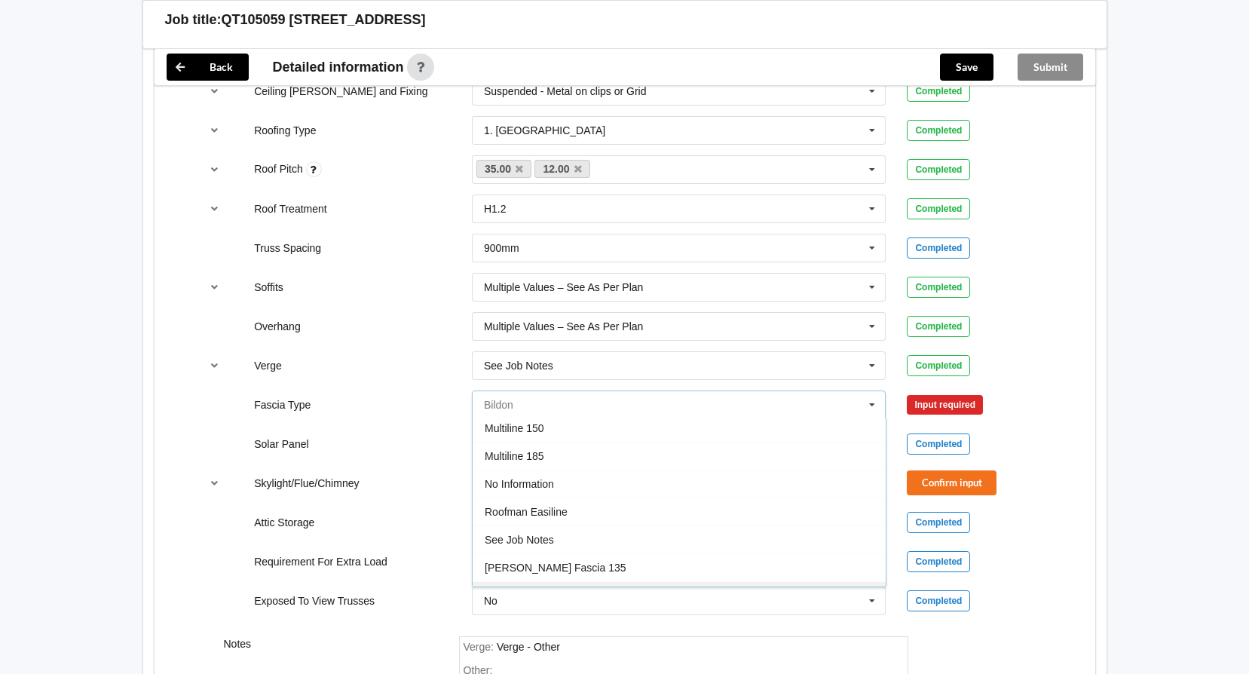
scroll to position [501, 0]
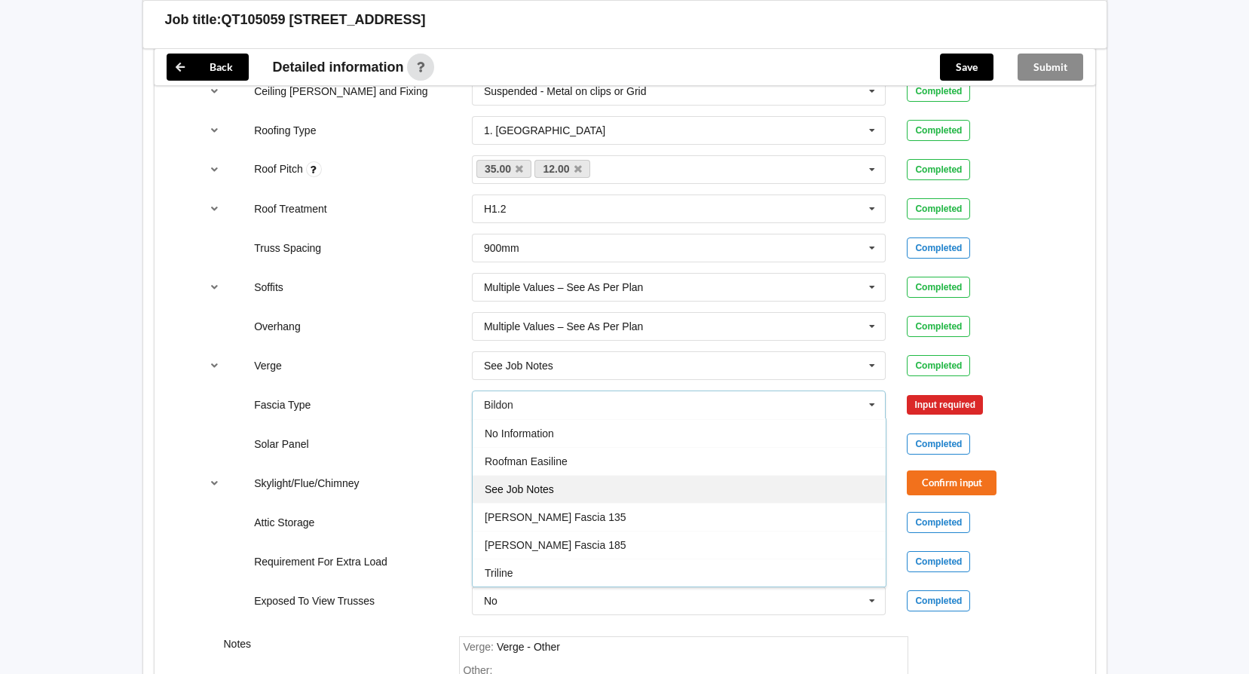
click at [666, 482] on div "See Job Notes" at bounding box center [679, 489] width 413 height 28
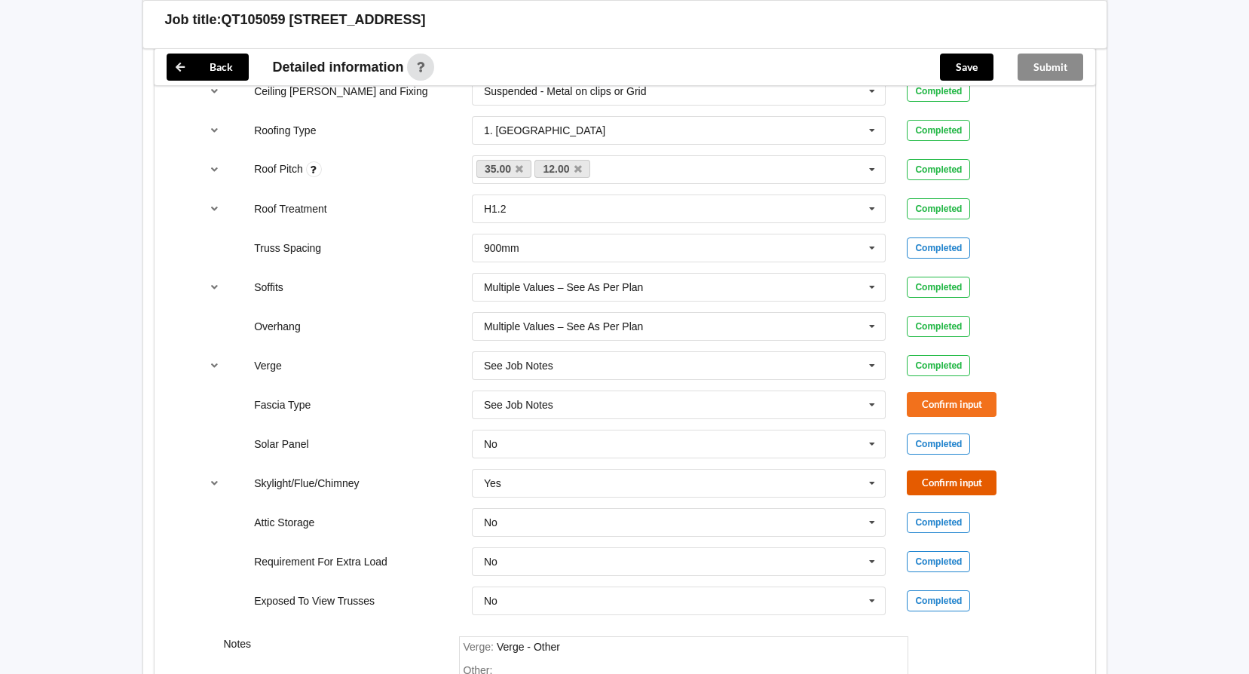
click at [947, 482] on button "Confirm input" at bounding box center [952, 482] width 90 height 25
click at [947, 409] on button "Confirm input" at bounding box center [952, 404] width 90 height 25
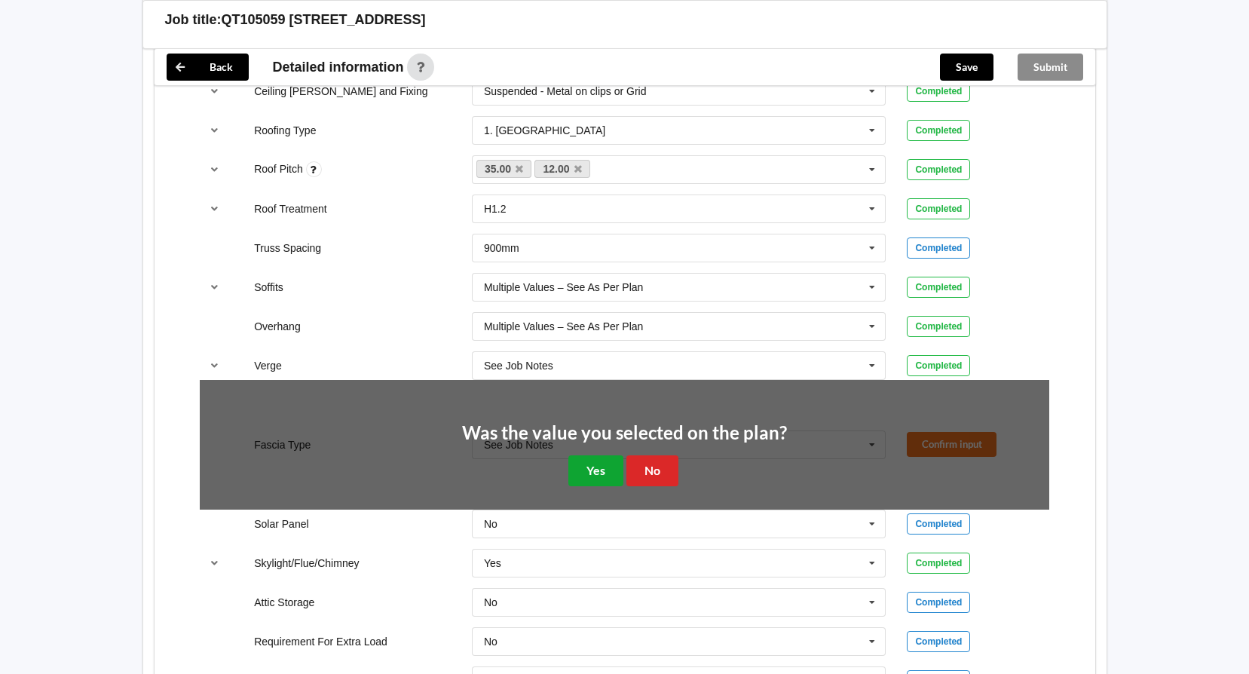
click at [600, 466] on button "Yes" at bounding box center [595, 470] width 55 height 31
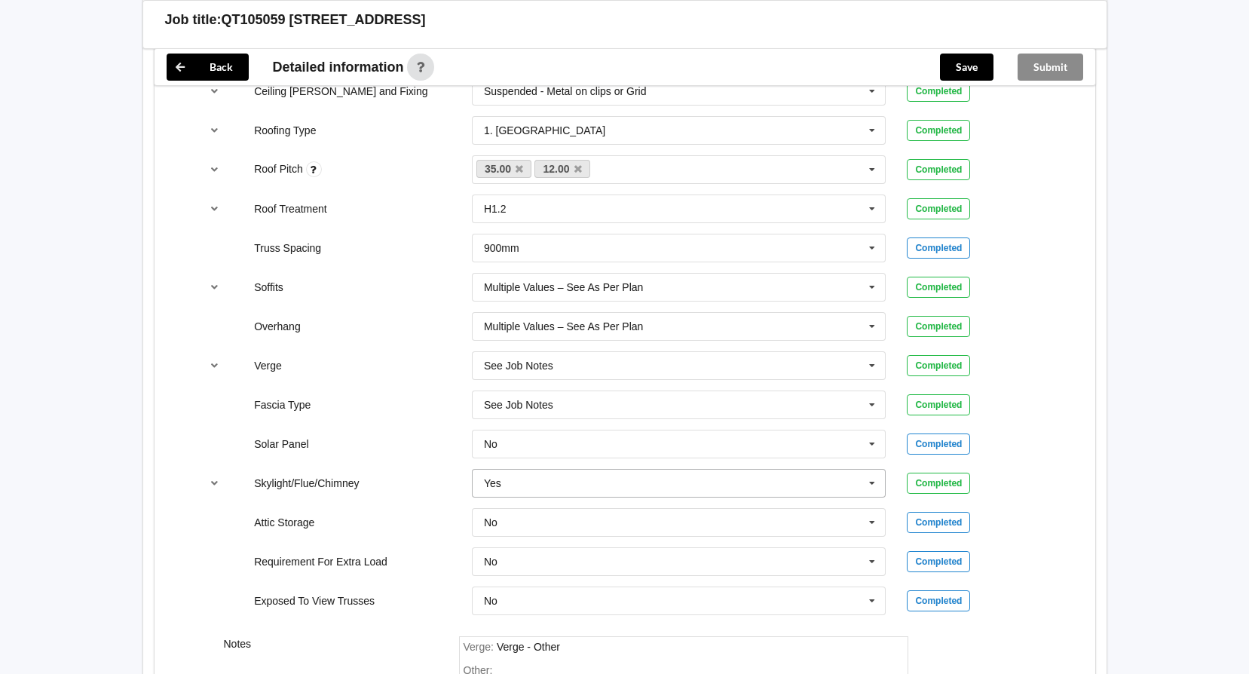
click at [870, 483] on icon at bounding box center [872, 484] width 23 height 28
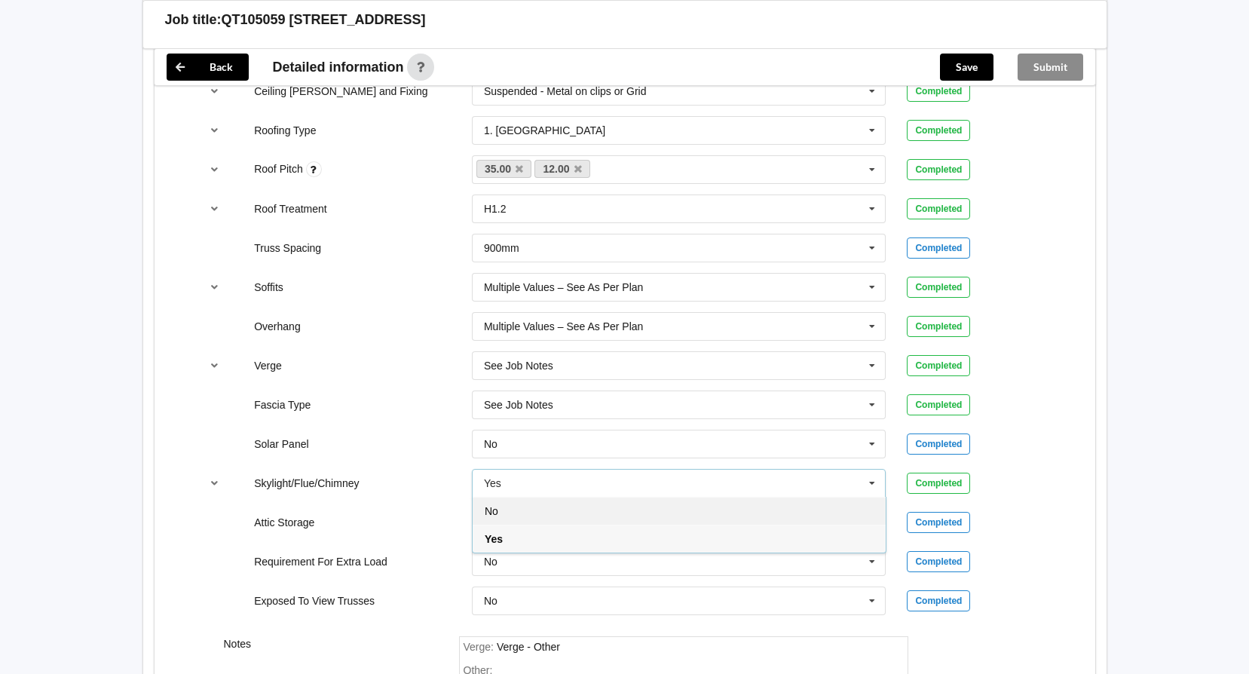
click at [679, 512] on div "No" at bounding box center [679, 511] width 413 height 28
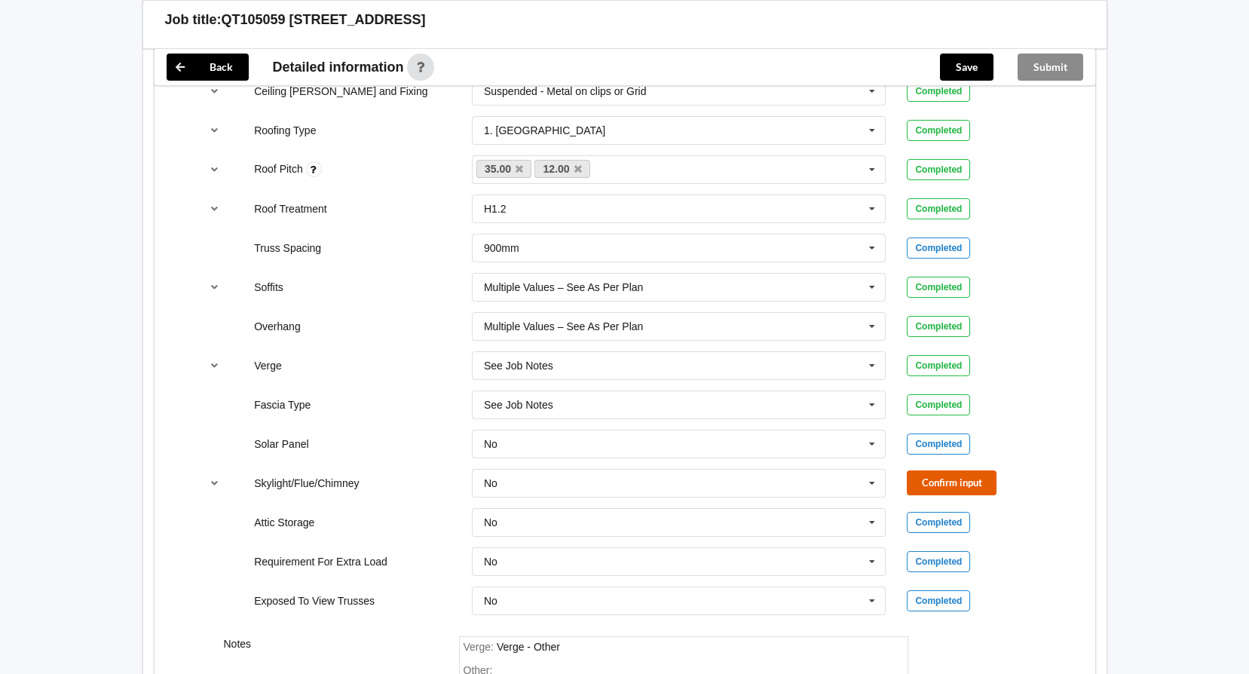
click at [938, 474] on button "Confirm input" at bounding box center [952, 482] width 90 height 25
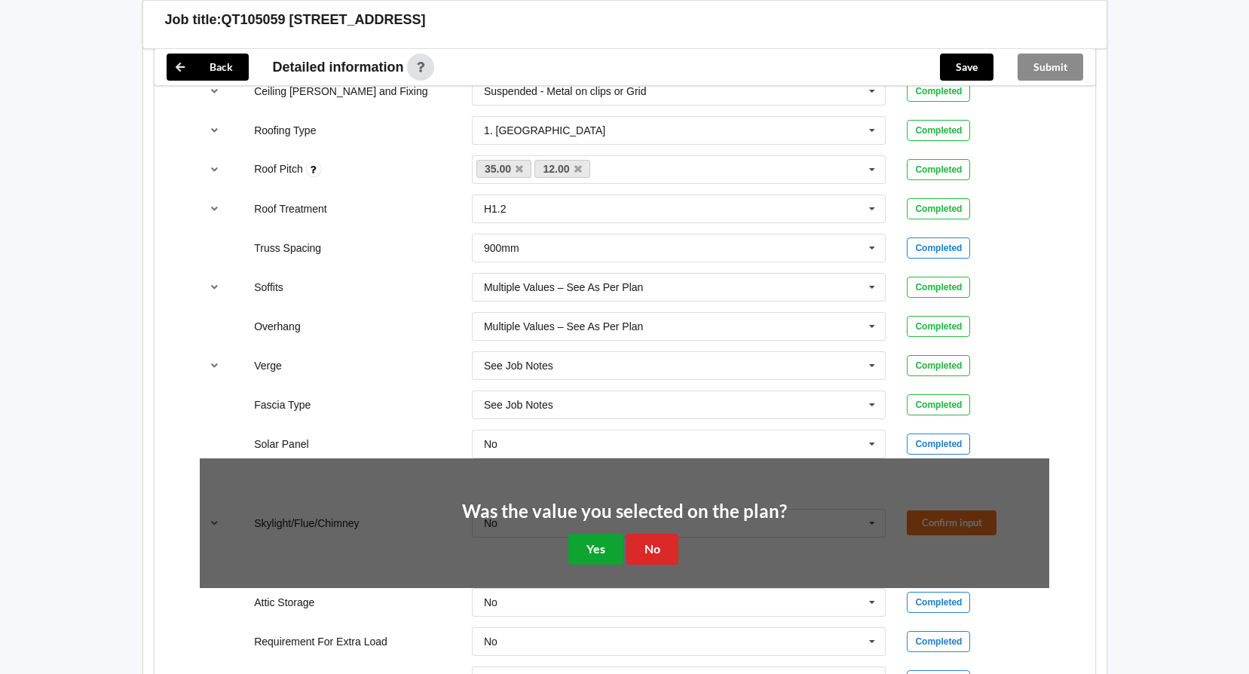
click at [582, 545] on button "Yes" at bounding box center [595, 549] width 55 height 31
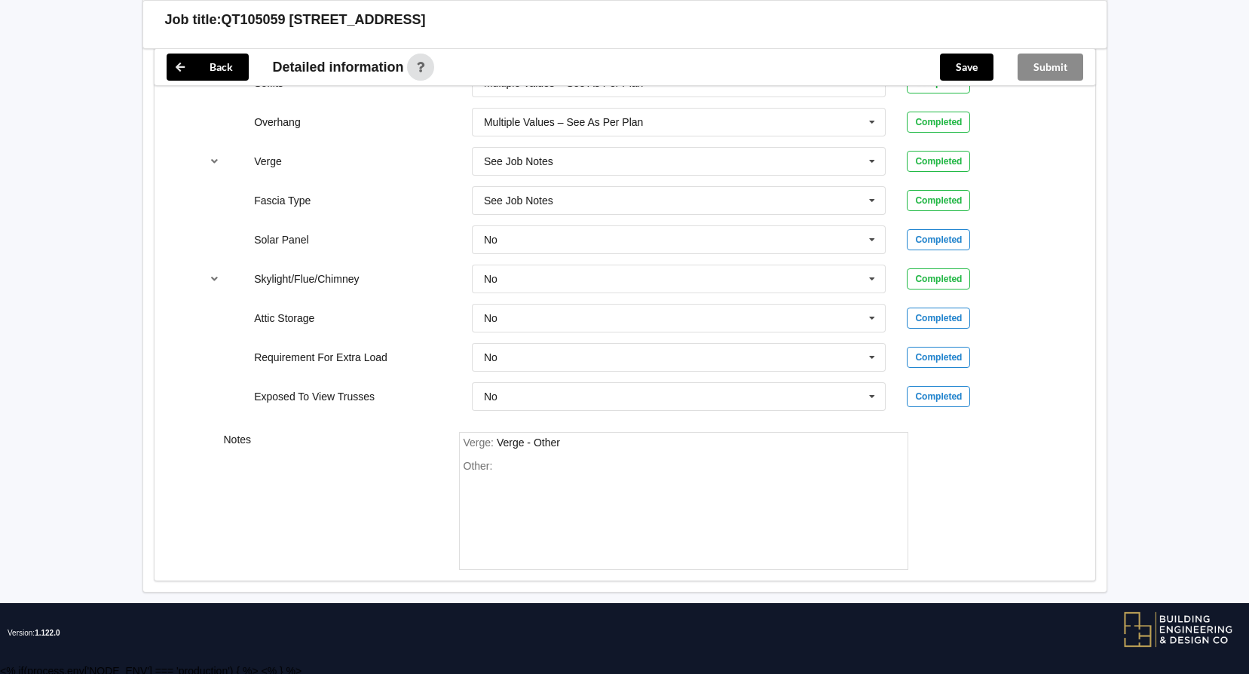
scroll to position [1264, 0]
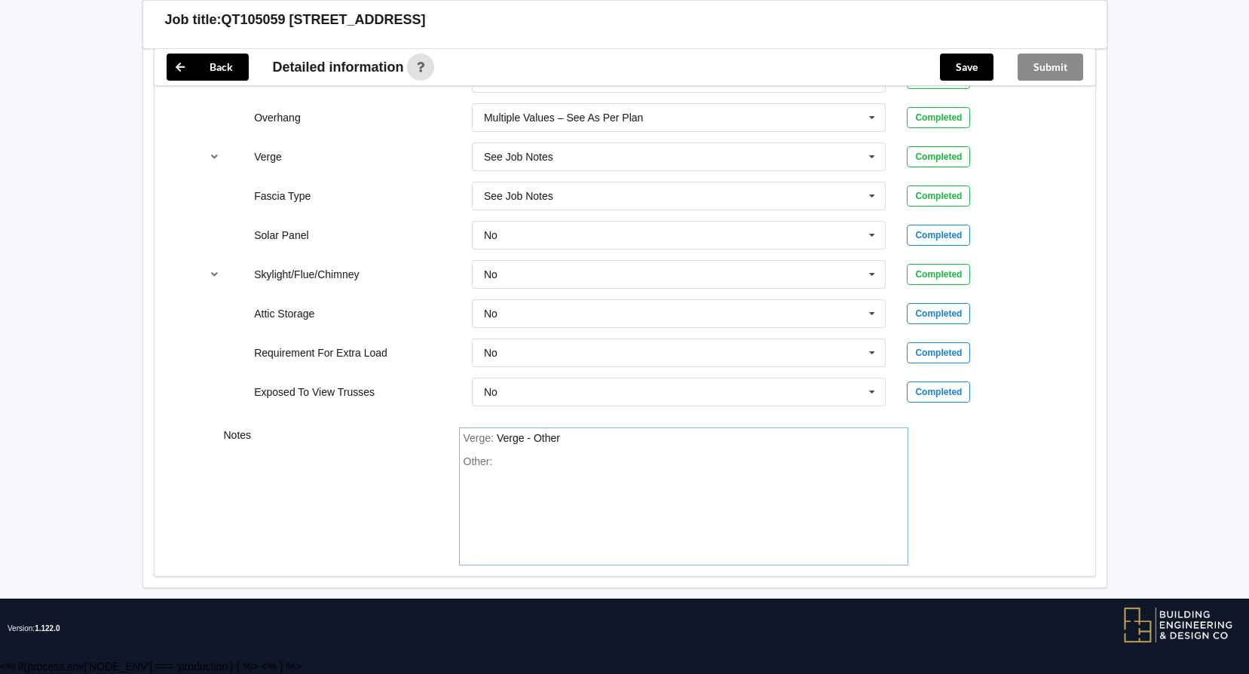
click at [544, 478] on div "Other:" at bounding box center [683, 508] width 440 height 106
click at [963, 72] on button "Save" at bounding box center [967, 67] width 54 height 27
drag, startPoint x: 289, startPoint y: 20, endPoint x: 518, endPoint y: 16, distance: 228.4
click at [426, 16] on h3 "QT105059 Lot 1 Howden Drive North Woolbrae" at bounding box center [324, 19] width 204 height 17
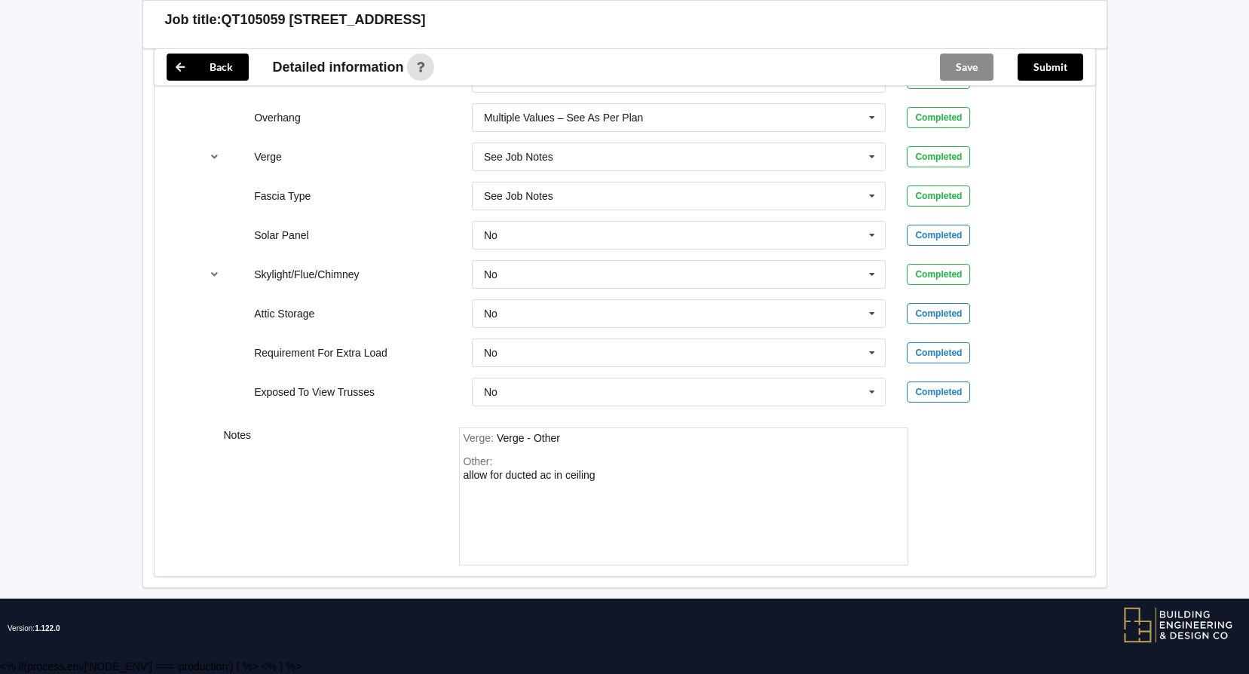
copy h3 "Lot 1 Howden Drive North Woolbrae"
click at [962, 65] on div "Save" at bounding box center [967, 67] width 78 height 36
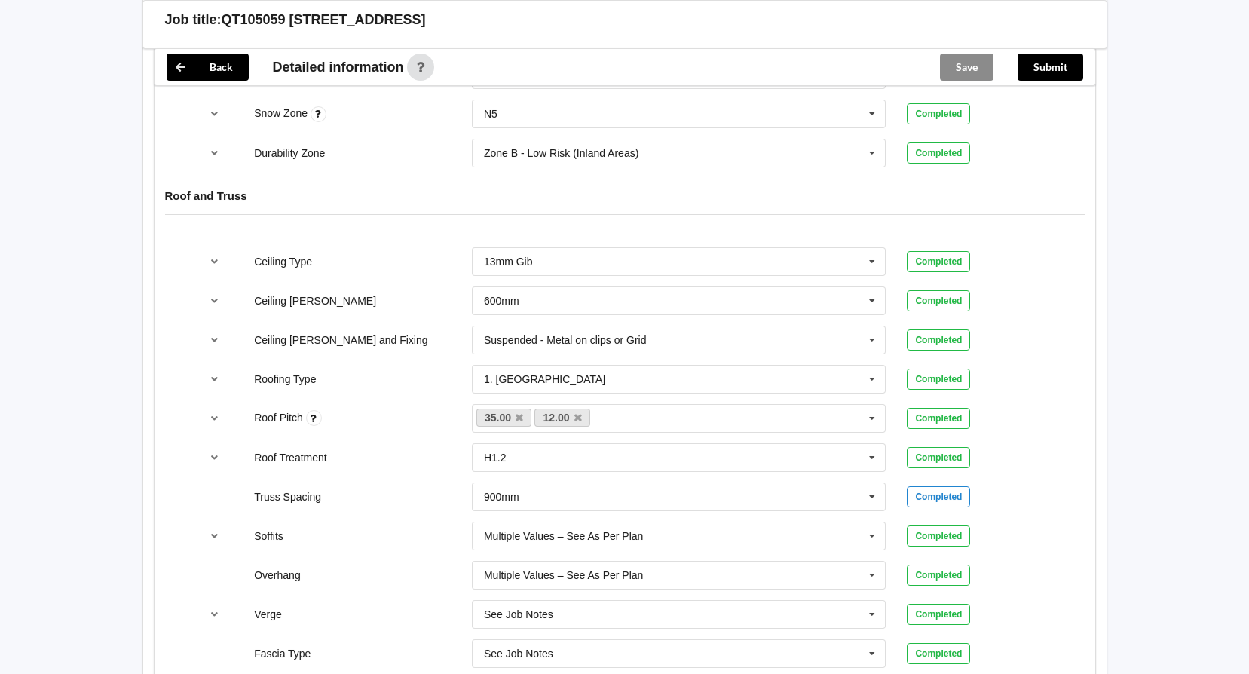
scroll to position [592, 0]
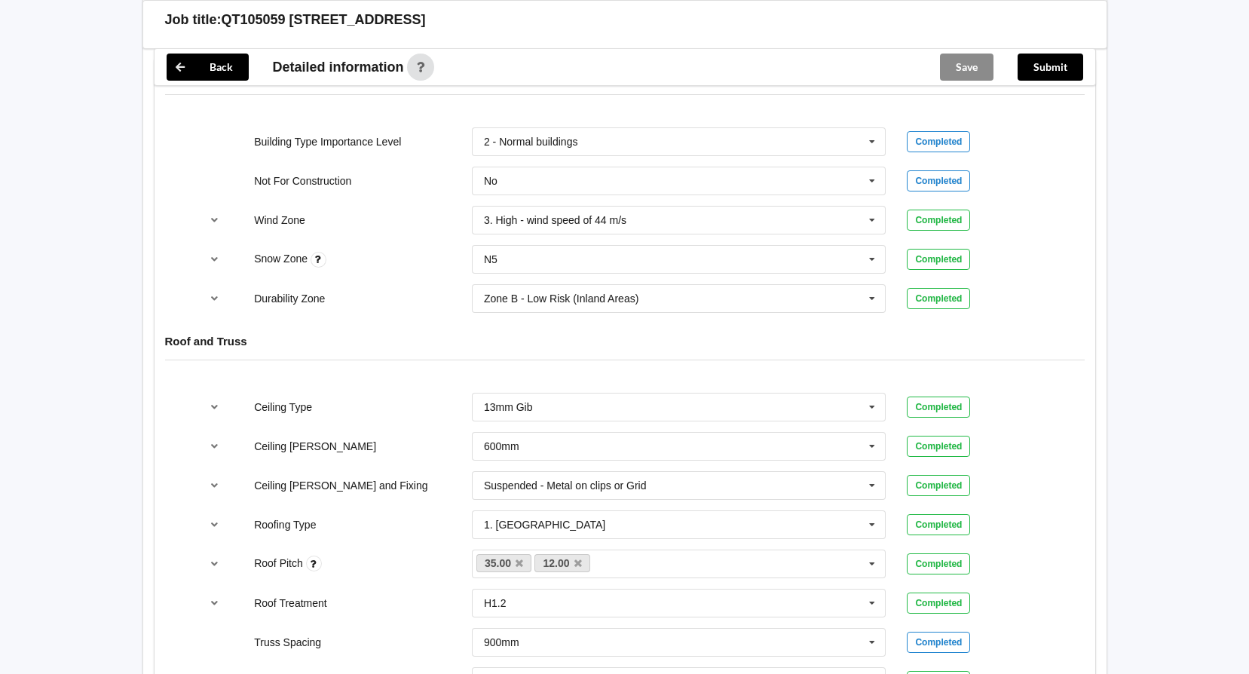
click at [974, 64] on div "Save" at bounding box center [967, 67] width 78 height 36
click at [1068, 68] on button "Submit" at bounding box center [1050, 67] width 66 height 27
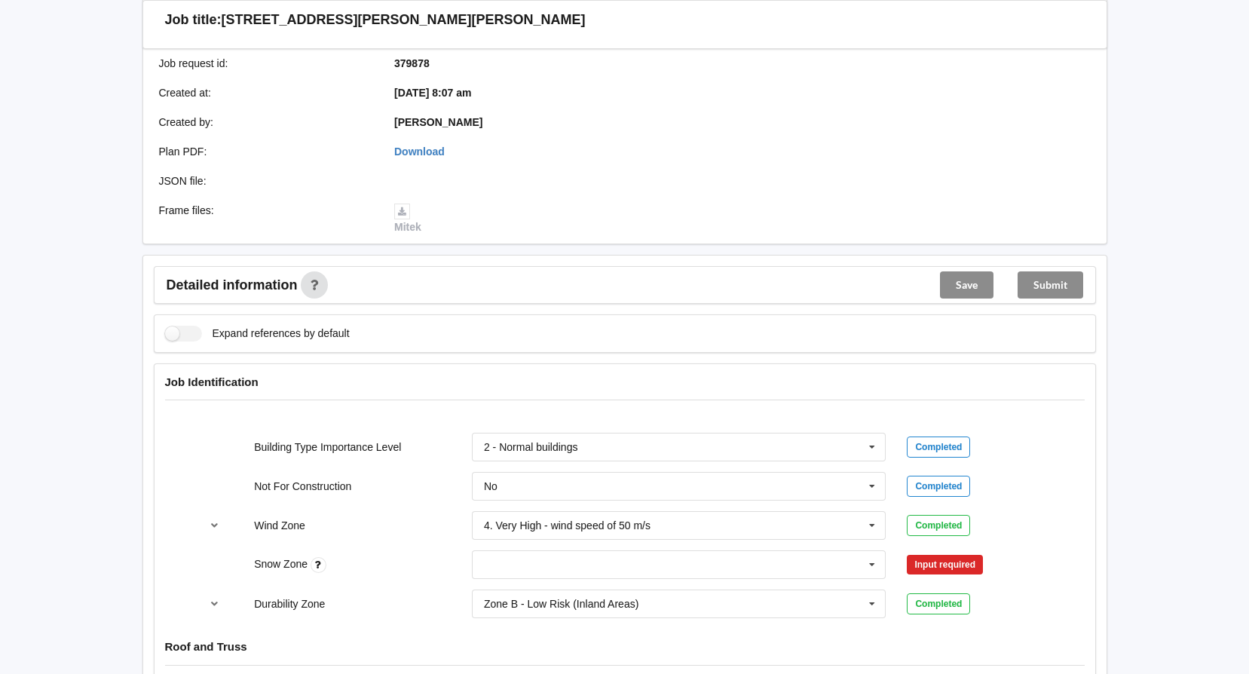
scroll to position [226, 0]
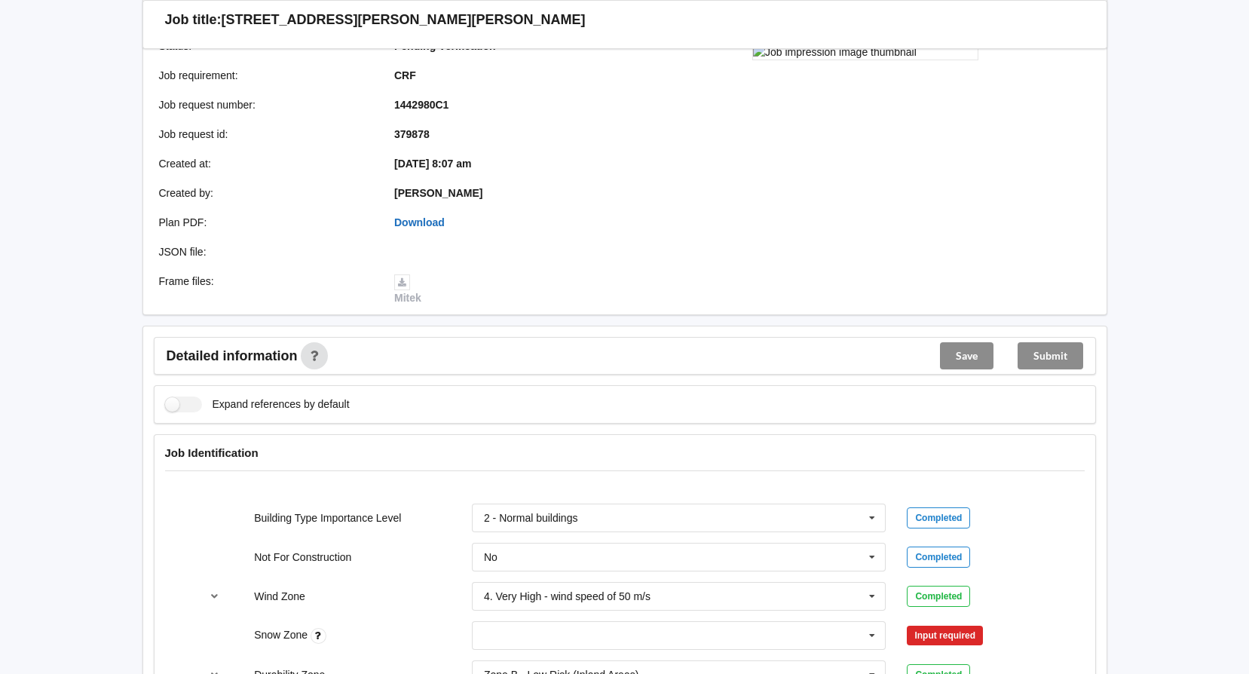
click at [422, 225] on link "Download" at bounding box center [419, 222] width 50 height 12
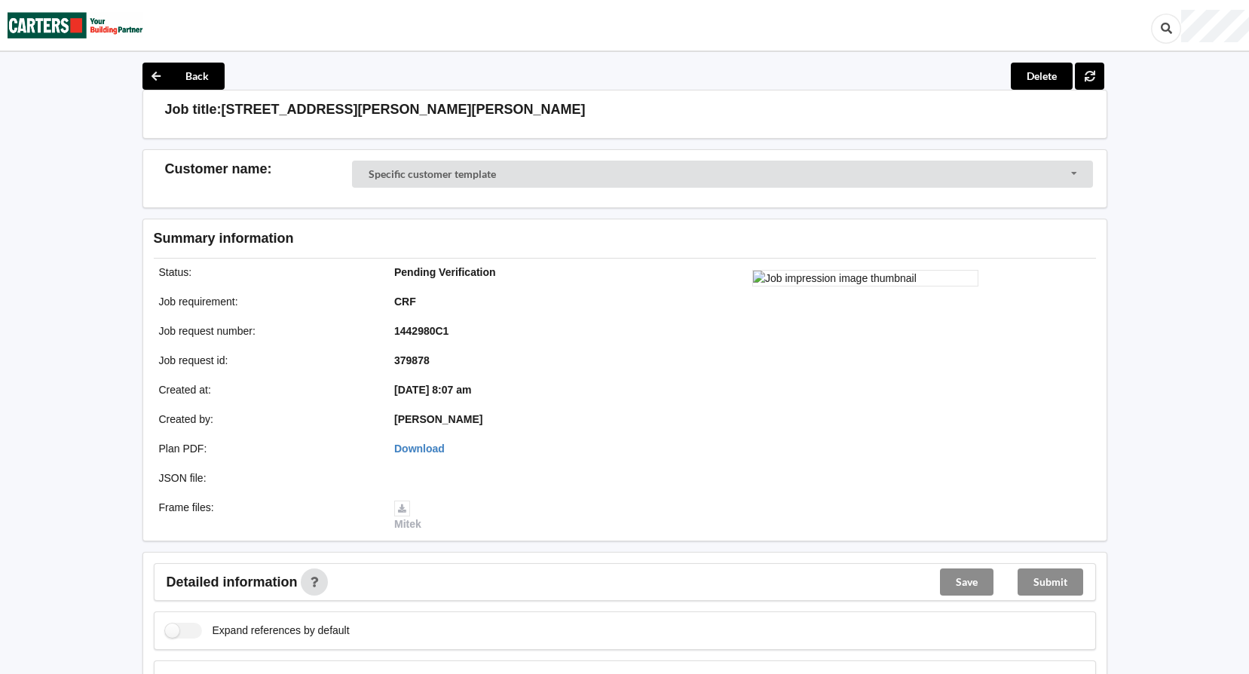
scroll to position [377, 0]
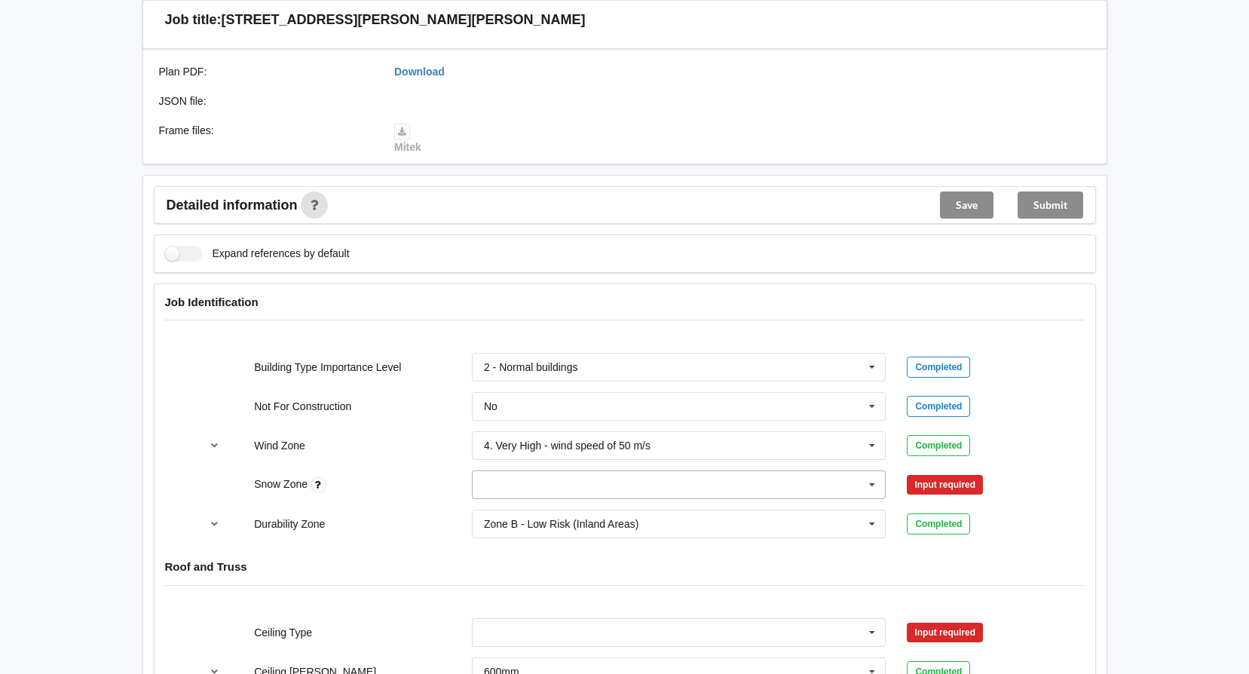
click at [876, 484] on icon at bounding box center [872, 485] width 23 height 28
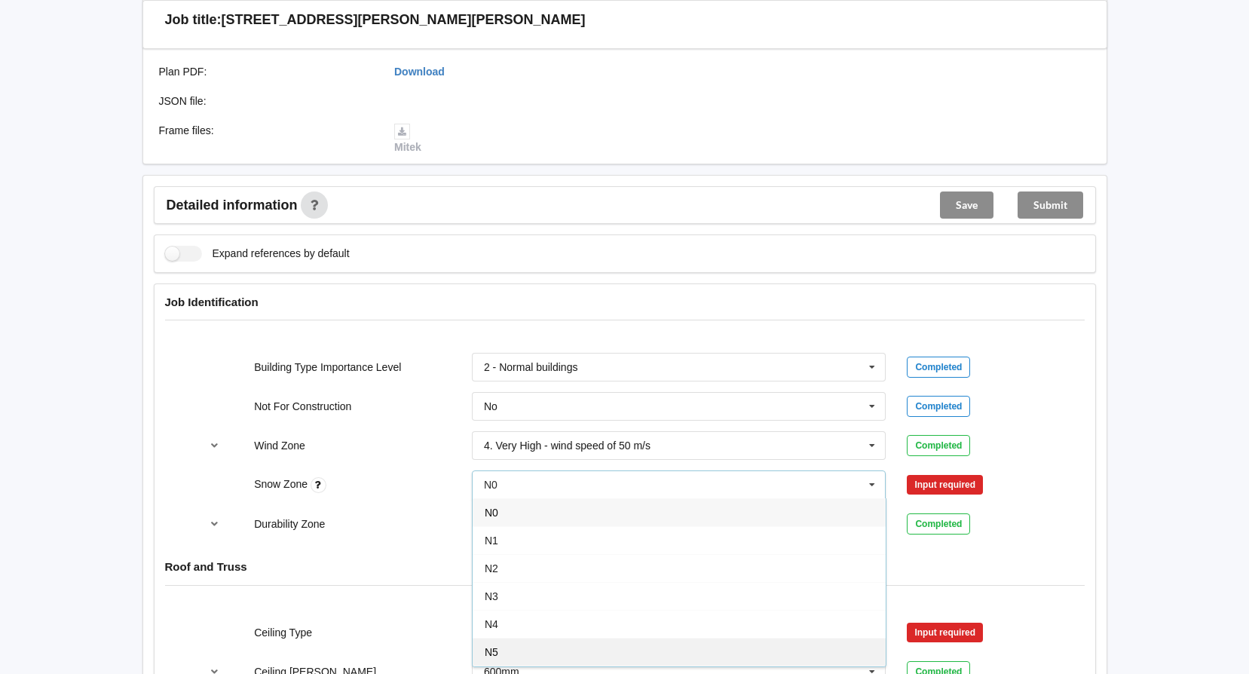
click at [712, 651] on div "N5" at bounding box center [679, 652] width 413 height 28
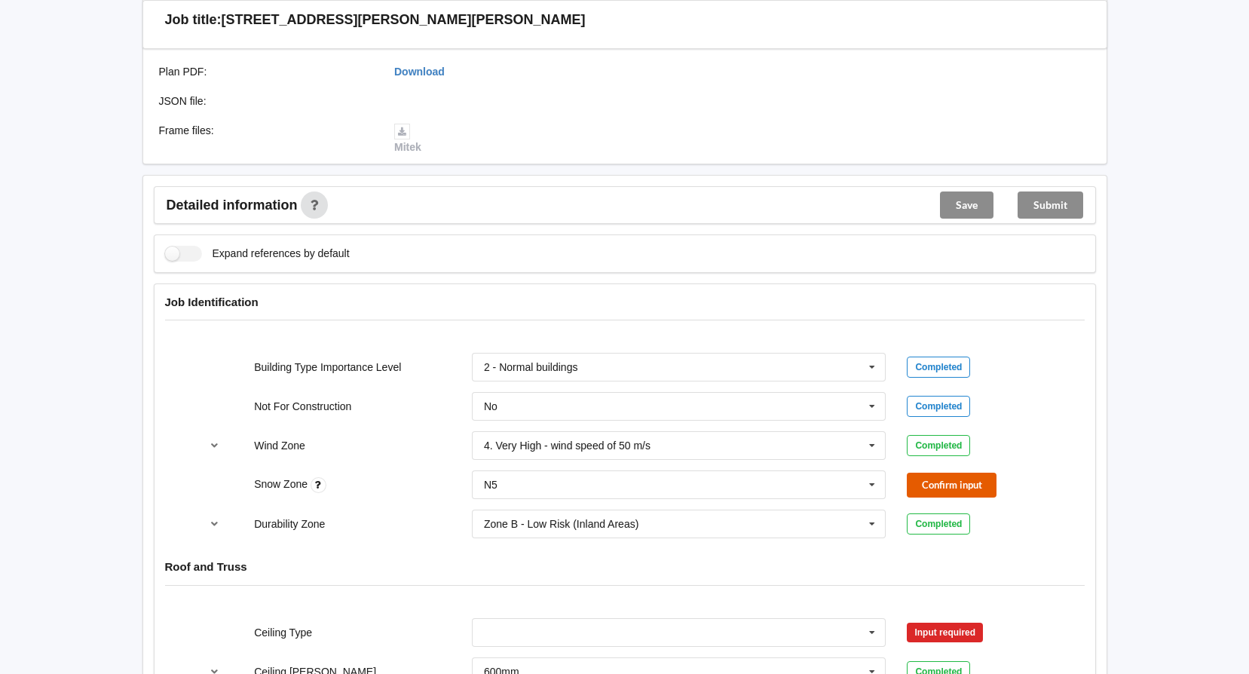
click at [966, 484] on button "Confirm input" at bounding box center [952, 485] width 90 height 25
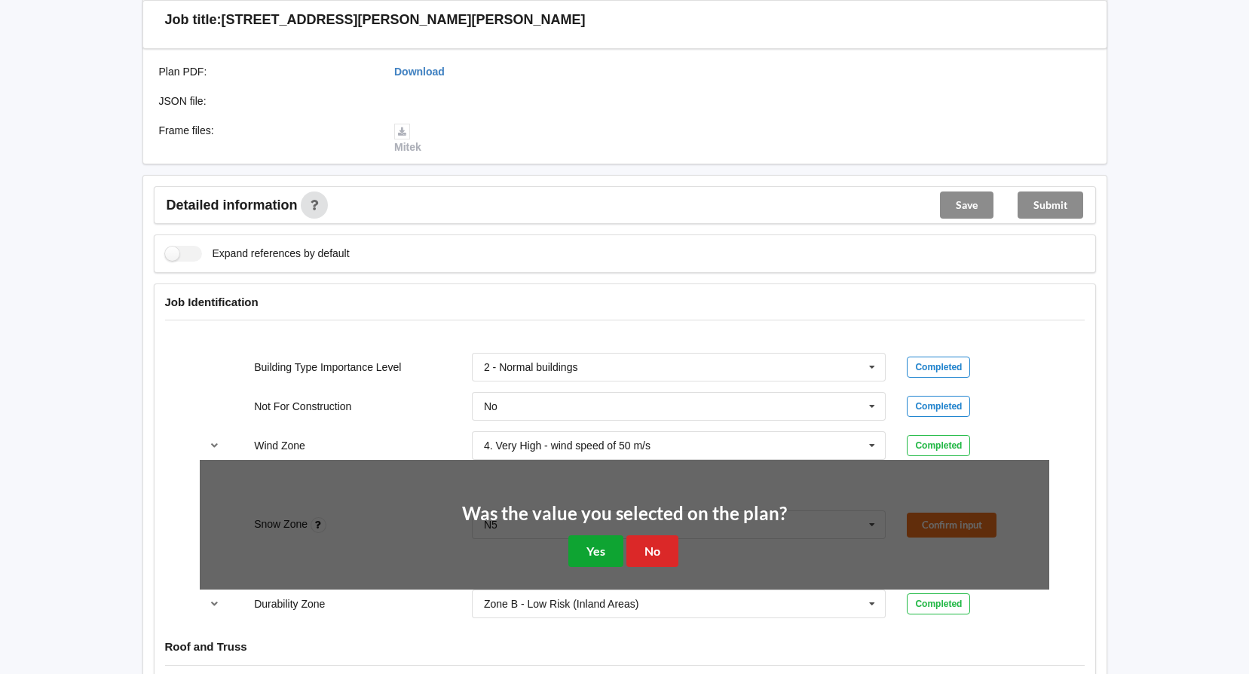
click at [609, 552] on button "Yes" at bounding box center [595, 550] width 55 height 31
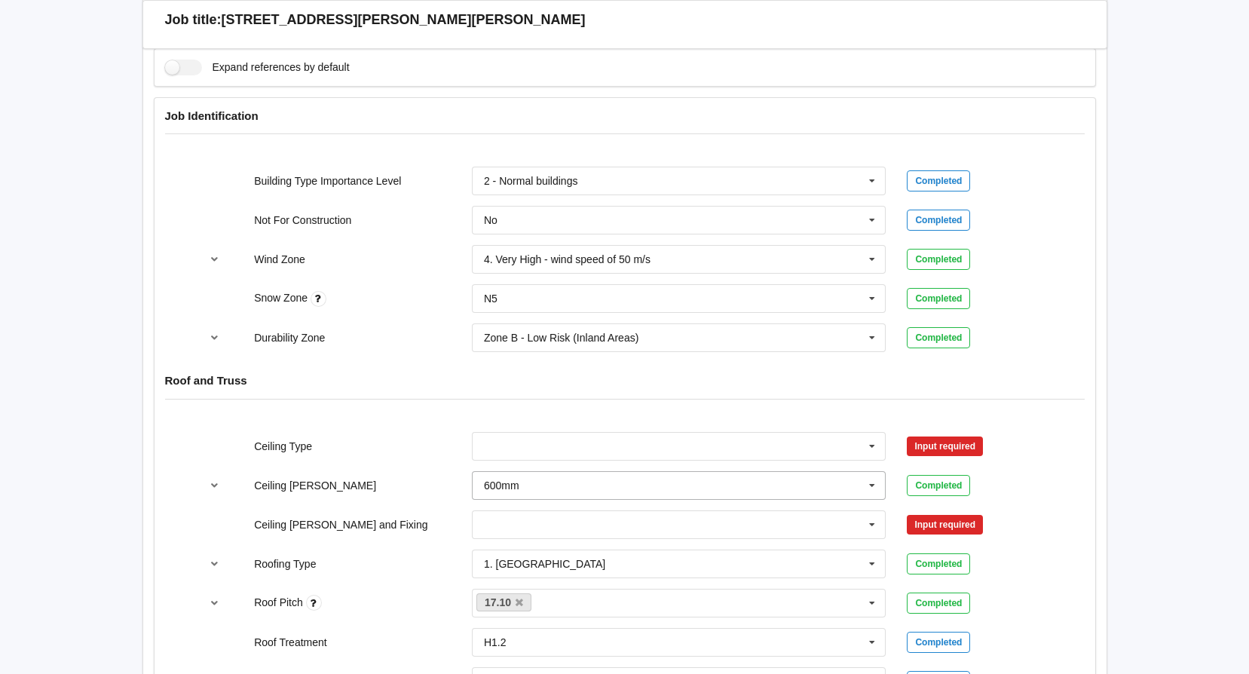
scroll to position [603, 0]
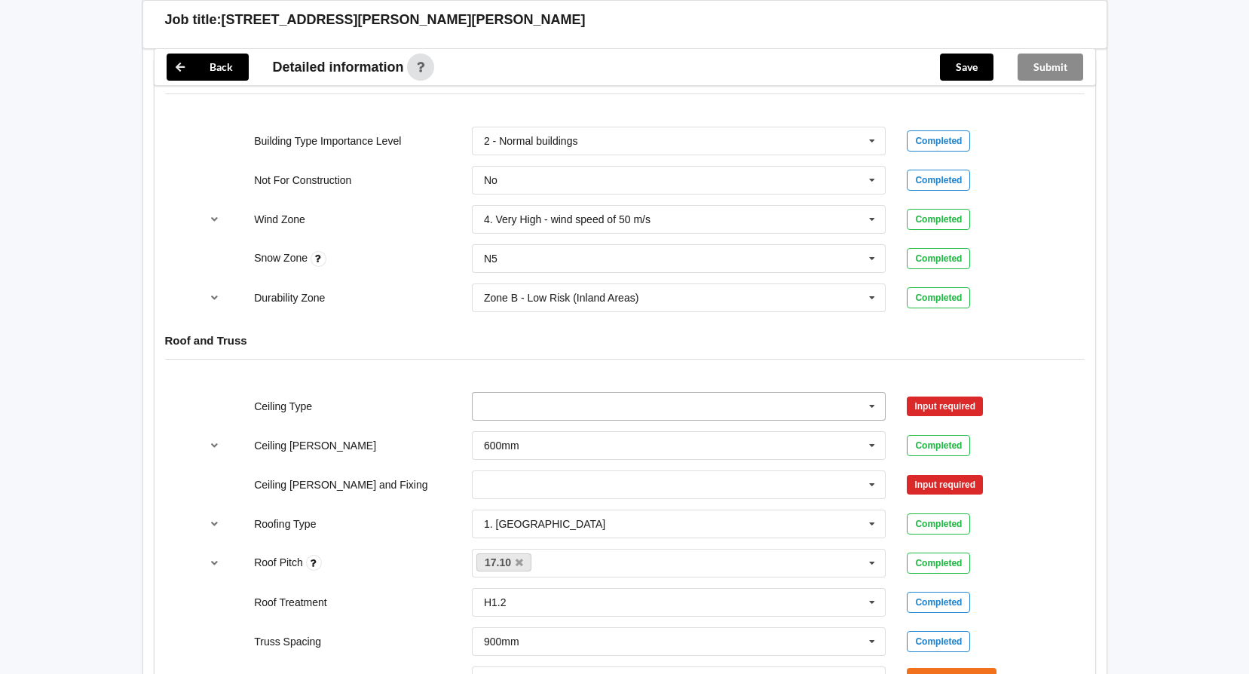
click at [846, 411] on input "text" at bounding box center [679, 406] width 413 height 27
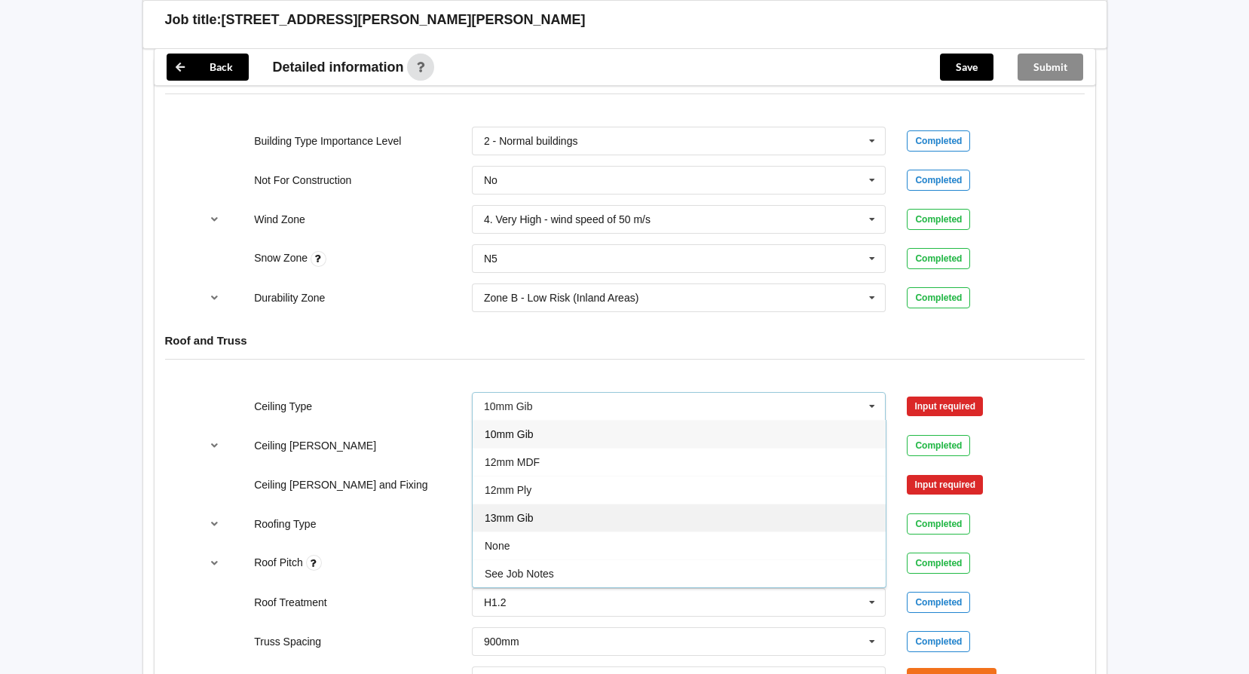
click at [657, 525] on div "13mm Gib" at bounding box center [679, 517] width 413 height 28
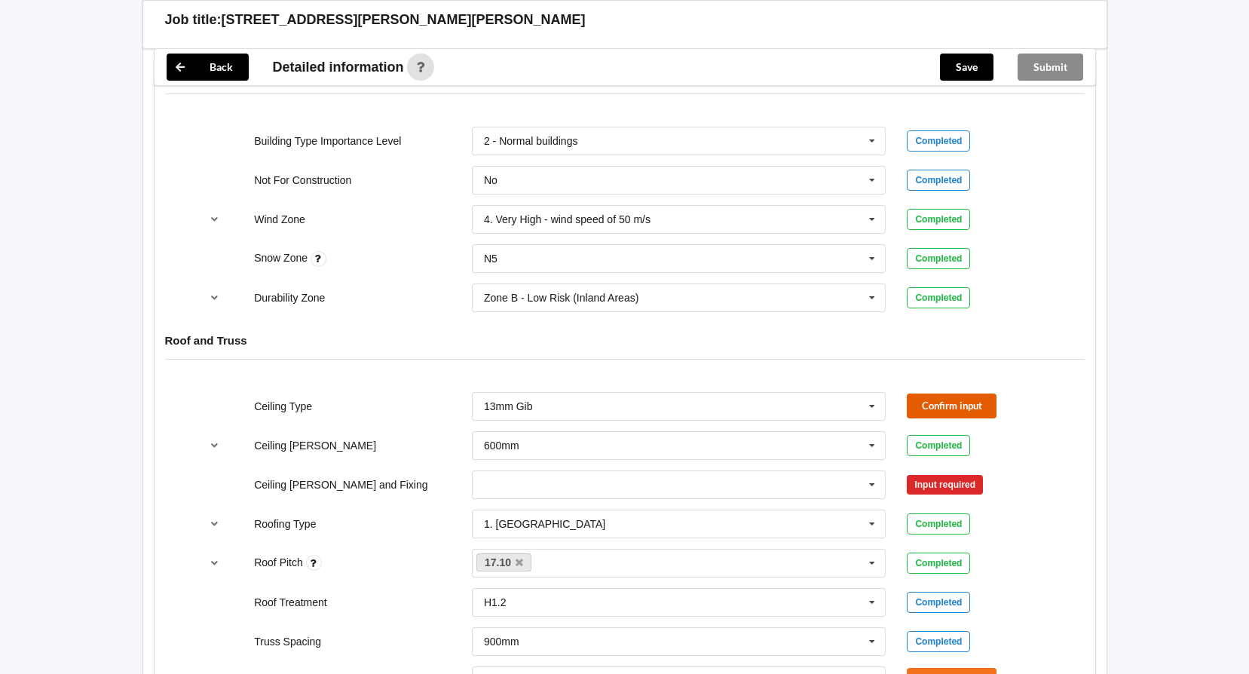
click at [970, 406] on button "Confirm input" at bounding box center [952, 405] width 90 height 25
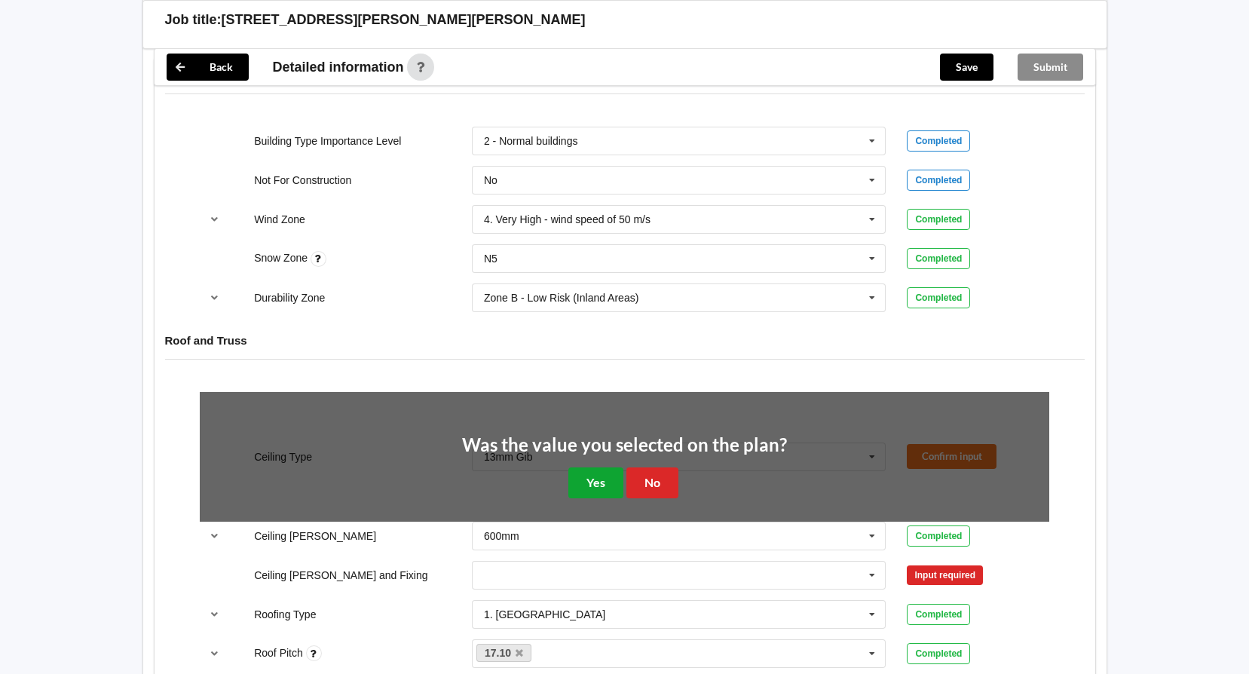
click at [580, 485] on button "Yes" at bounding box center [595, 482] width 55 height 31
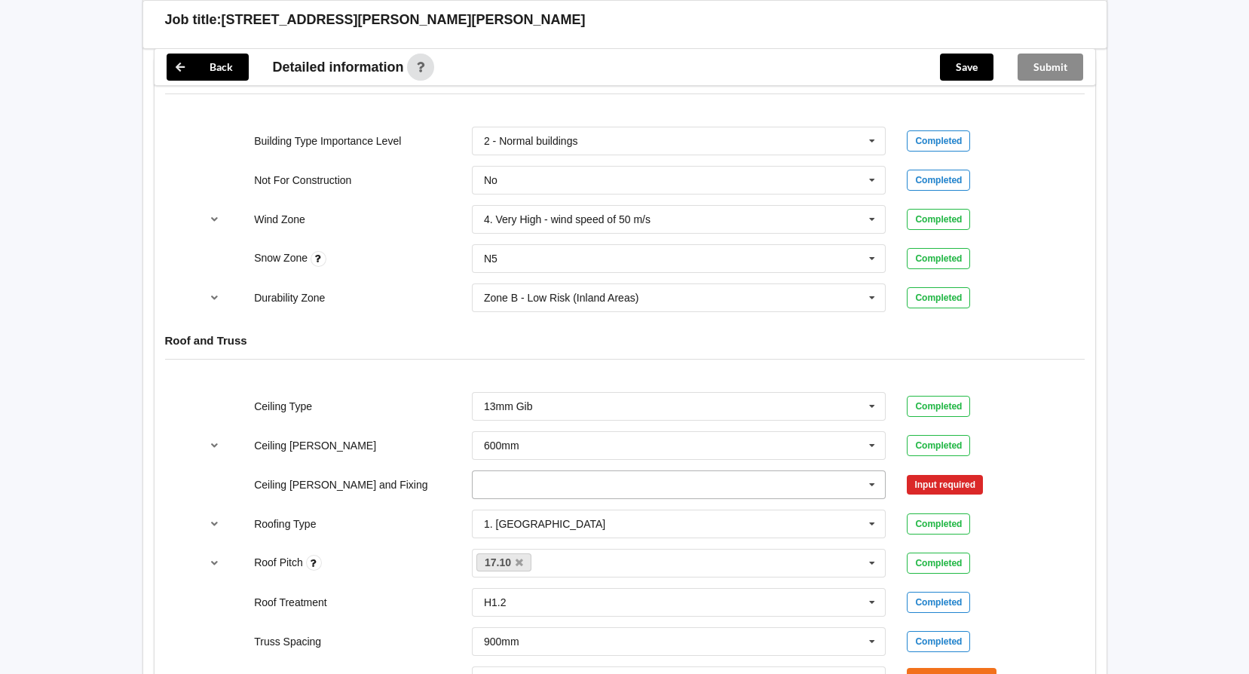
click at [878, 485] on icon at bounding box center [872, 485] width 23 height 28
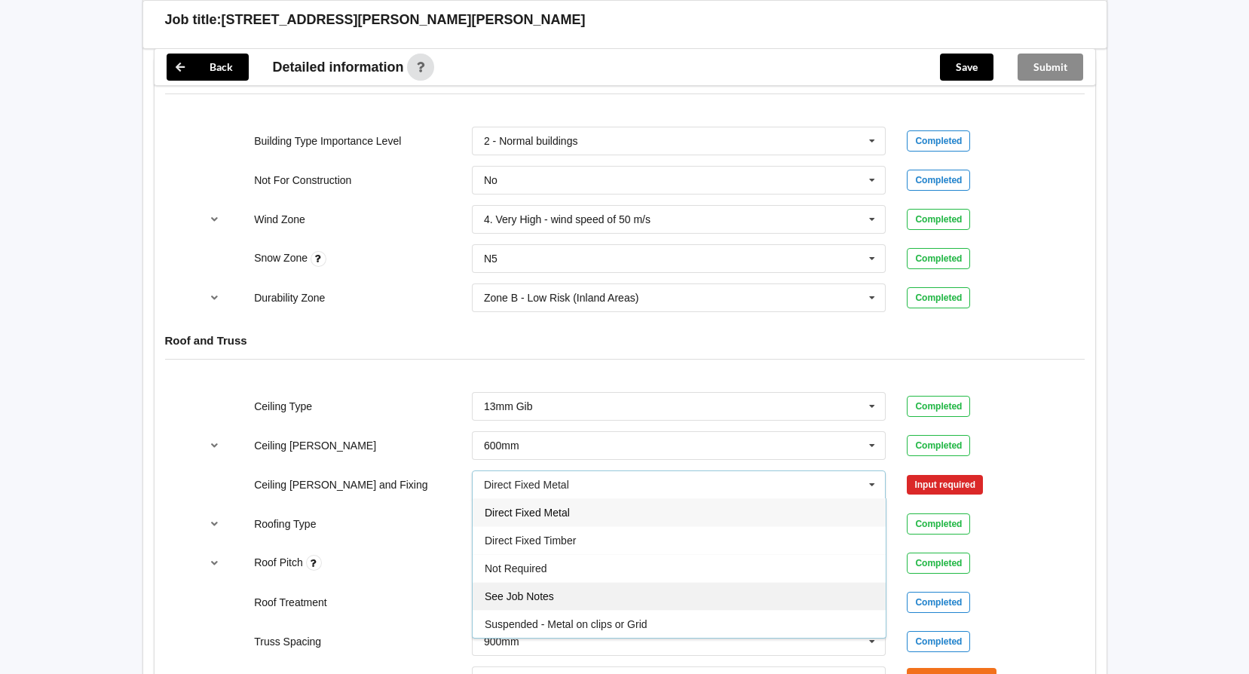
click at [758, 587] on div "See Job Notes" at bounding box center [679, 596] width 413 height 28
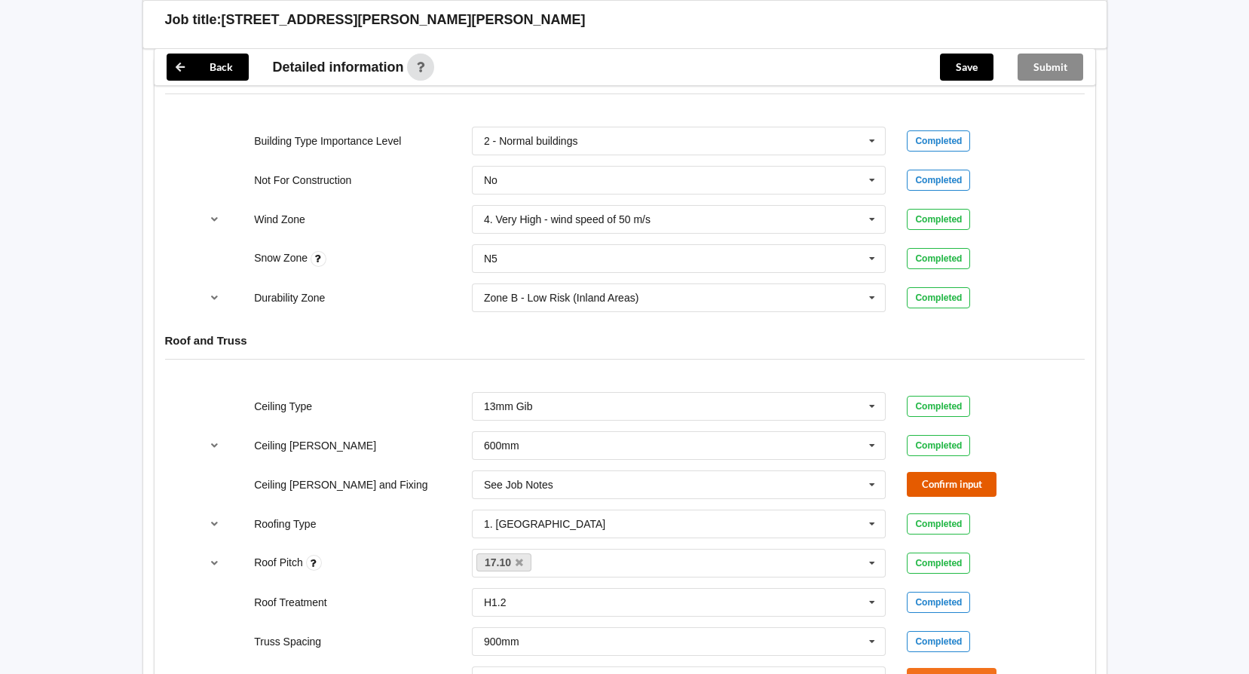
click at [949, 486] on button "Confirm input" at bounding box center [952, 484] width 90 height 25
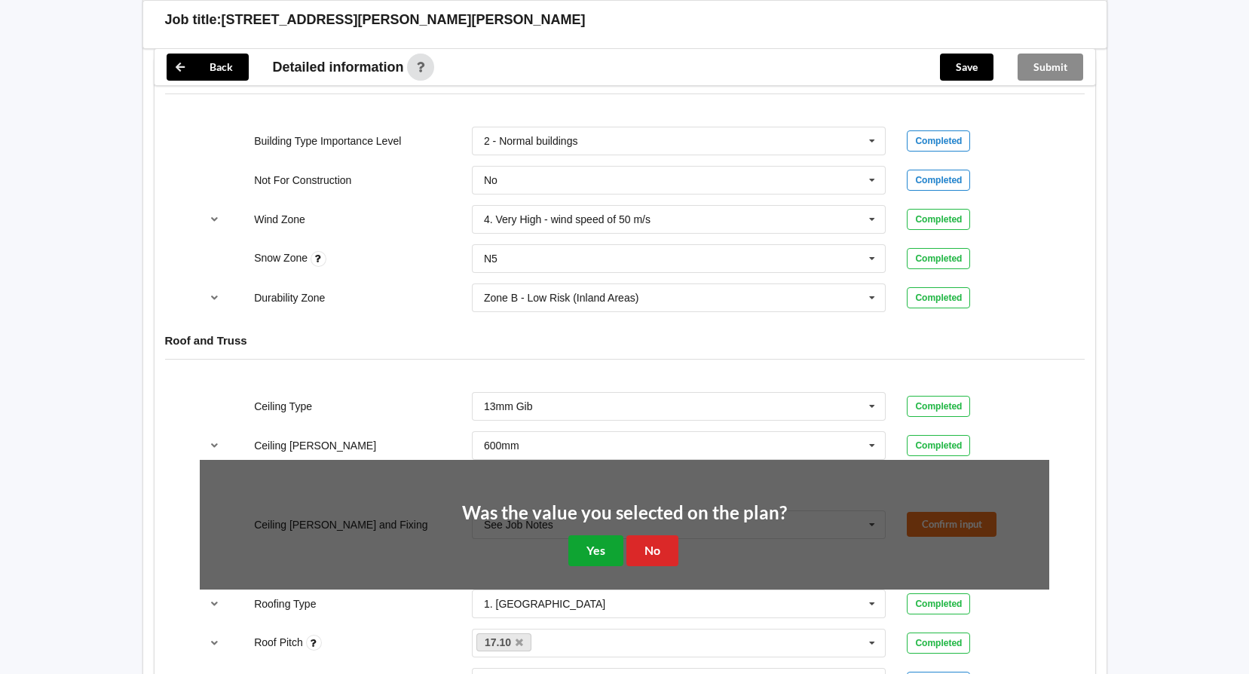
click at [592, 553] on button "Yes" at bounding box center [595, 550] width 55 height 31
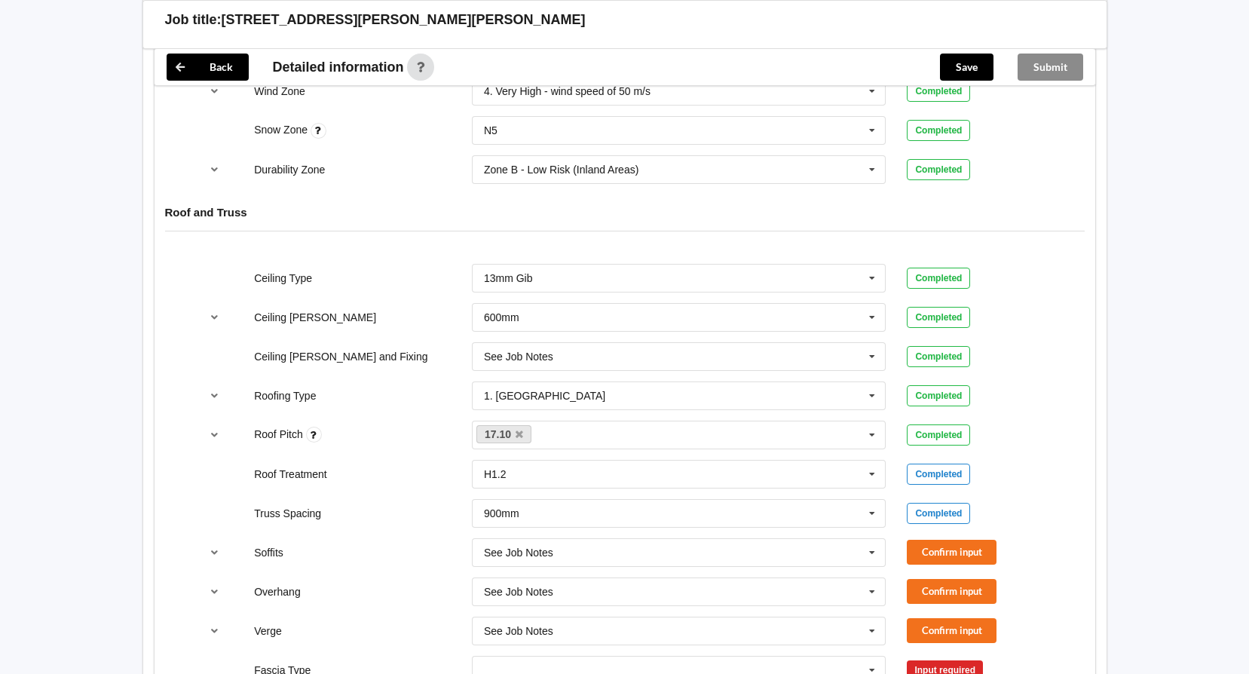
scroll to position [754, 0]
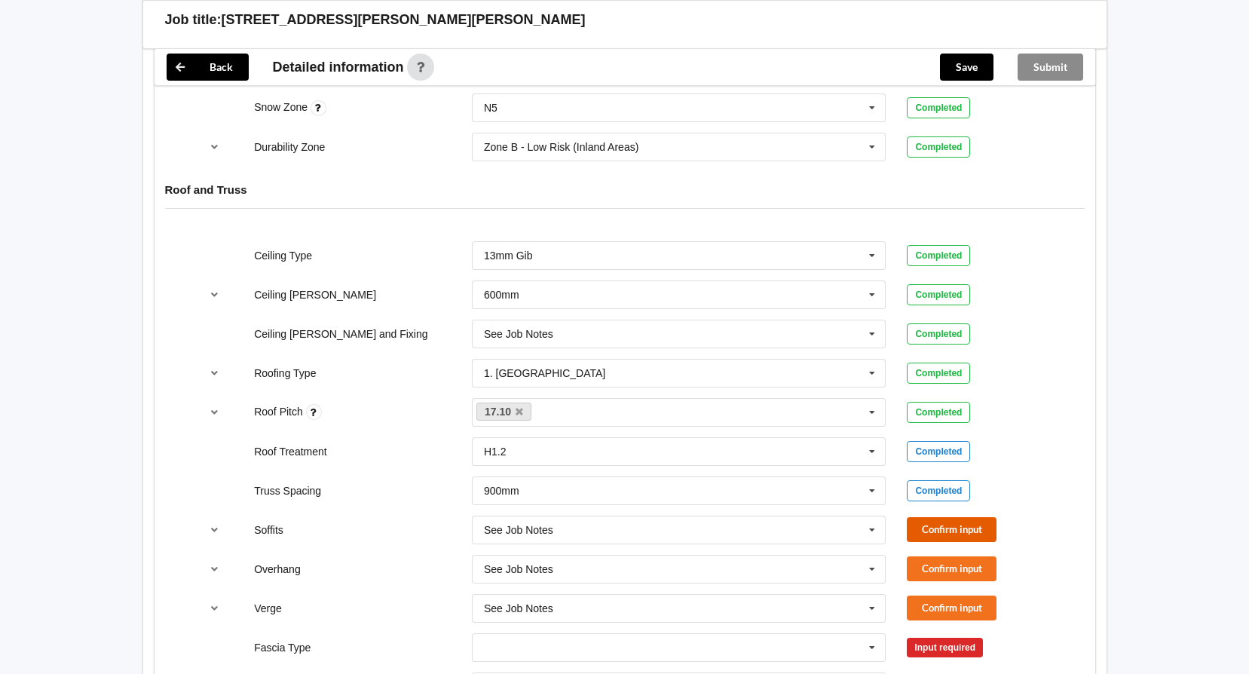
click at [966, 521] on button "Confirm input" at bounding box center [952, 529] width 90 height 25
click at [944, 564] on button "Confirm input" at bounding box center [952, 568] width 90 height 25
click at [945, 604] on button "Confirm input" at bounding box center [952, 607] width 90 height 25
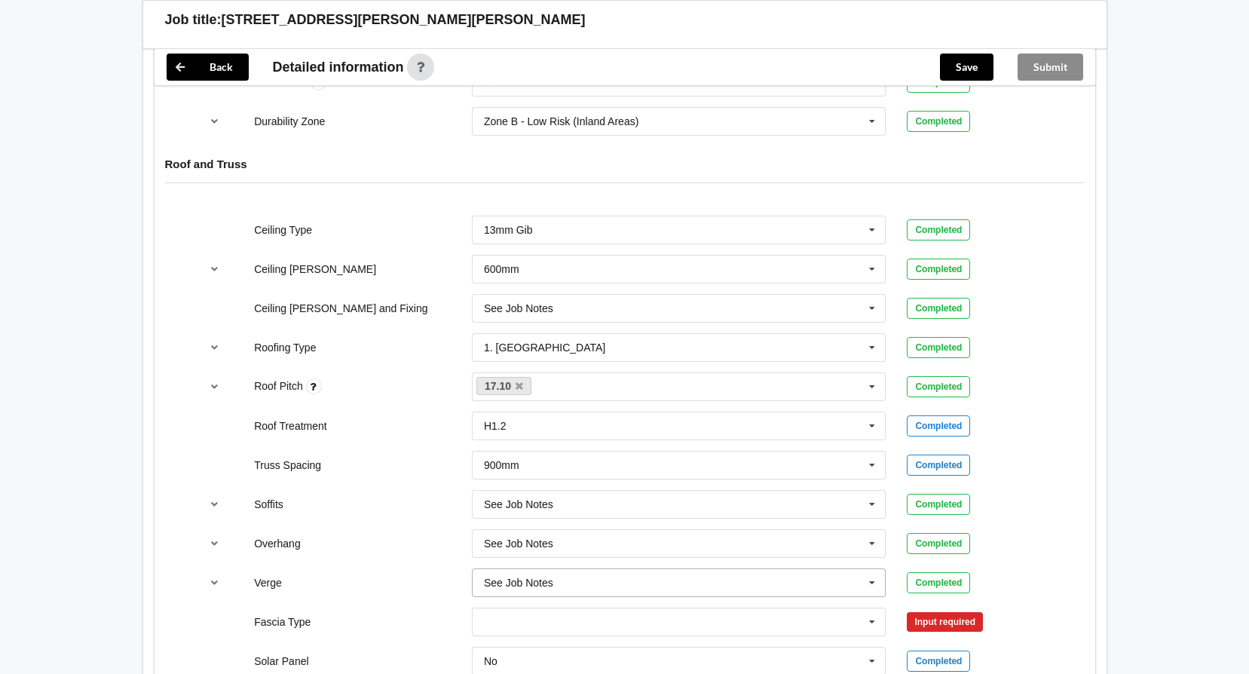
scroll to position [980, 0]
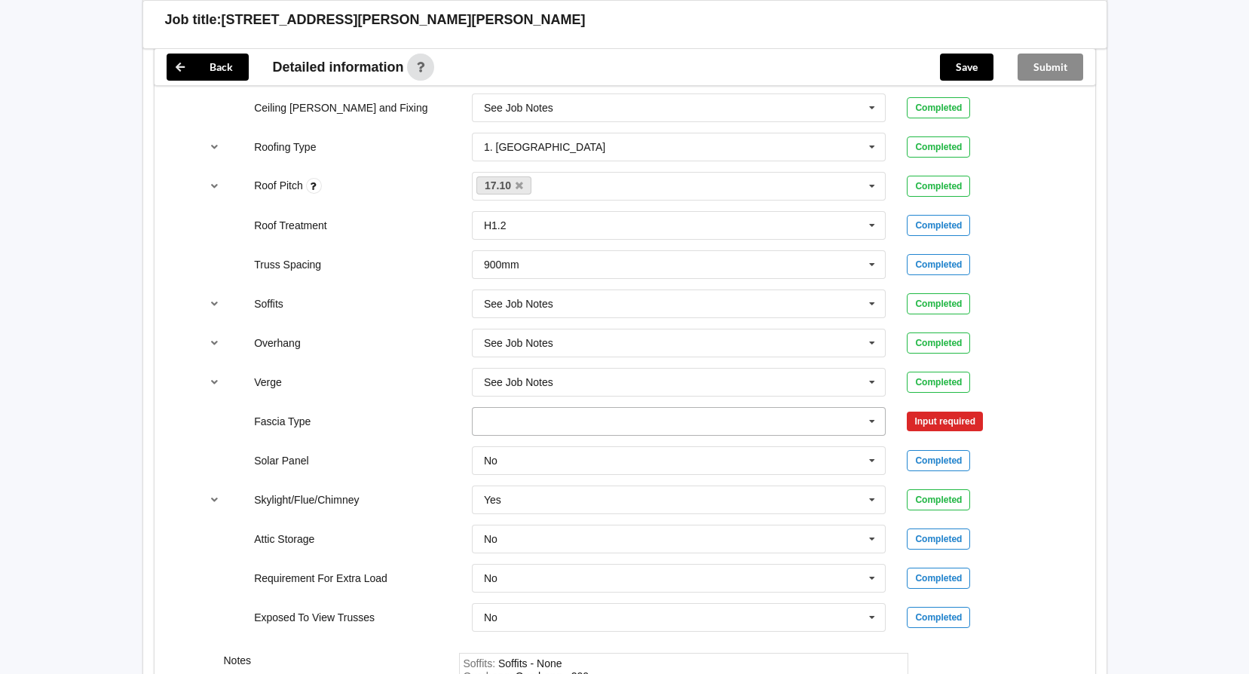
click at [874, 427] on icon at bounding box center [872, 422] width 23 height 28
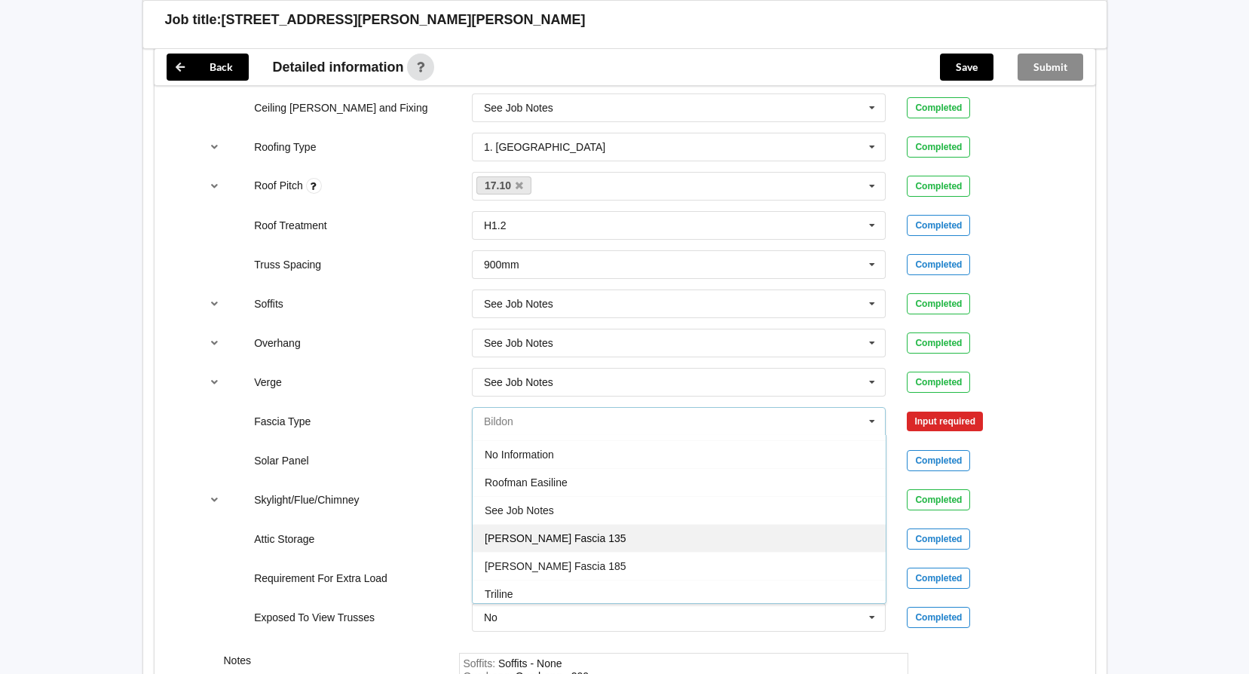
scroll to position [501, 0]
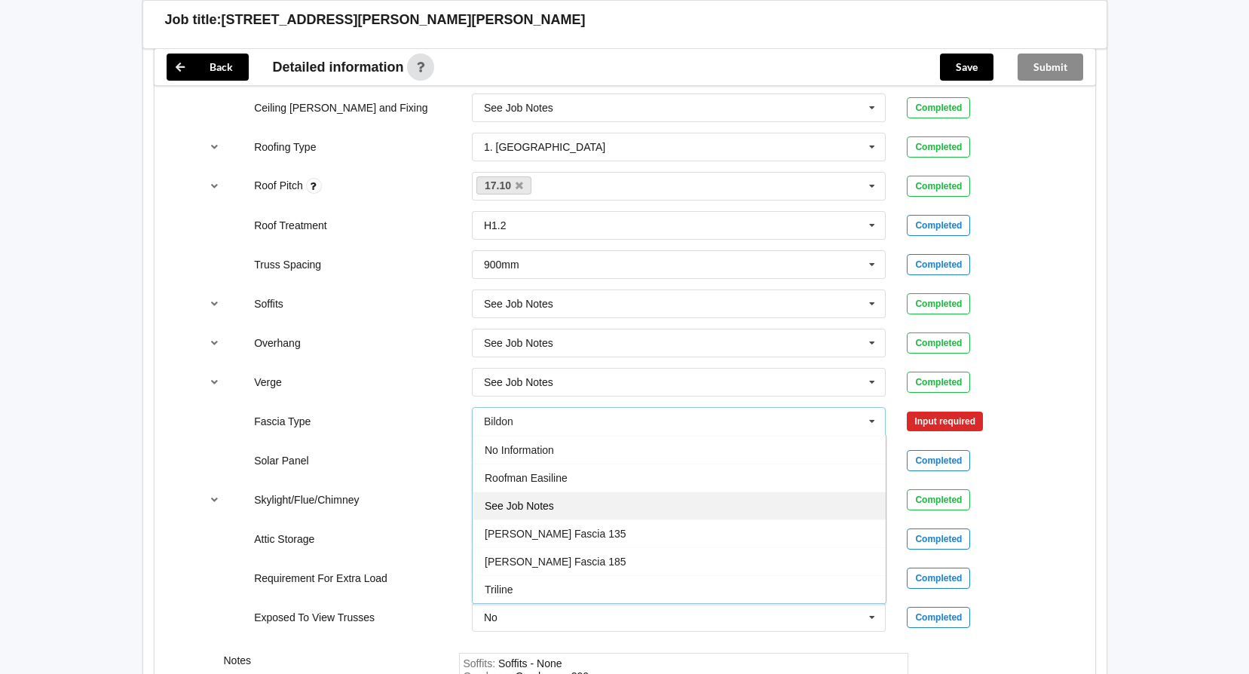
click at [696, 497] on div "See Job Notes" at bounding box center [679, 505] width 413 height 28
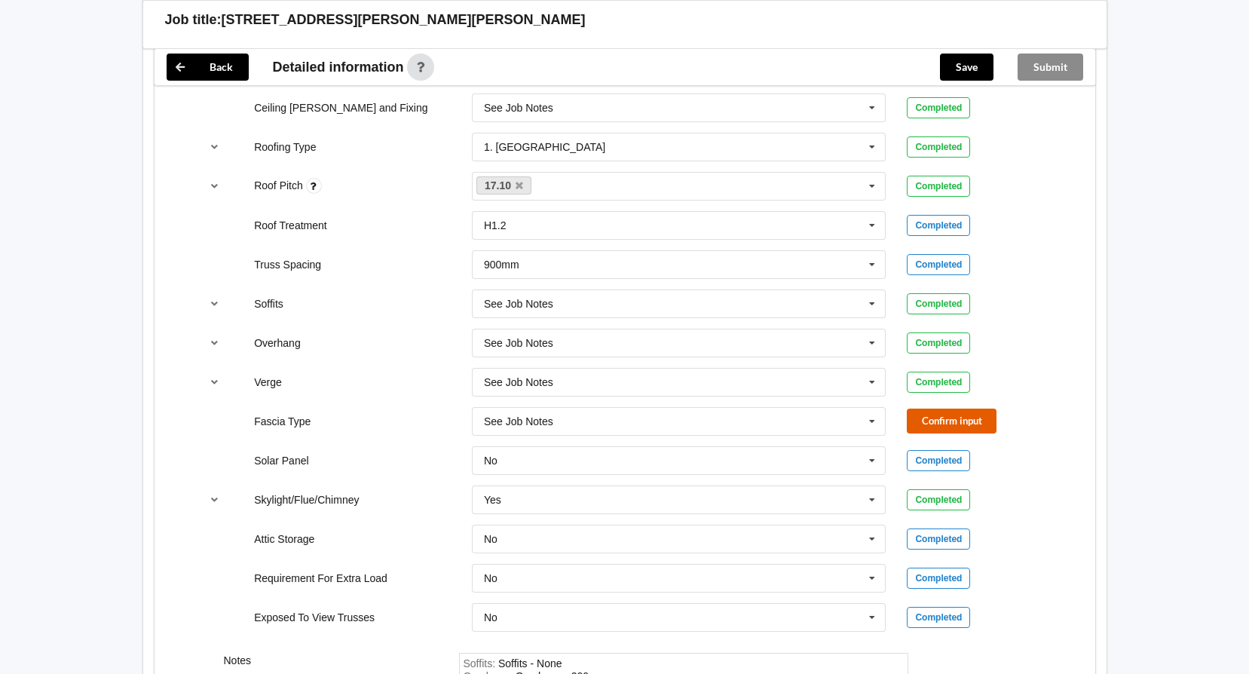
click at [920, 418] on button "Confirm input" at bounding box center [952, 420] width 90 height 25
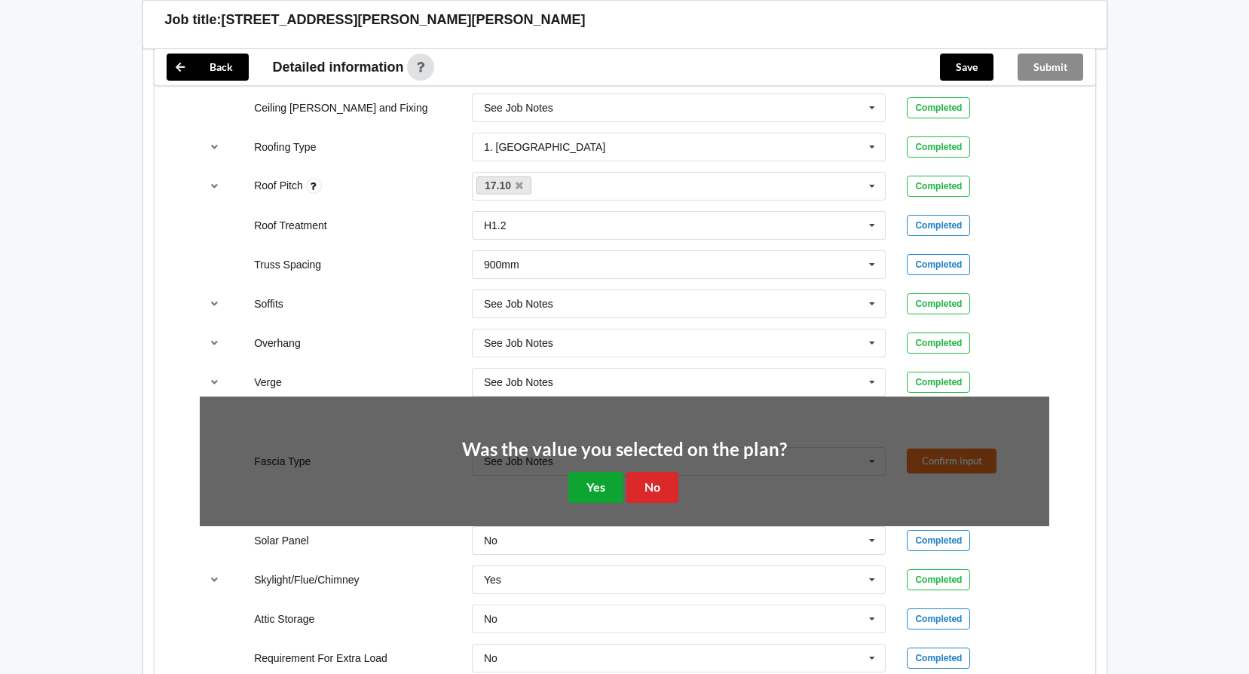
click at [592, 491] on button "Yes" at bounding box center [595, 487] width 55 height 31
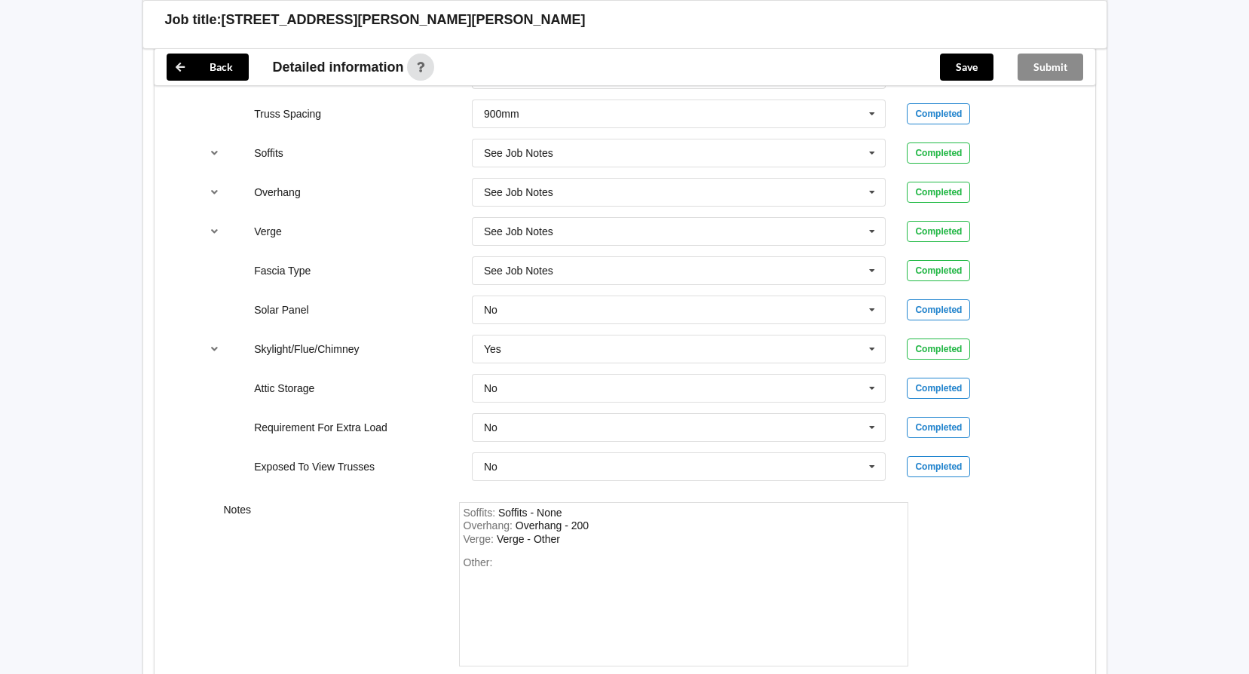
scroll to position [1231, 0]
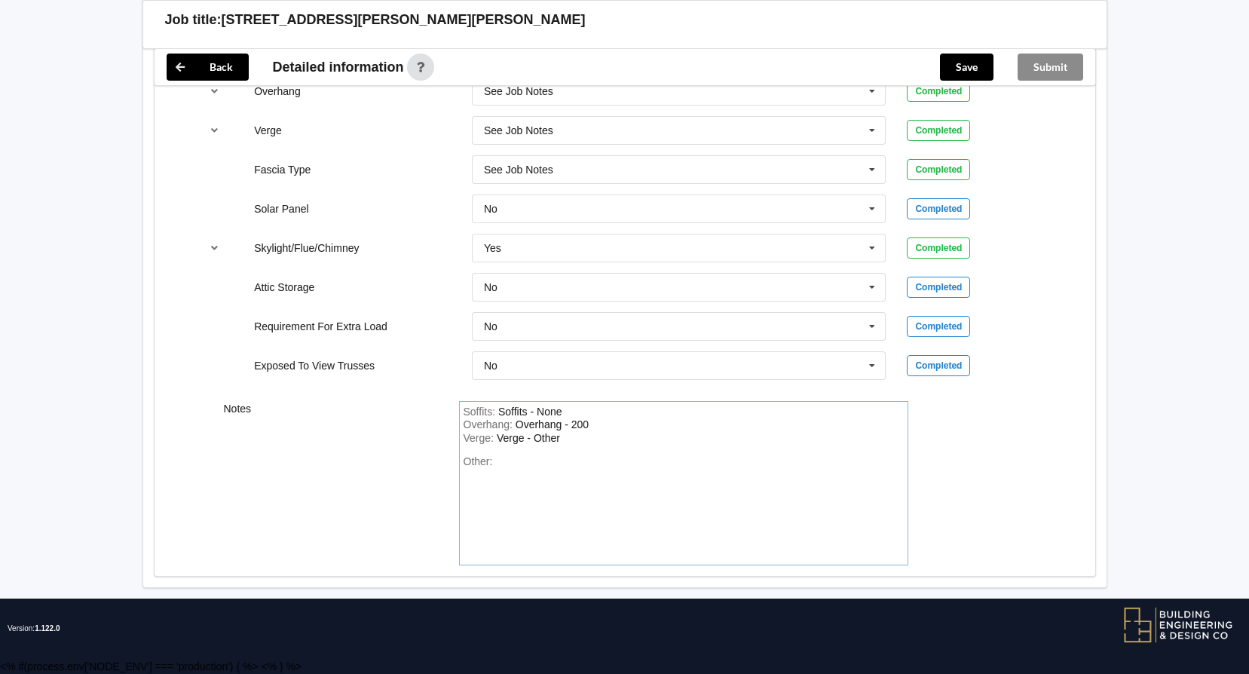
click at [637, 471] on div "Other:" at bounding box center [683, 508] width 440 height 106
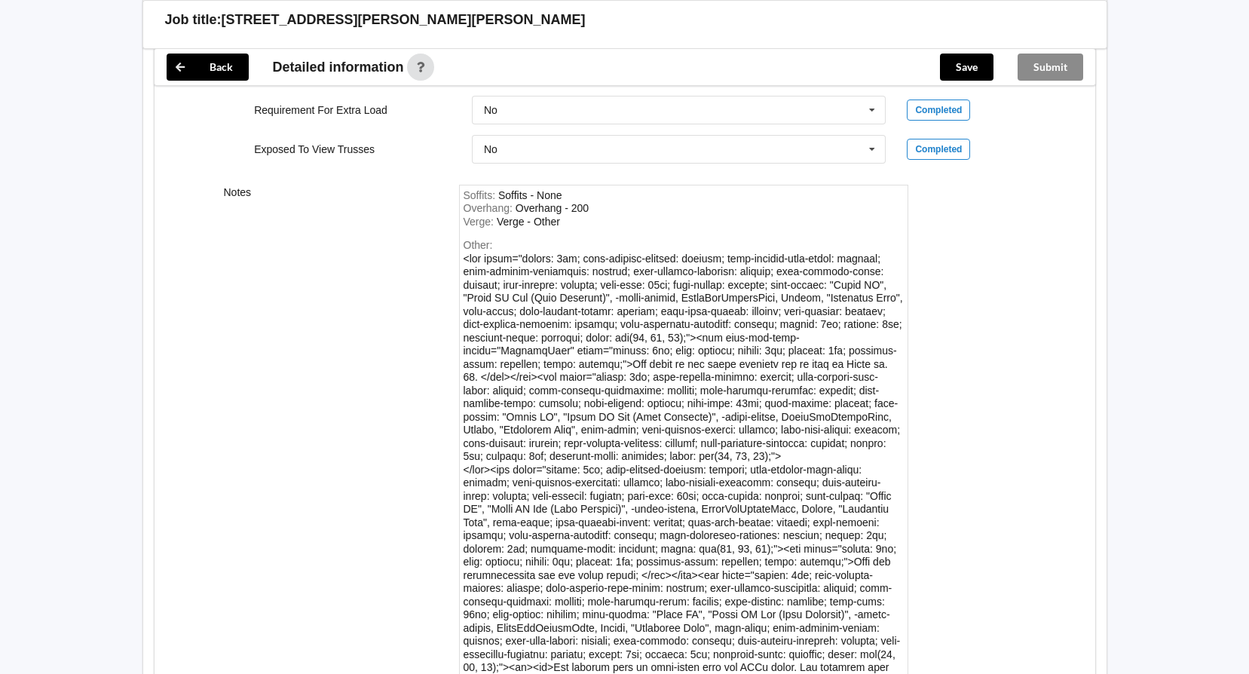
drag, startPoint x: 511, startPoint y: 244, endPoint x: 737, endPoint y: 521, distance: 357.2
click at [714, 445] on div "Other:" at bounding box center [683, 470] width 440 height 462
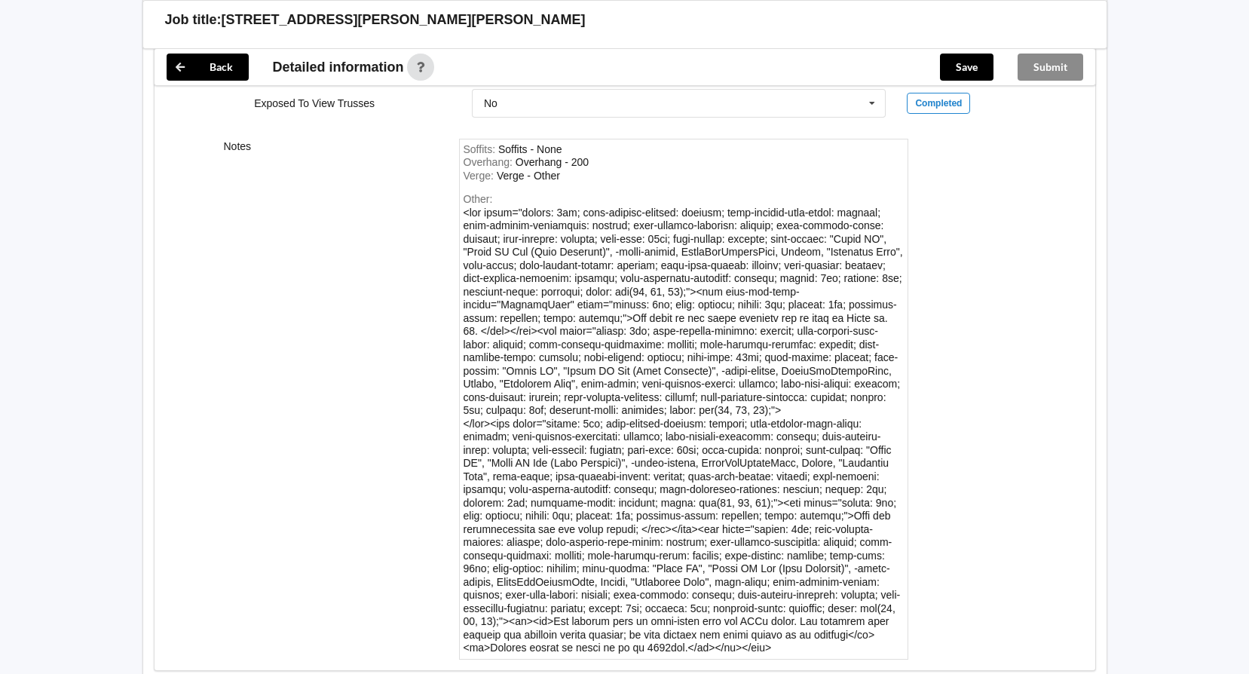
scroll to position [1561, 0]
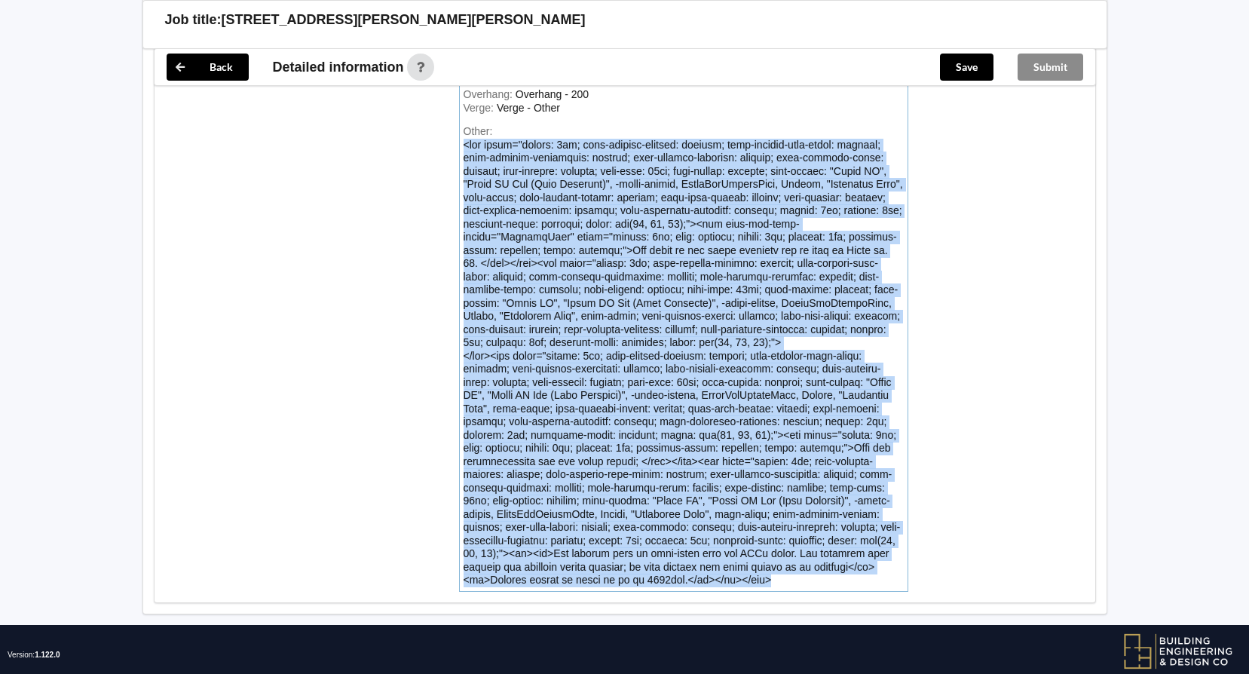
drag, startPoint x: 675, startPoint y: 553, endPoint x: 448, endPoint y: 143, distance: 468.9
click at [448, 143] on div "Soffits : Soffits - None Overhang : Overhang - 200 Verge : Verge - Other Other:" at bounding box center [683, 331] width 470 height 521
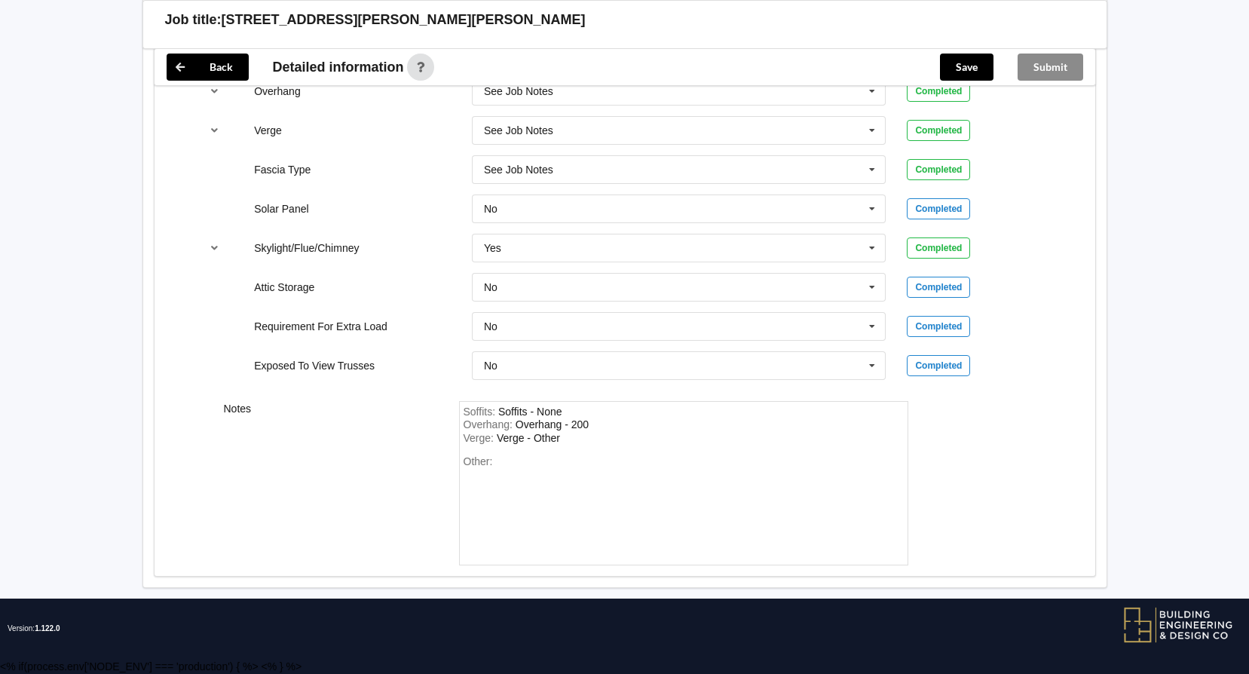
click at [518, 473] on div "Other:" at bounding box center [683, 508] width 440 height 106
click at [506, 454] on div "Soffits : Soffits - None Overhang : Overhang - 200 Verge : Verge - Other Other:" at bounding box center [683, 483] width 449 height 165
drag, startPoint x: 776, startPoint y: 475, endPoint x: 454, endPoint y: 476, distance: 322.5
click at [454, 476] on div "Soffits : Soffits - None Overhang : Overhang - 200 Verge : Verge - Other Other:…" at bounding box center [683, 483] width 470 height 165
click at [781, 469] on div "Other: The scope of the truss required can be seen on Sheet no. 06<" at bounding box center [683, 508] width 440 height 106
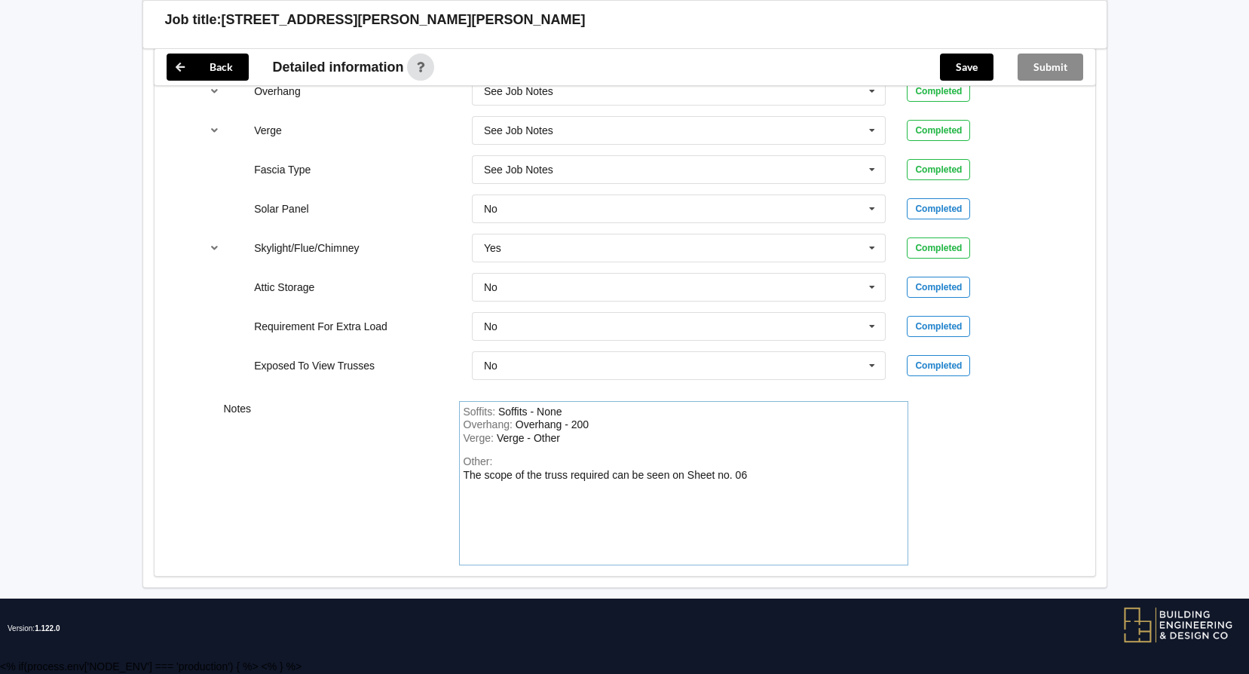
click at [518, 510] on div "Other: The scope of the truss required can be seen on Sheet no. 06" at bounding box center [683, 508] width 440 height 106
click at [787, 473] on div "Other: The scope of the truss required can be seen on Sheet no. 06" at bounding box center [683, 508] width 440 height 106
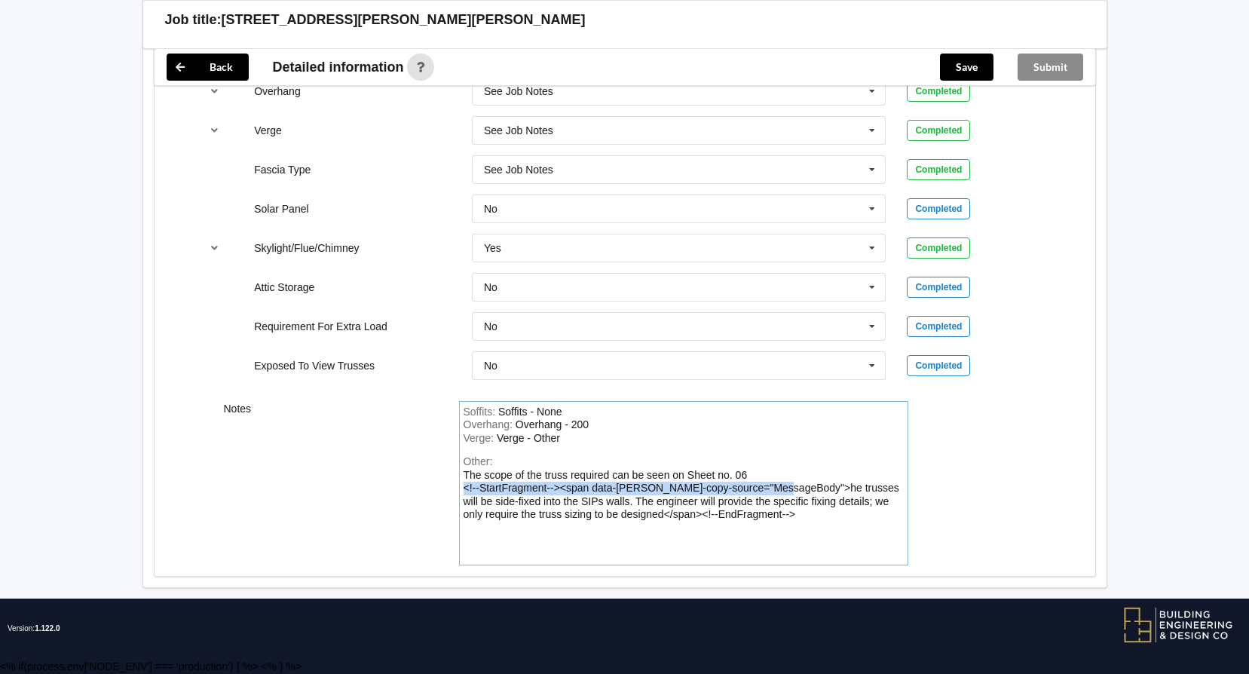
drag, startPoint x: 778, startPoint y: 483, endPoint x: 445, endPoint y: 488, distance: 332.4
click at [445, 488] on div "Notes Soffits : Soffits - None Overhang : Overhang - 200 Verge : Verge - Other …" at bounding box center [624, 483] width 941 height 186
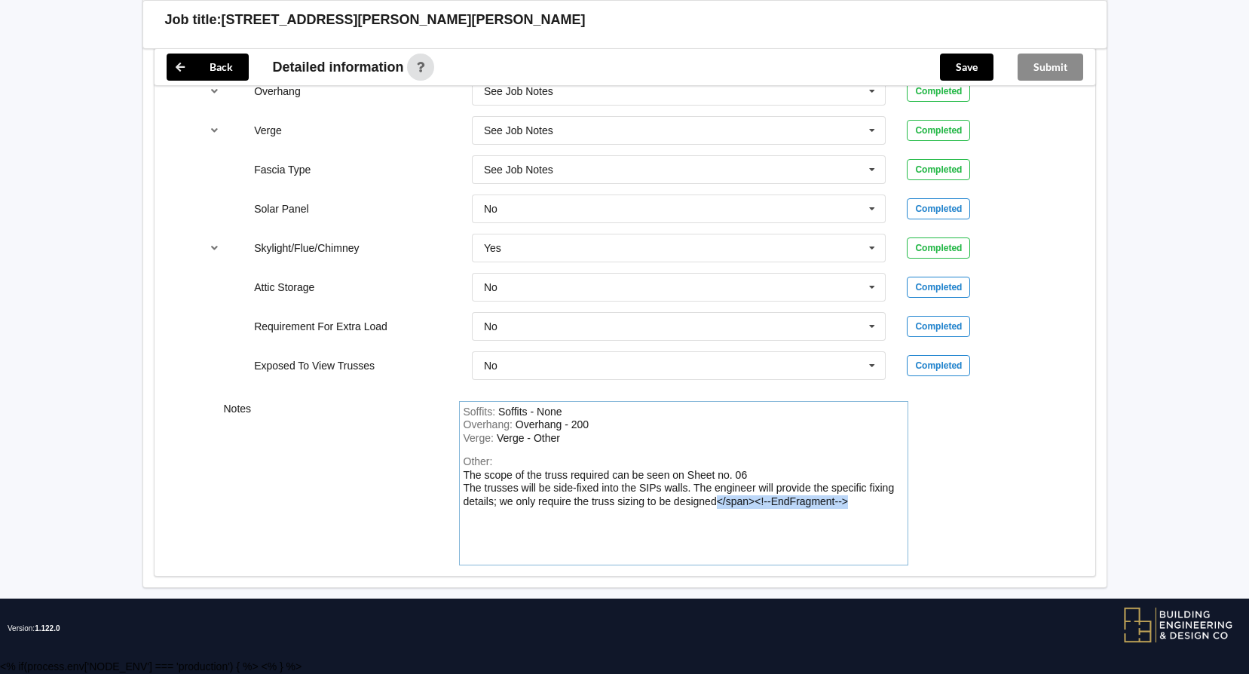
drag, startPoint x: 851, startPoint y: 501, endPoint x: 714, endPoint y: 500, distance: 136.4
click at [714, 500] on div "Other: The scope of the truss required can be seen on Sheet no. 06 The trusses …" at bounding box center [683, 508] width 440 height 106
click at [519, 518] on div "Other: The scope of the truss required can be seen on Sheet no. 06 The trusses …" at bounding box center [683, 508] width 440 height 106
click at [736, 503] on div "Other: The scope of the truss required can be seen on Sheet no. 06 The trusses …" at bounding box center [683, 508] width 440 height 106
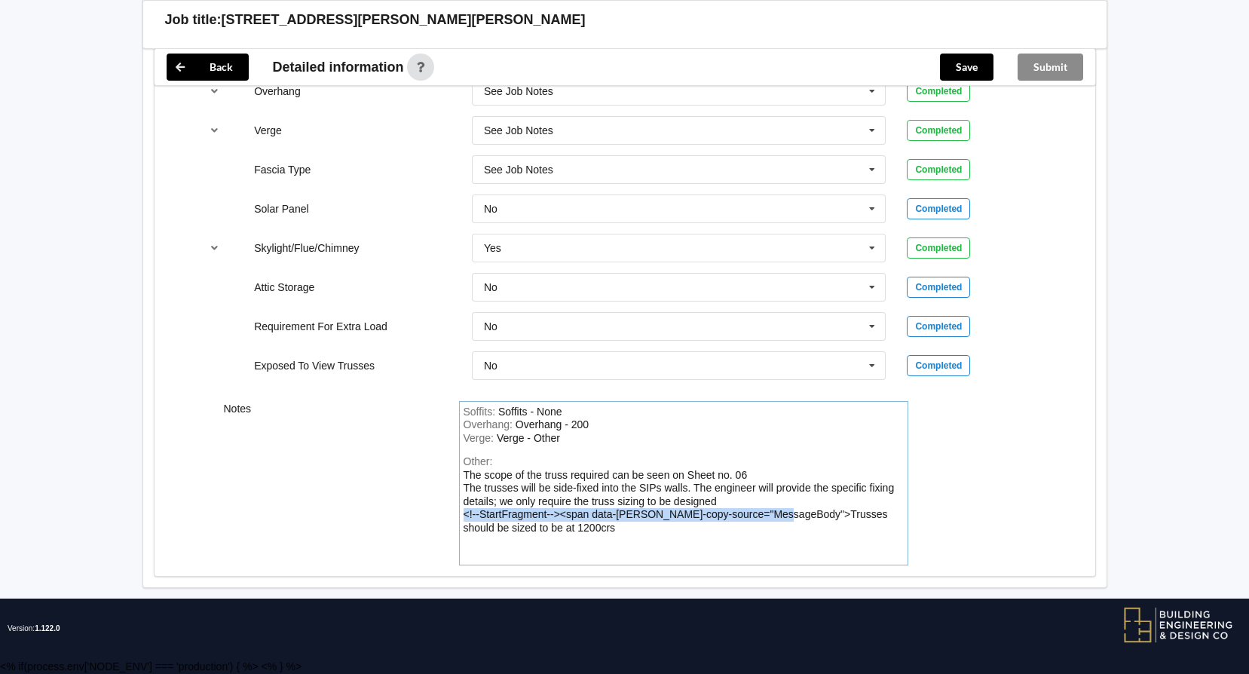
drag, startPoint x: 776, startPoint y: 512, endPoint x: 457, endPoint y: 518, distance: 318.8
click at [457, 518] on div "Soffits : Soffits - None Overhang : Overhang - 200 Verge : Verge - Other Other:…" at bounding box center [683, 483] width 470 height 165
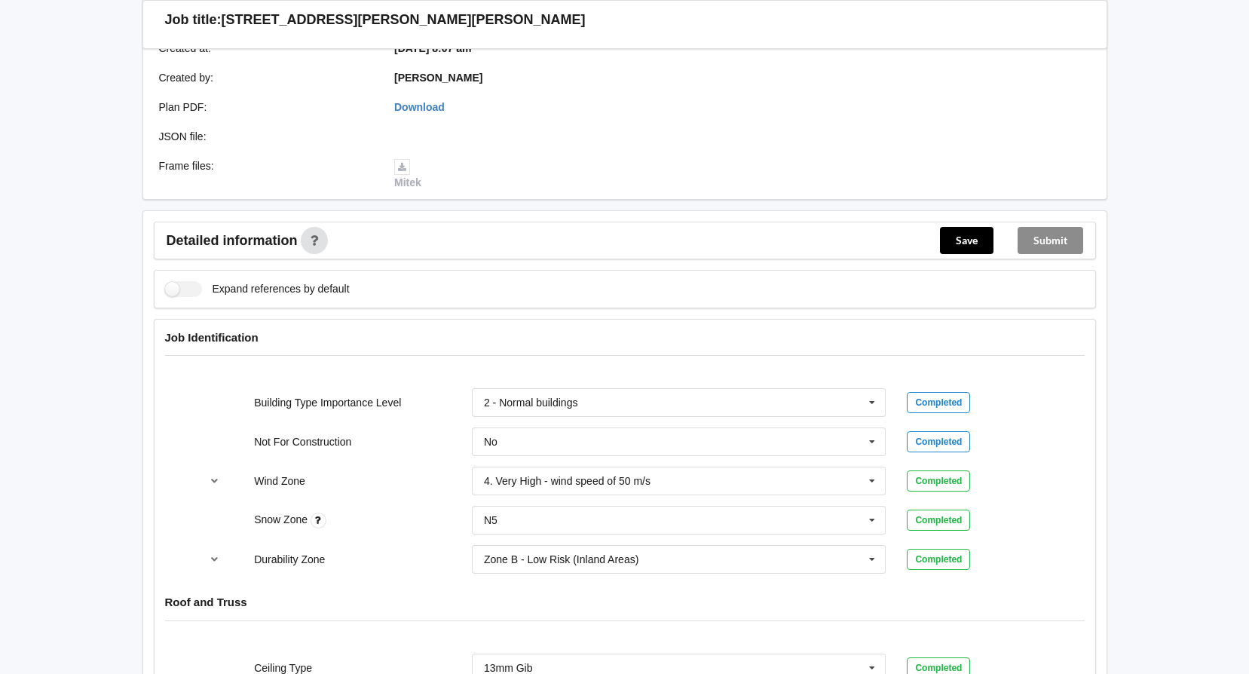
scroll to position [151, 0]
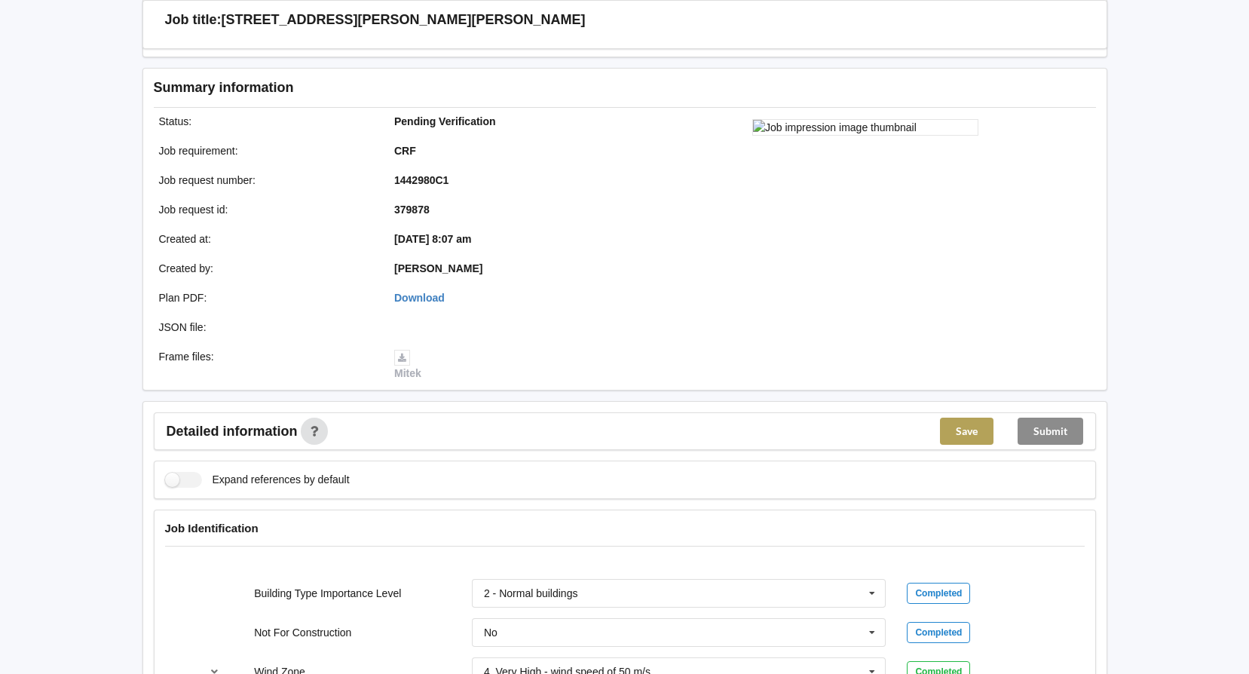
click at [968, 430] on button "Save" at bounding box center [967, 431] width 54 height 27
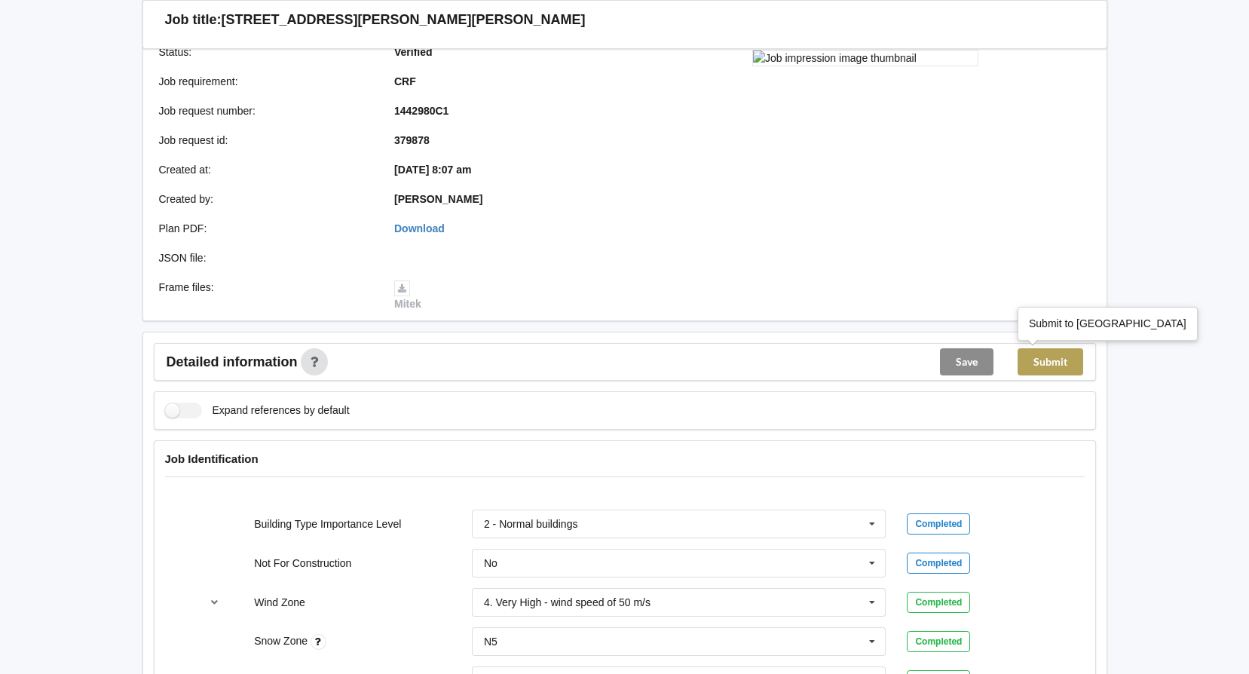
click at [1054, 359] on button "Submit" at bounding box center [1050, 361] width 66 height 27
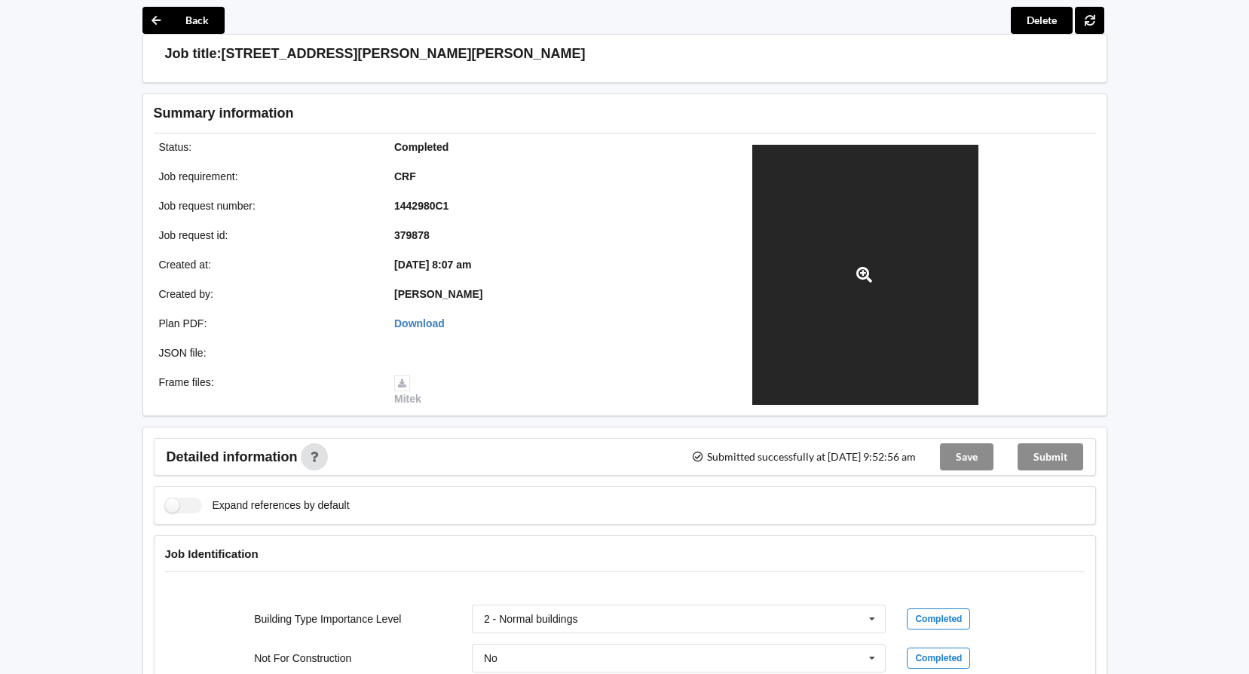
scroll to position [0, 0]
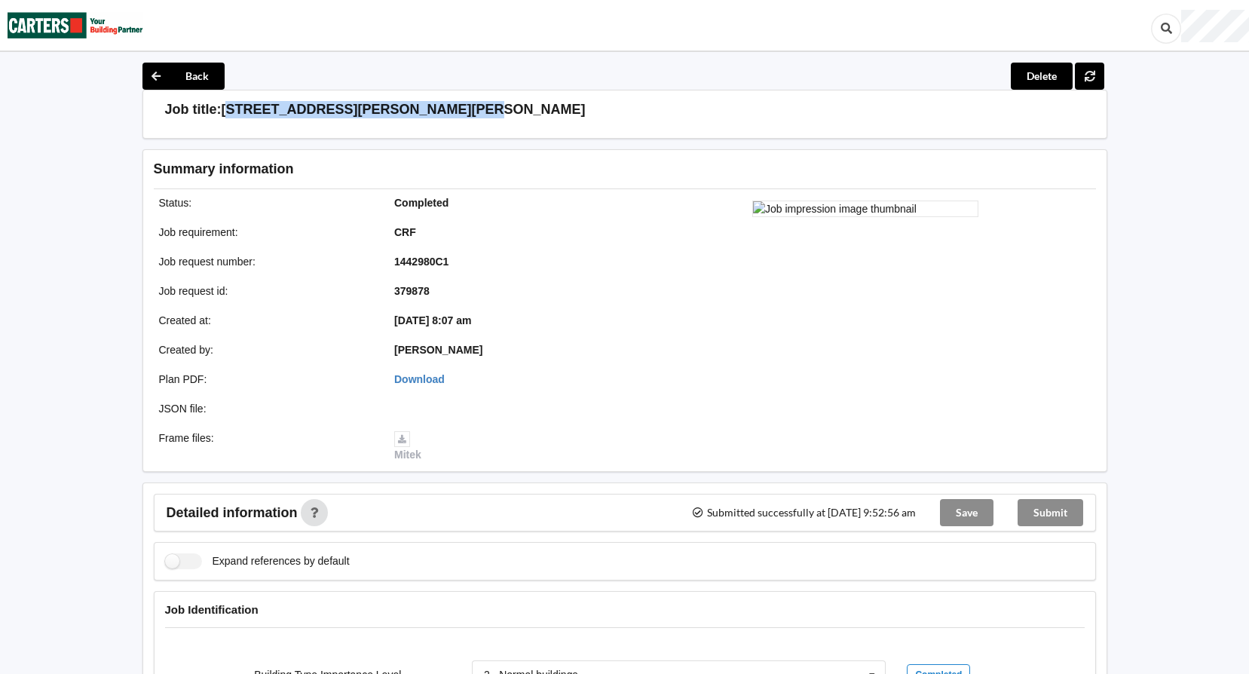
drag, startPoint x: 454, startPoint y: 110, endPoint x: 223, endPoint y: 109, distance: 230.6
click at [223, 109] on h3 "[STREET_ADDRESS][PERSON_NAME][PERSON_NAME]" at bounding box center [404, 109] width 364 height 17
copy h3 "[STREET_ADDRESS][PERSON_NAME]"
